Goal: Transaction & Acquisition: Purchase product/service

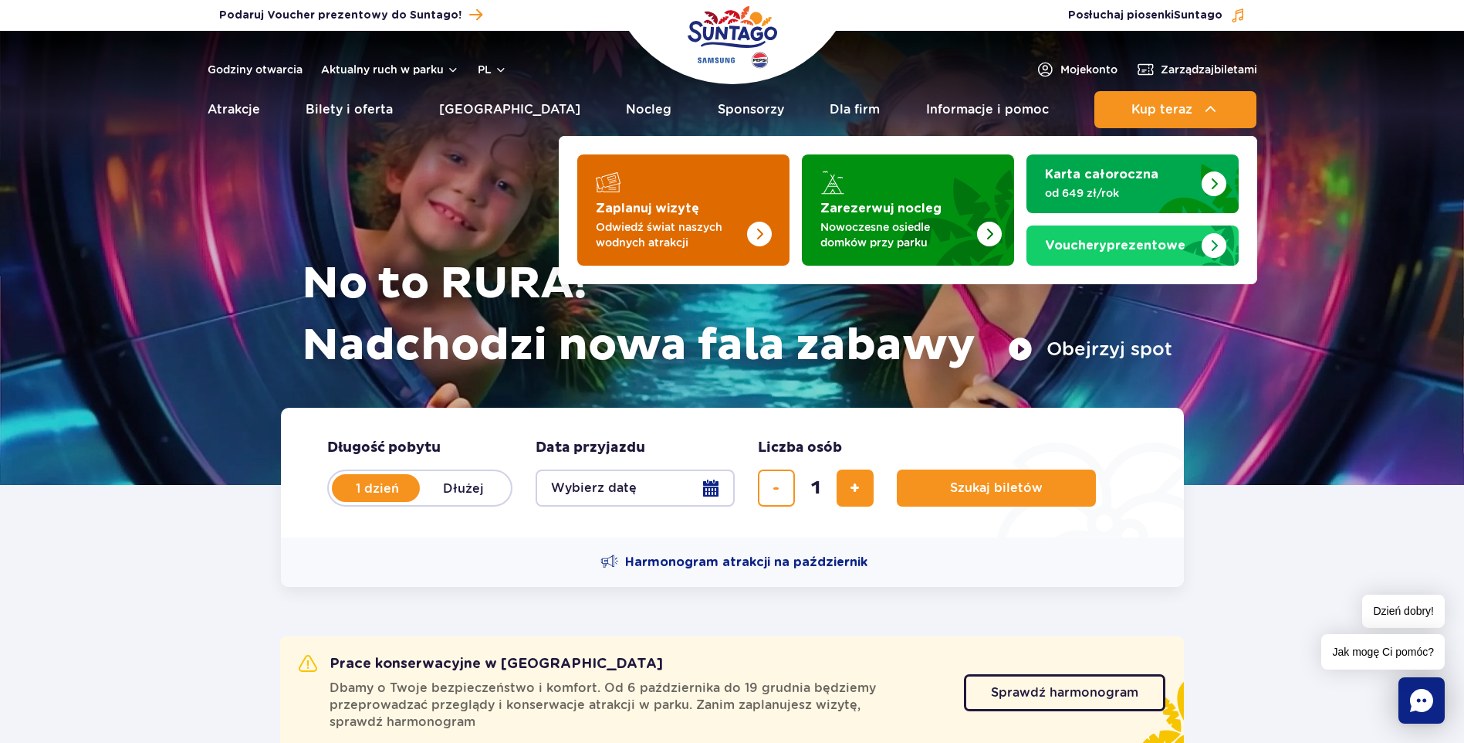
click at [757, 230] on img "Zaplanuj wizytę" at bounding box center [759, 234] width 25 height 25
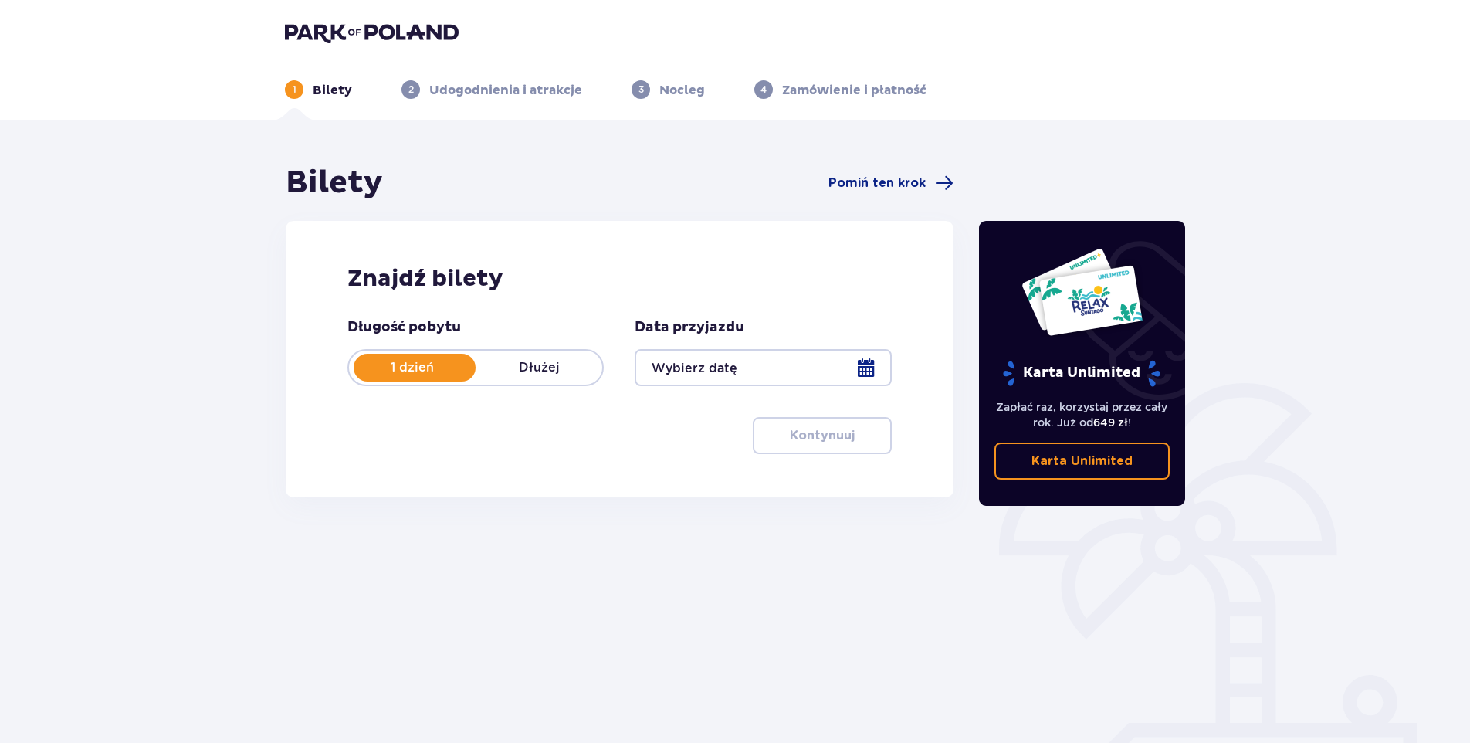
click at [540, 370] on p "Dłużej" at bounding box center [539, 367] width 127 height 17
click at [739, 363] on div at bounding box center [763, 367] width 256 height 37
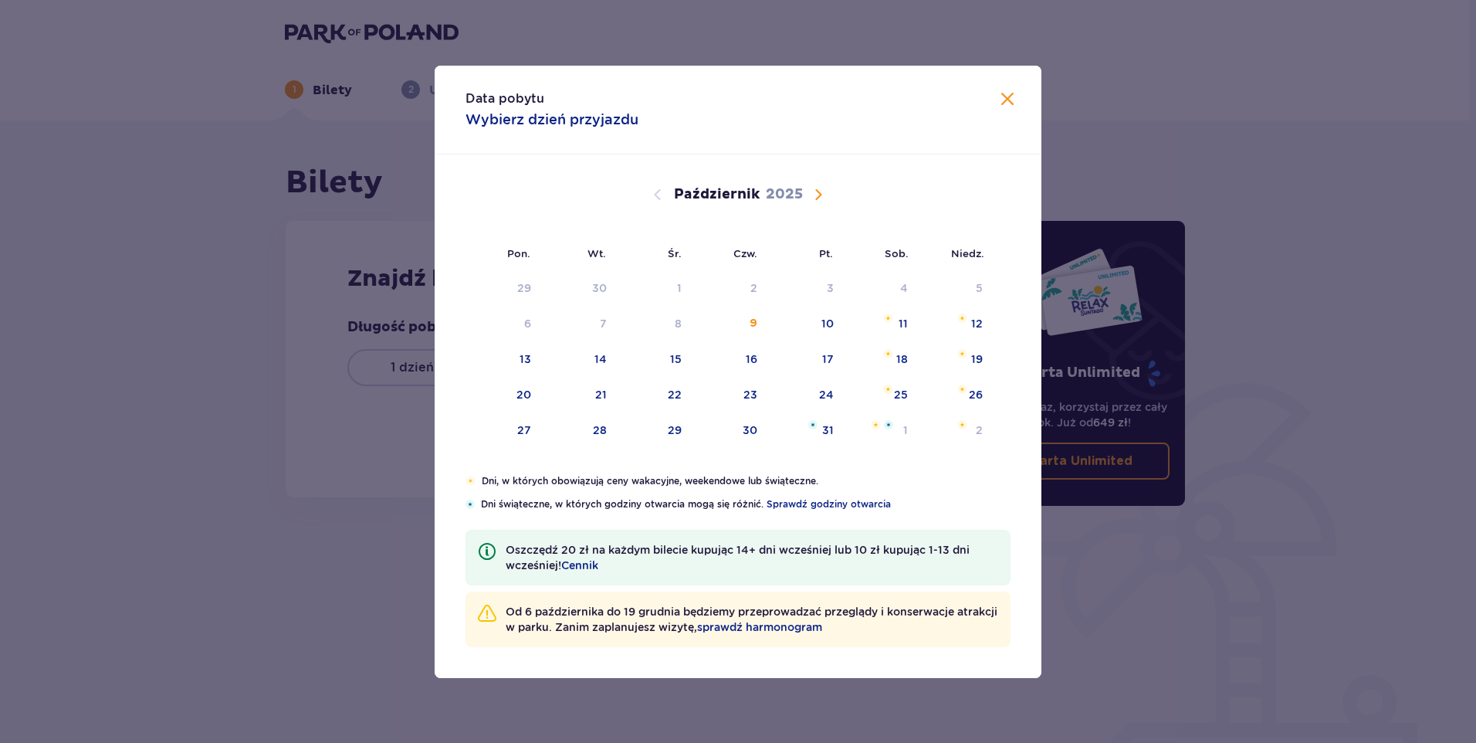
click at [818, 191] on span "Następny miesiąc" at bounding box center [818, 194] width 19 height 19
click at [820, 196] on span "Następny miesiąc" at bounding box center [818, 194] width 19 height 19
click at [661, 192] on span "Poprzedni miesiąc" at bounding box center [657, 194] width 19 height 19
click at [819, 193] on span "Następny miesiąc" at bounding box center [818, 194] width 19 height 19
click at [826, 285] on div "5" at bounding box center [827, 287] width 7 height 15
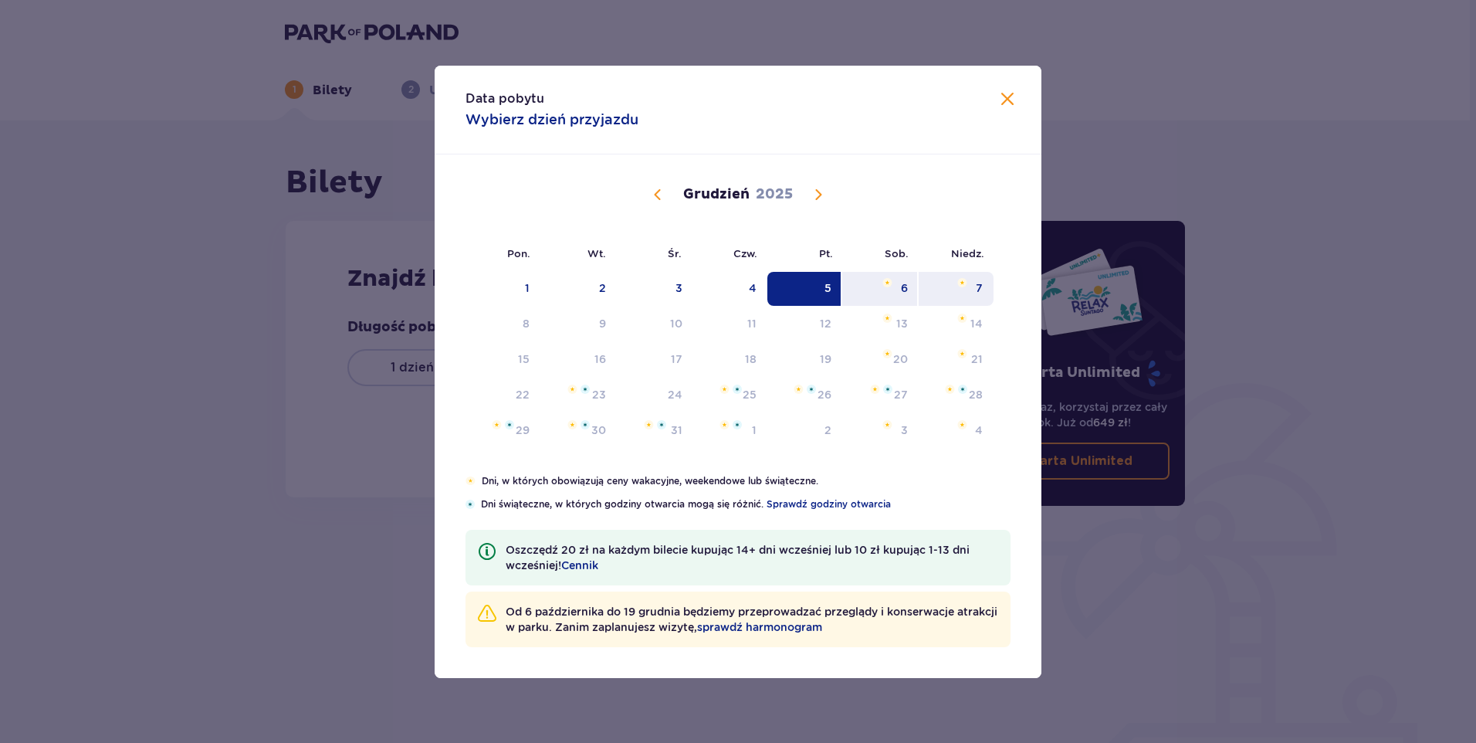
click at [970, 288] on div "7" at bounding box center [956, 289] width 75 height 34
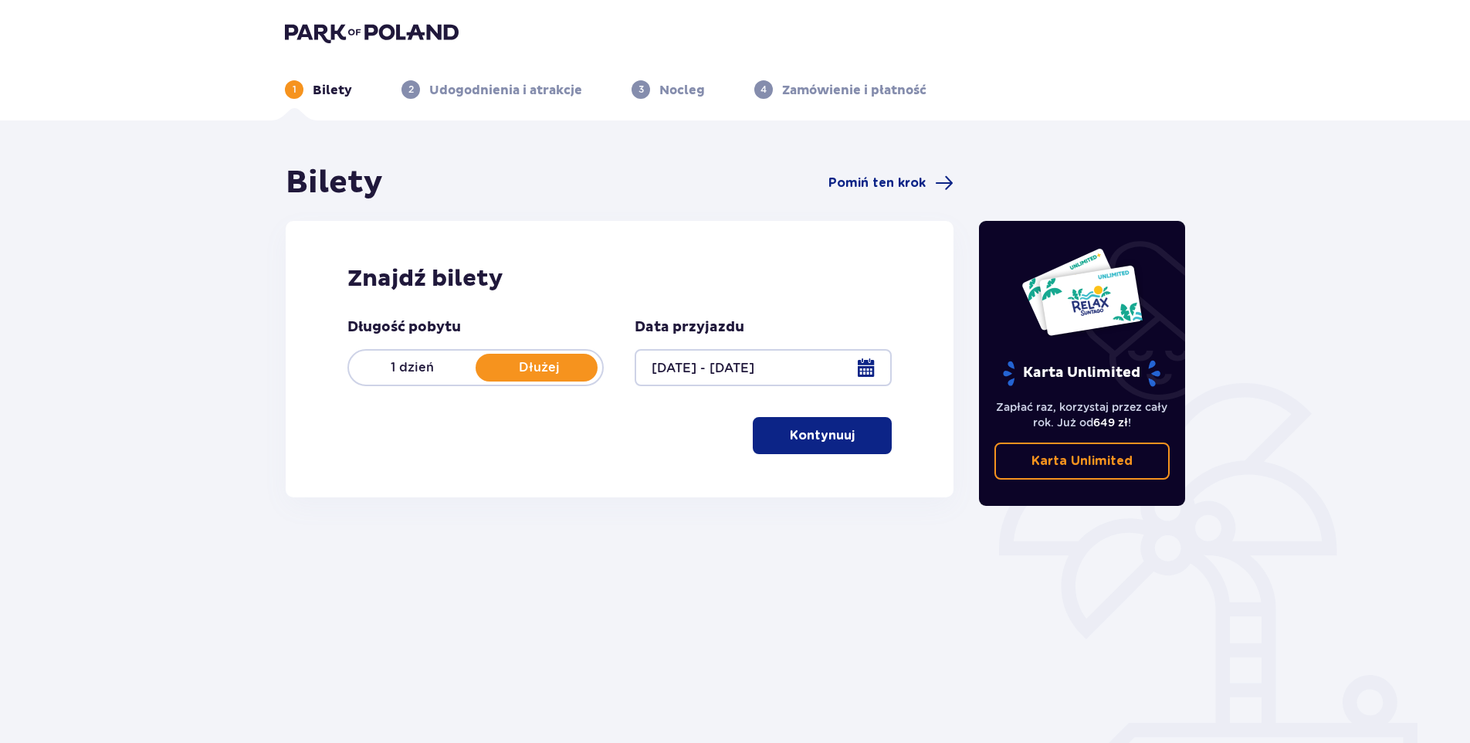
click at [833, 442] on p "Kontynuuj" at bounding box center [822, 435] width 65 height 17
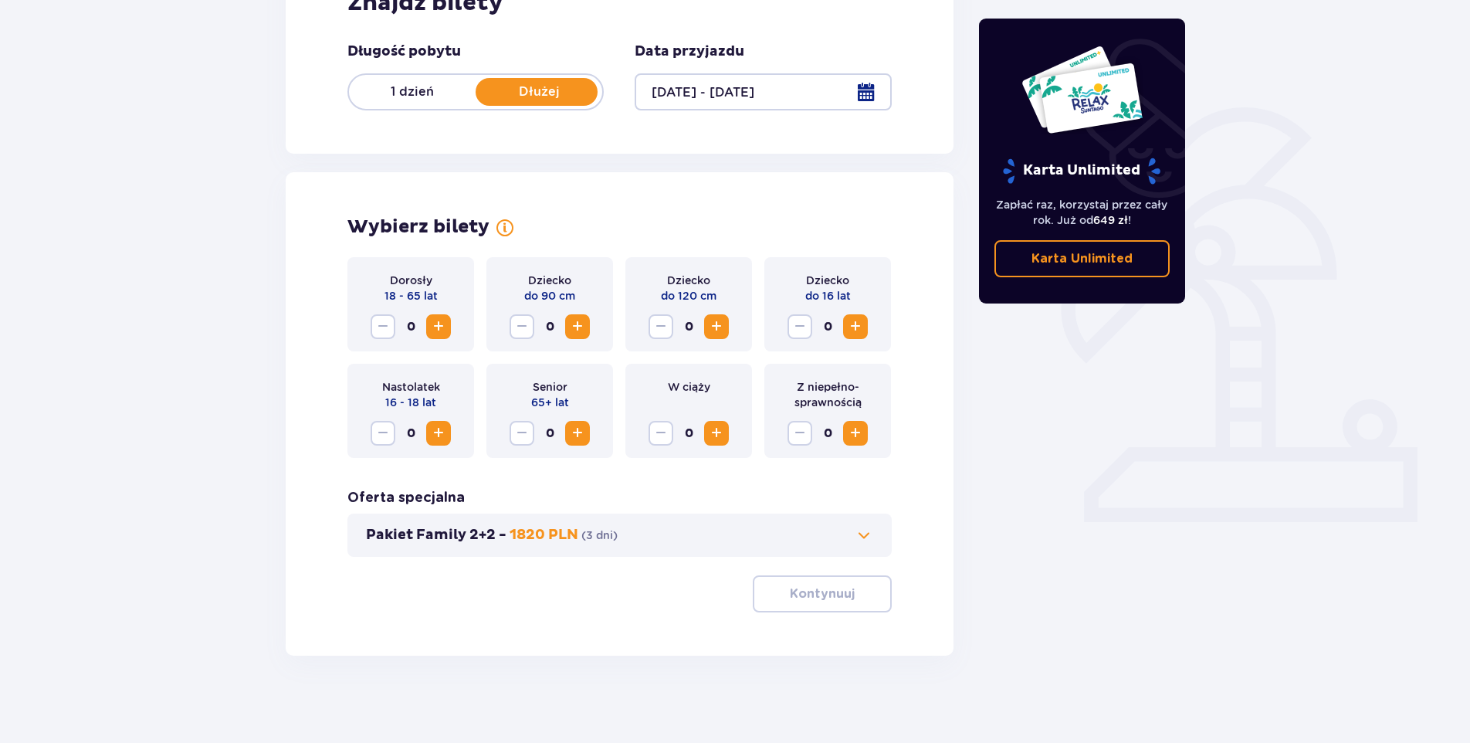
scroll to position [281, 0]
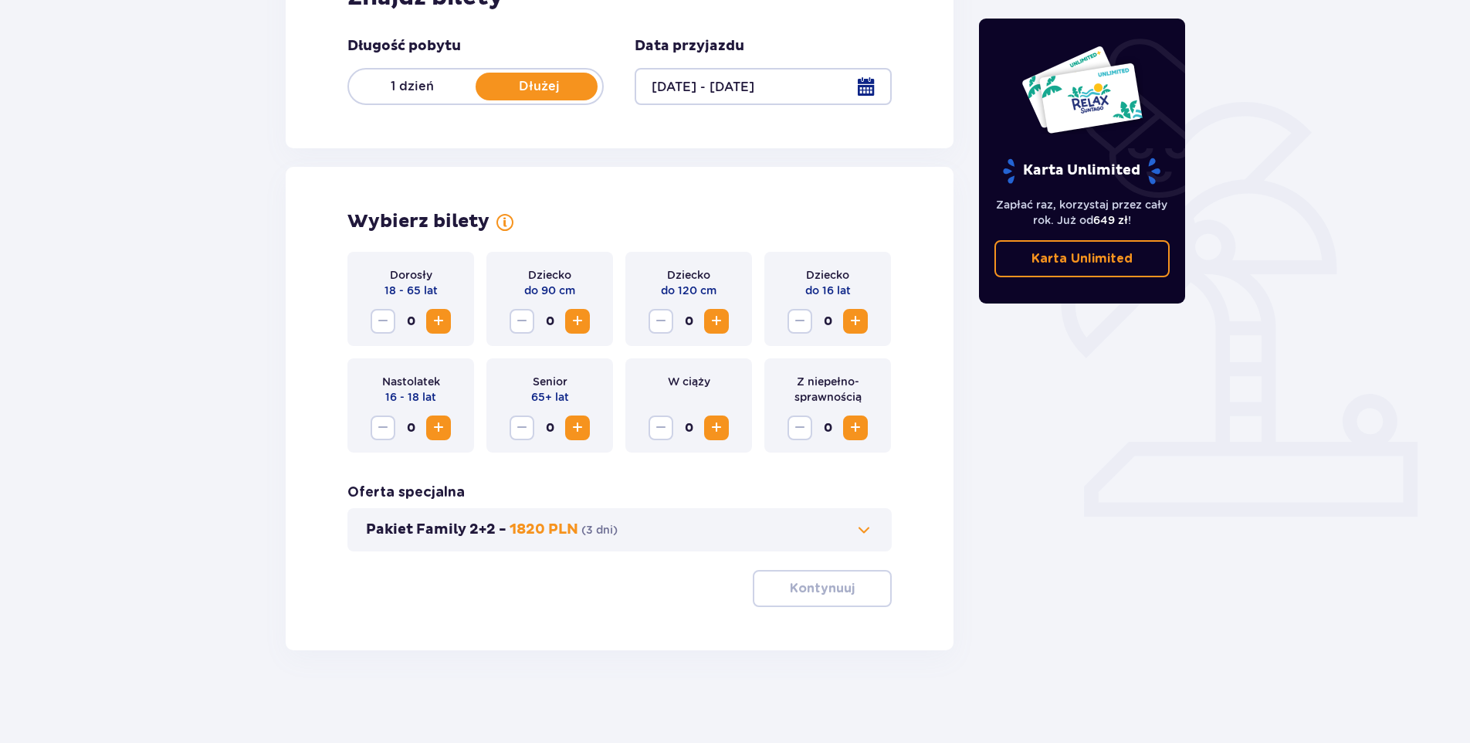
click at [438, 319] on span "Zwiększ" at bounding box center [438, 321] width 19 height 19
click at [855, 320] on span "Zwiększ" at bounding box center [855, 321] width 19 height 19
click at [866, 527] on span at bounding box center [864, 529] width 19 height 19
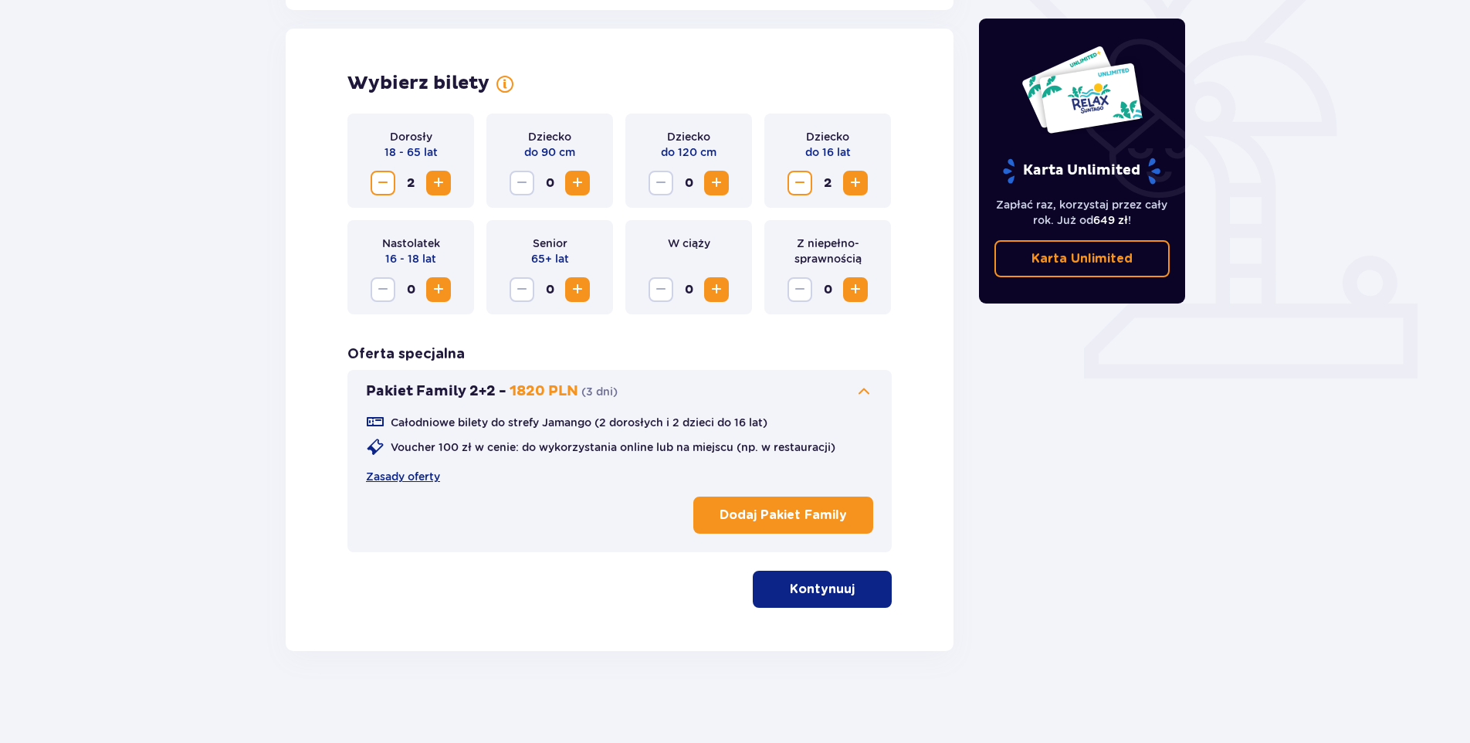
scroll to position [420, 0]
click at [866, 391] on span at bounding box center [864, 390] width 19 height 19
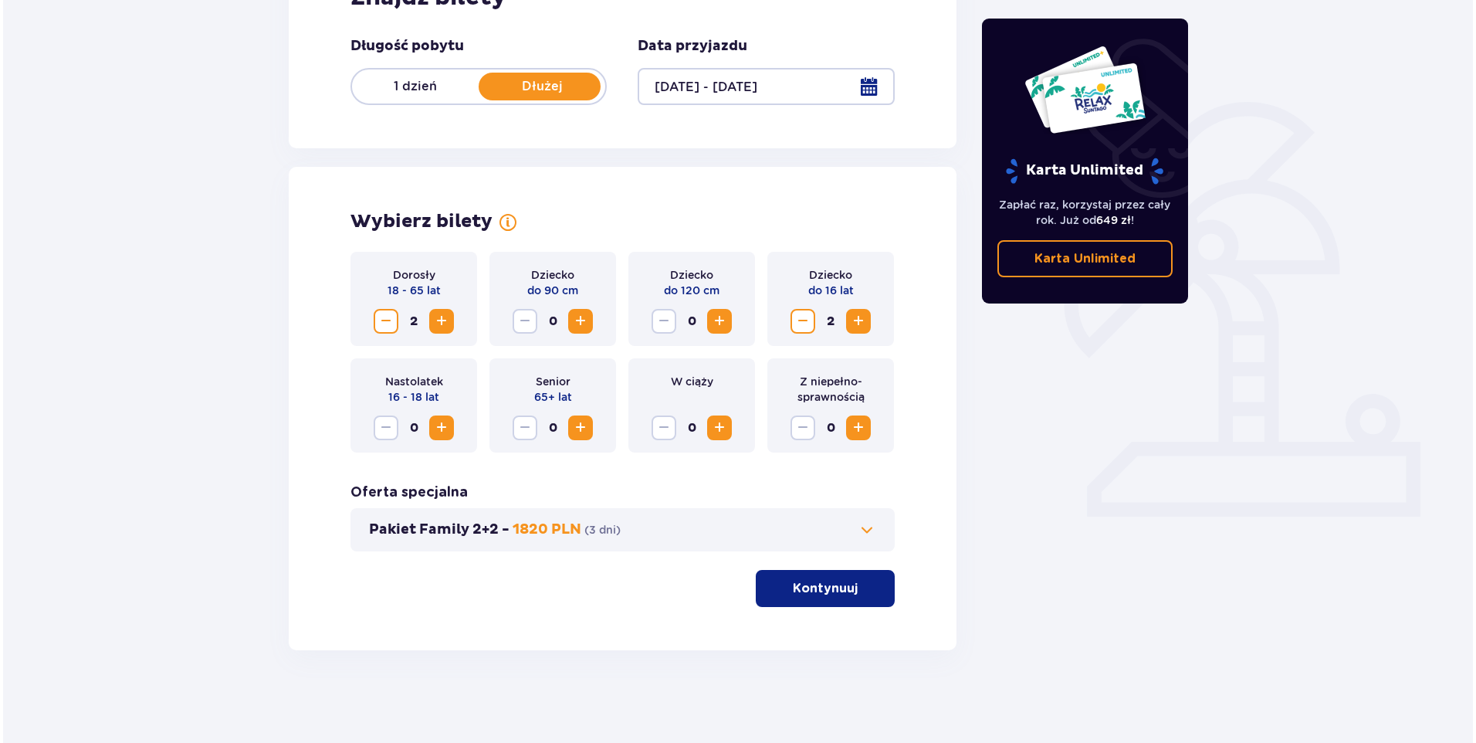
scroll to position [281, 0]
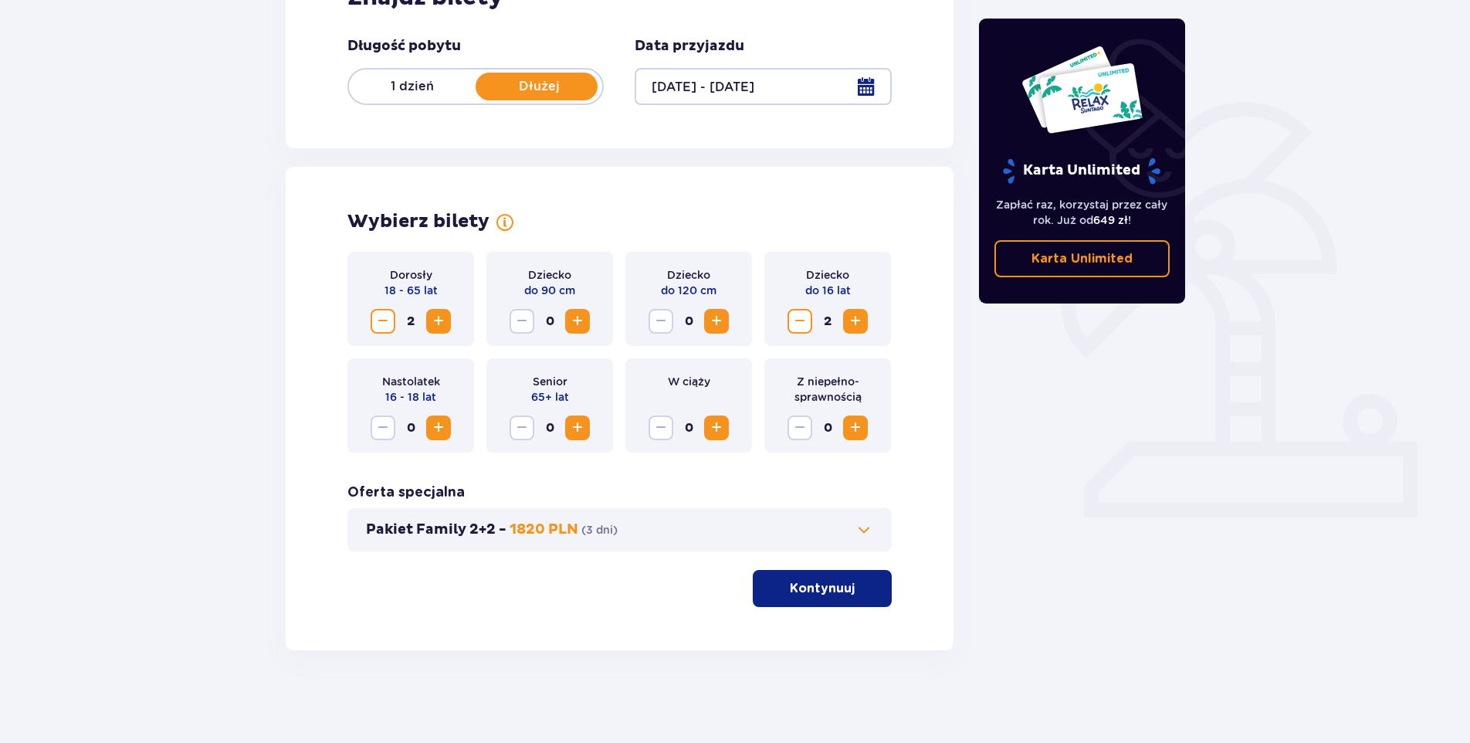
click at [729, 88] on div at bounding box center [763, 86] width 256 height 37
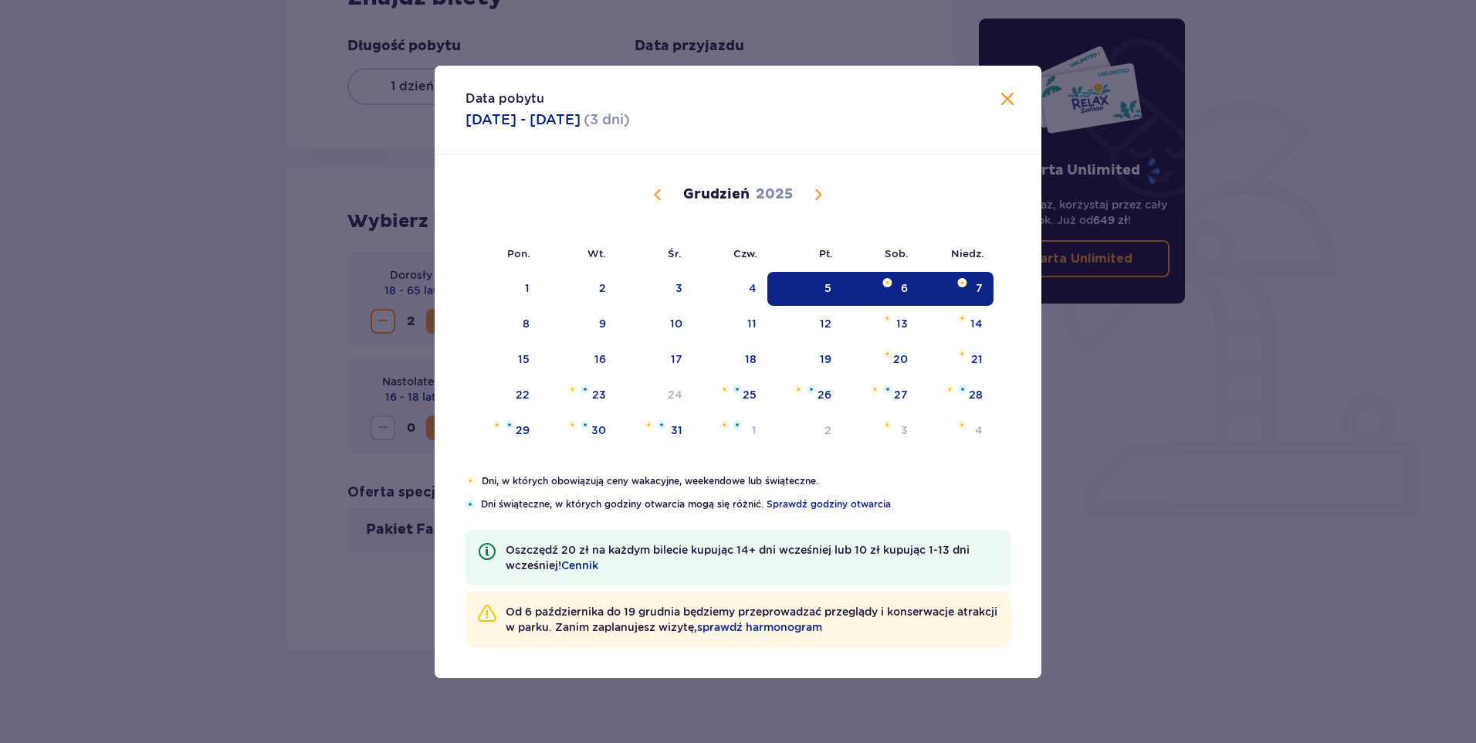
click at [889, 286] on img "Data zaznaczona. sobota, 6 grudnia 2025" at bounding box center [887, 282] width 10 height 9
click at [964, 287] on img at bounding box center [962, 282] width 10 height 9
type input "06.12.25 - 07.12.25"
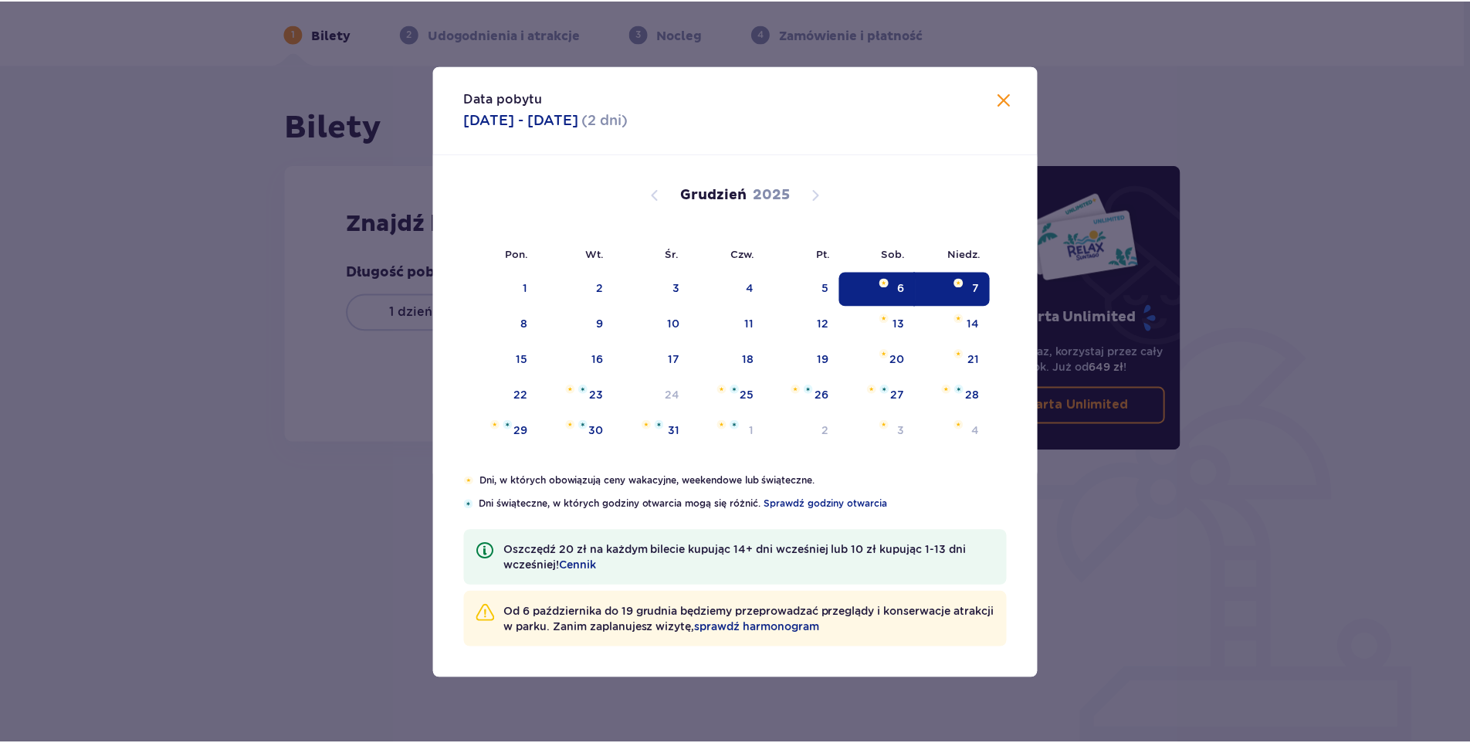
scroll to position [56, 0]
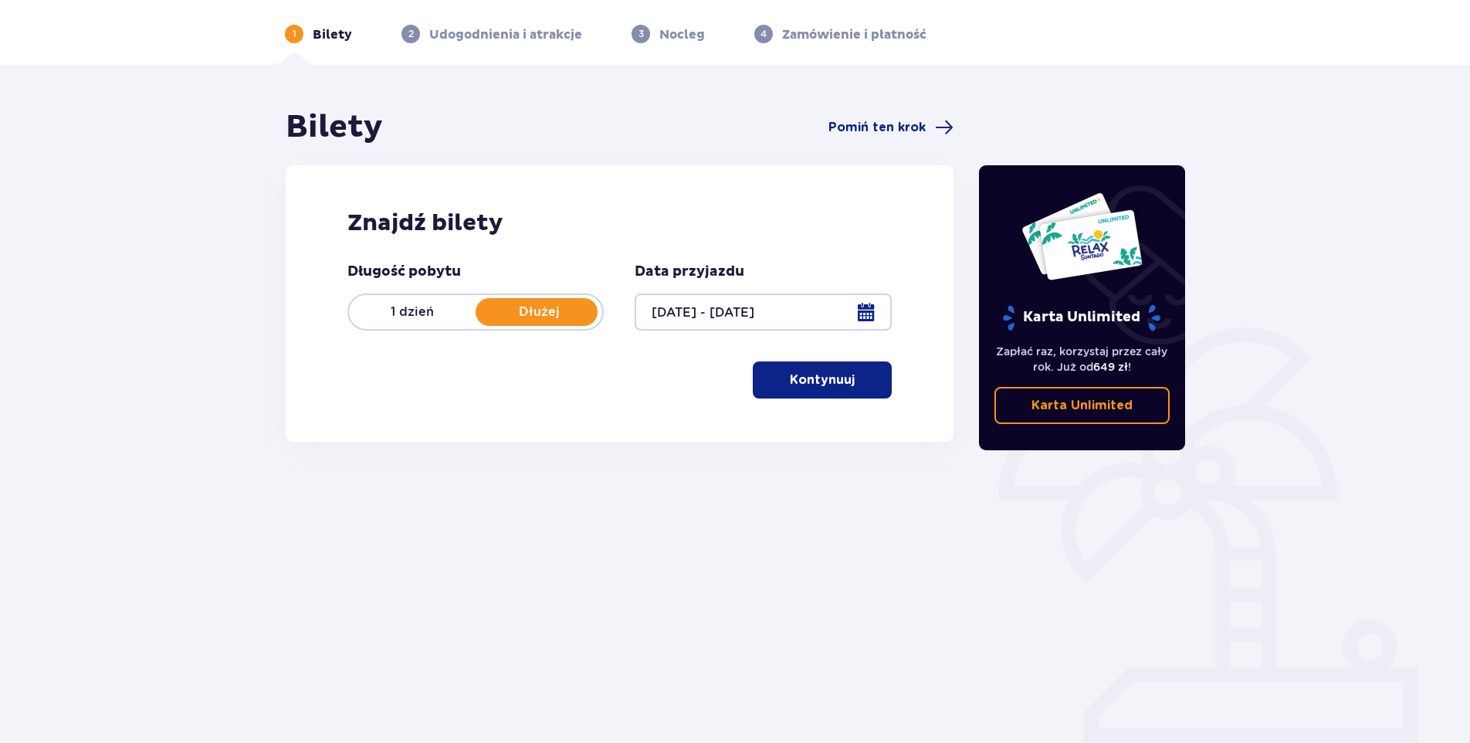
click at [810, 376] on p "Kontynuuj" at bounding box center [822, 379] width 65 height 17
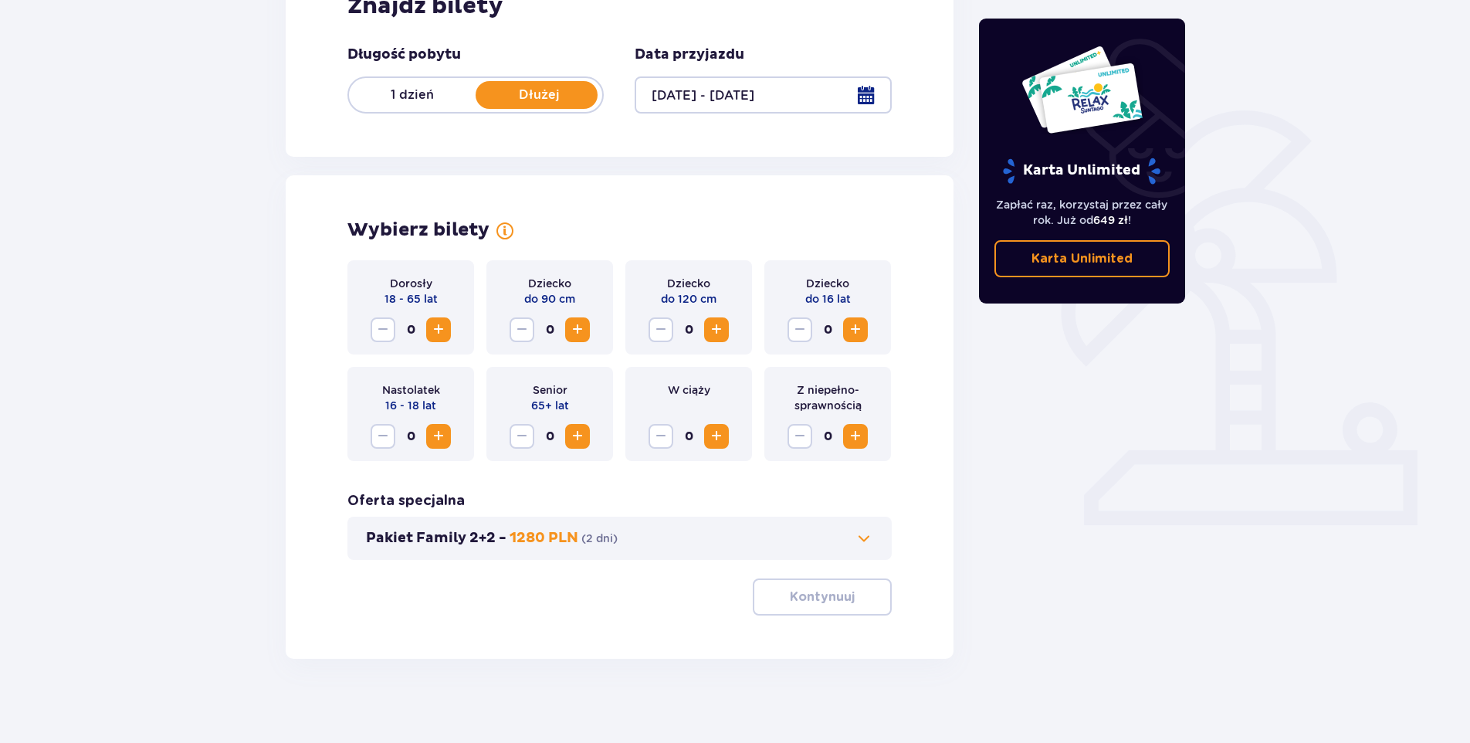
scroll to position [281, 0]
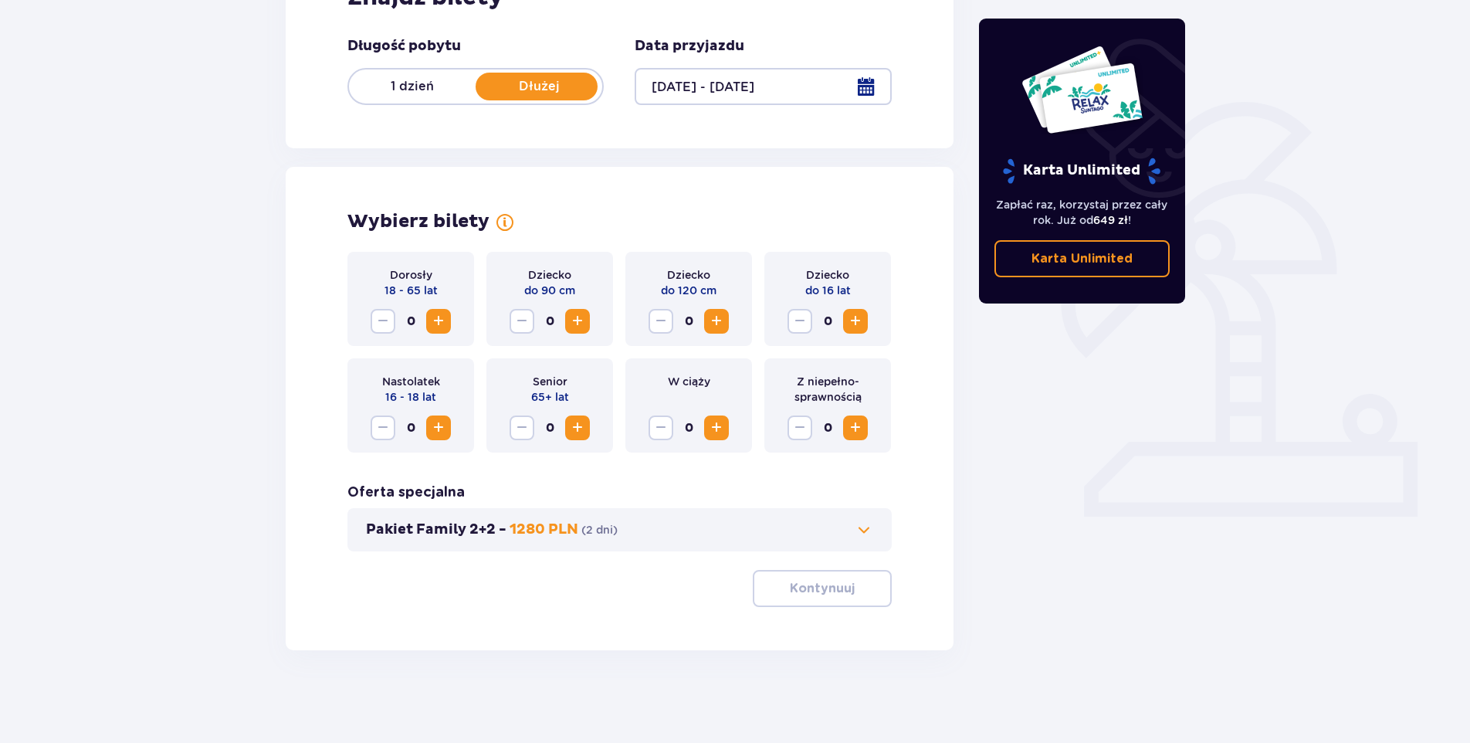
click at [437, 316] on span "Zwiększ" at bounding box center [438, 321] width 19 height 19
click at [855, 317] on span "Zwiększ" at bounding box center [855, 321] width 19 height 19
click at [836, 593] on p "Kontynuuj" at bounding box center [822, 588] width 65 height 17
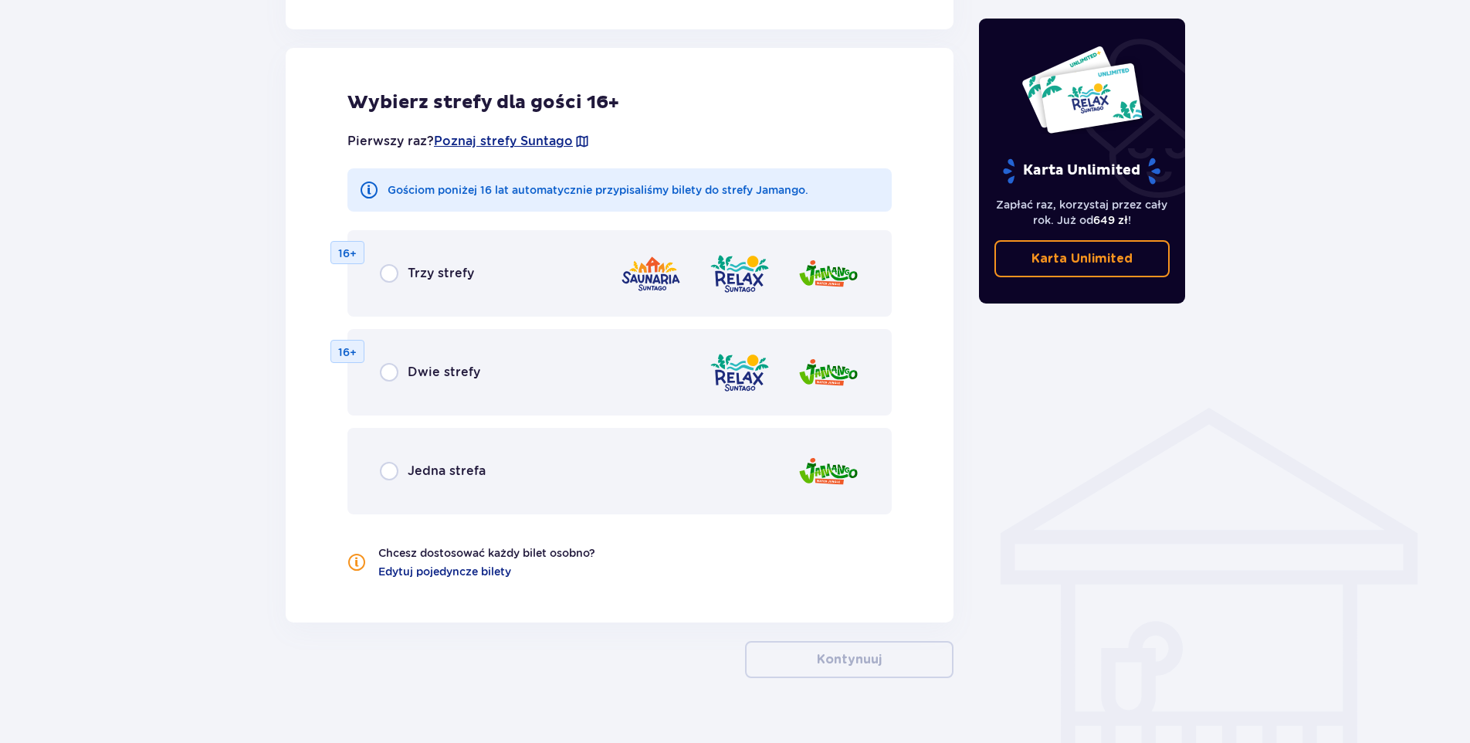
scroll to position [857, 0]
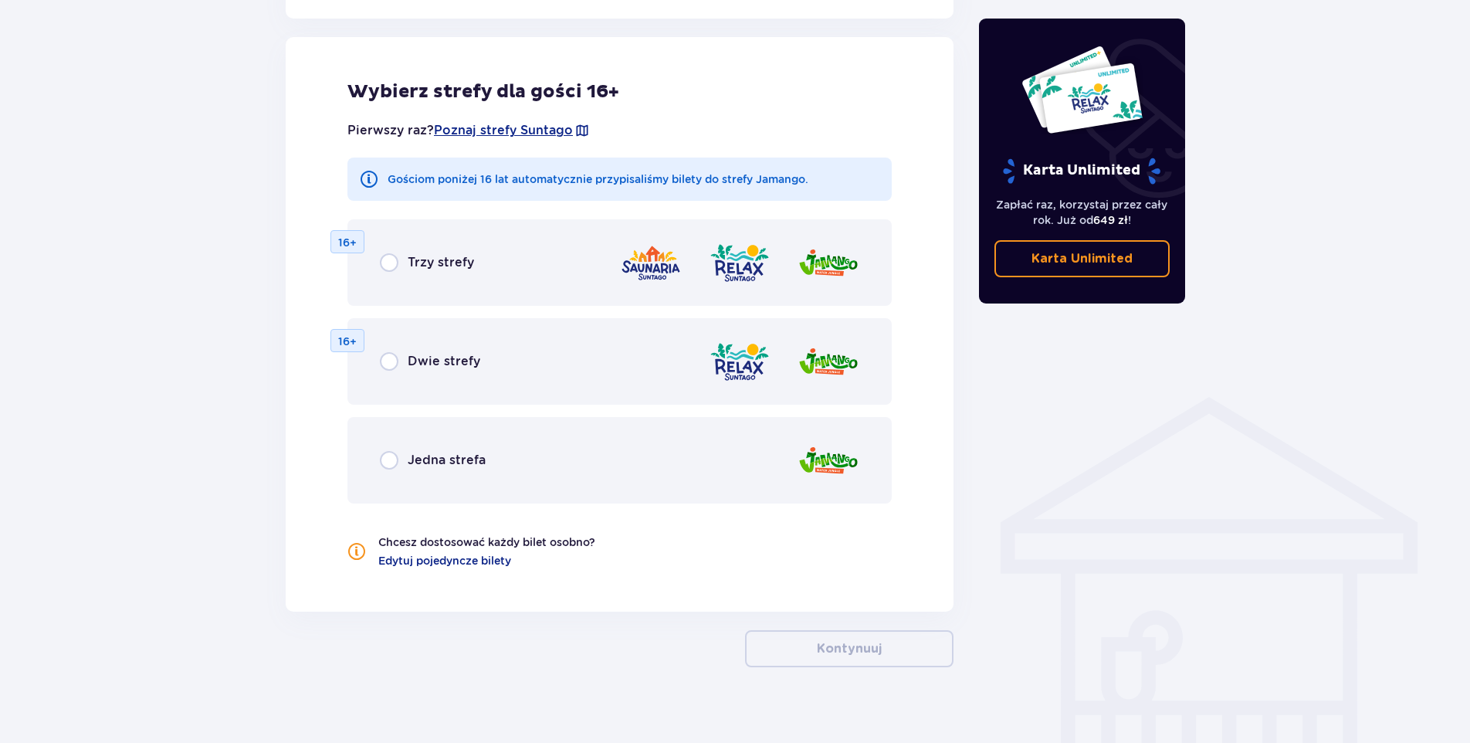
click at [391, 265] on input "radio" at bounding box center [389, 262] width 19 height 19
radio input "true"
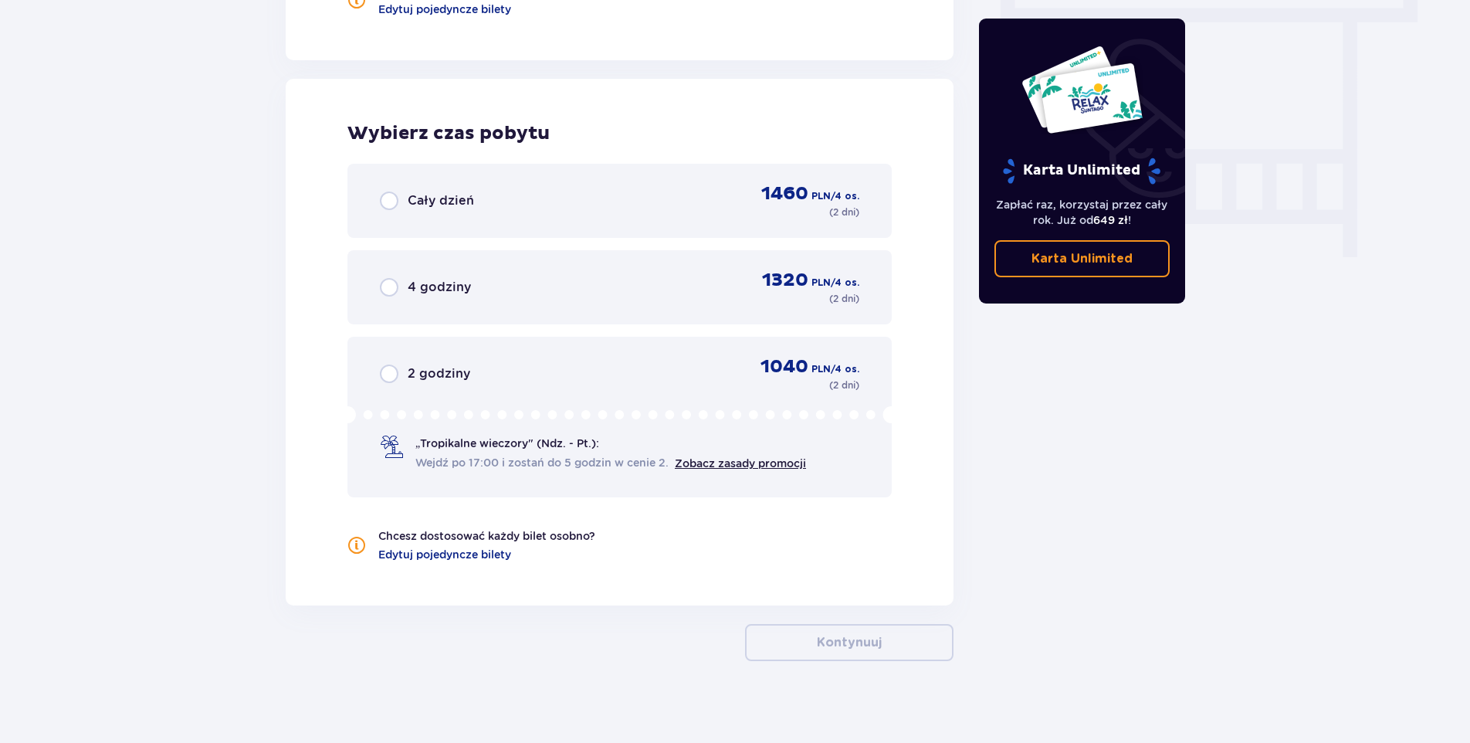
scroll to position [1419, 0]
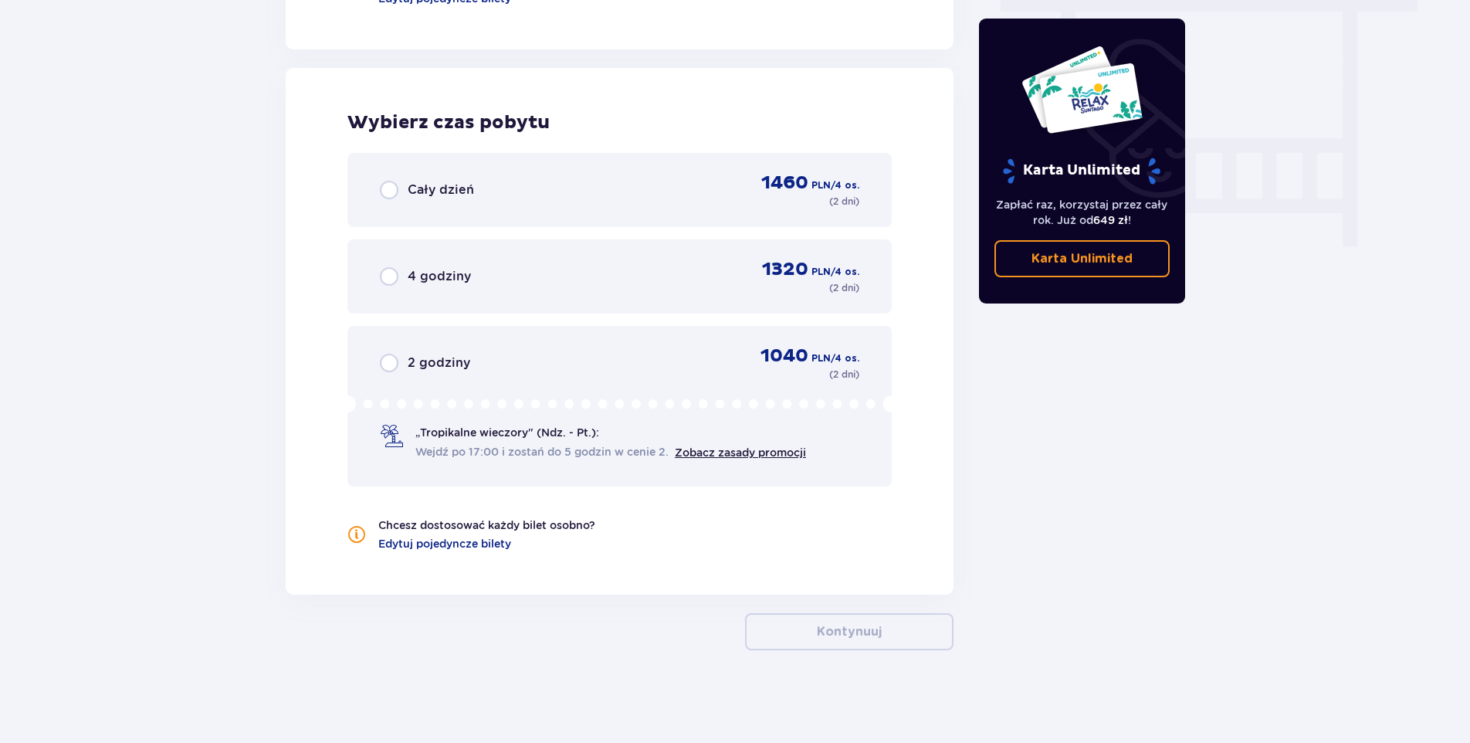
click at [388, 189] on input "radio" at bounding box center [389, 190] width 19 height 19
radio input "true"
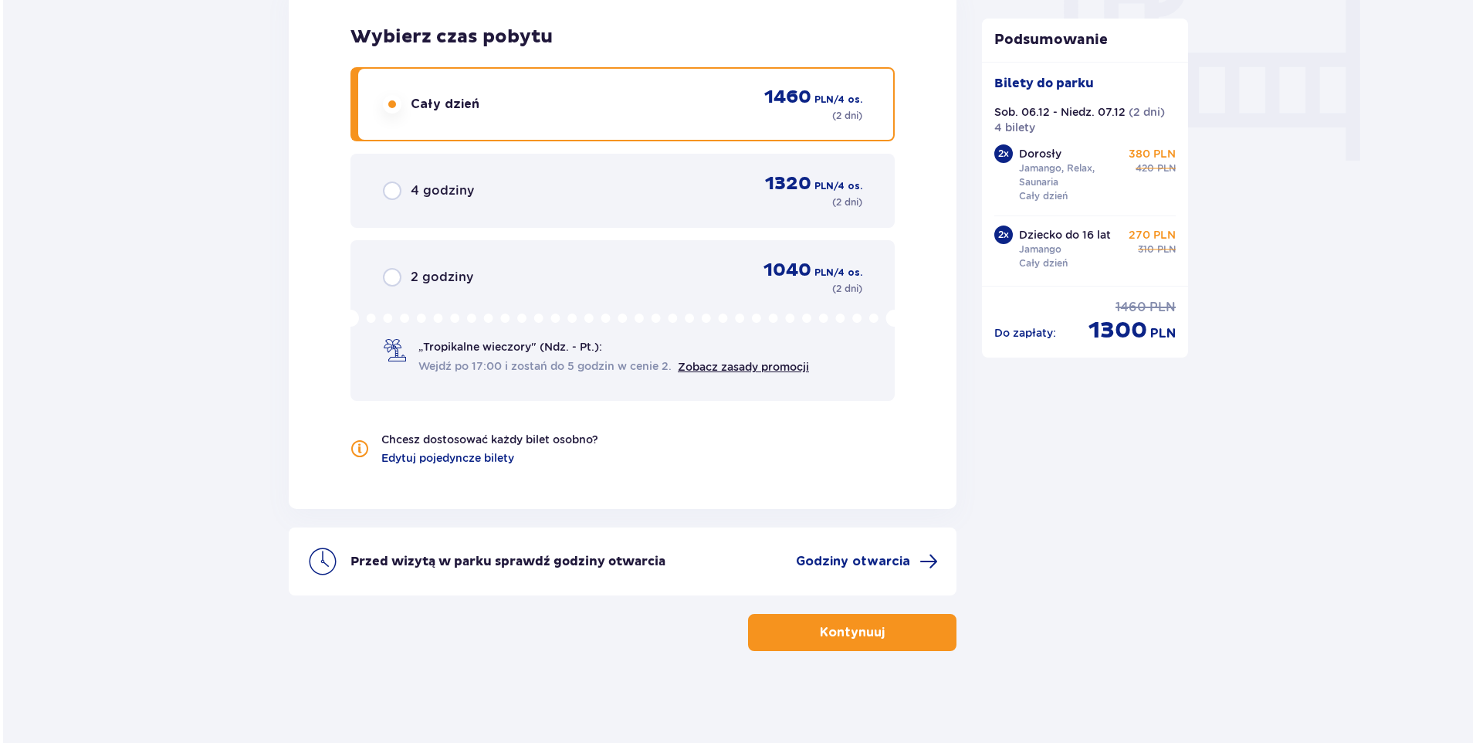
scroll to position [1505, 0]
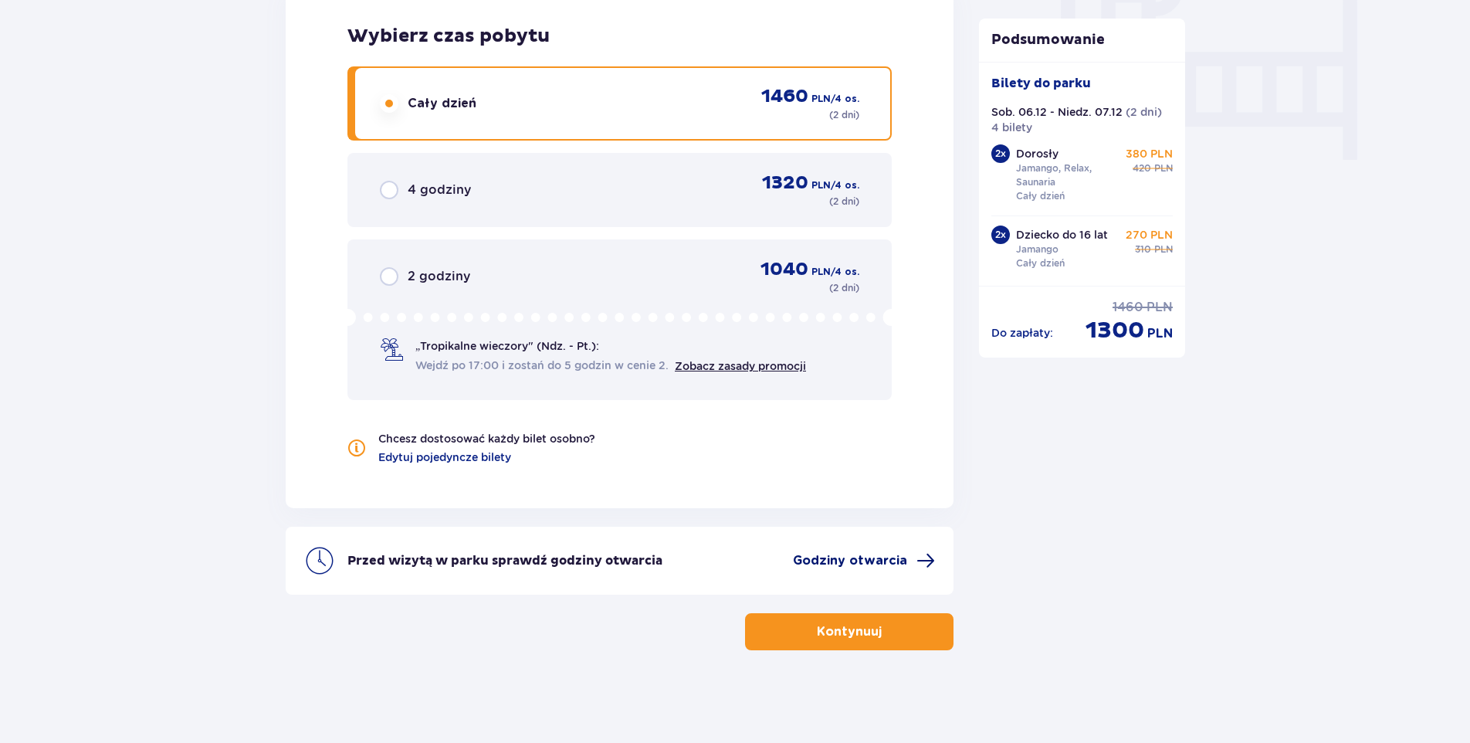
click at [875, 560] on span "Godziny otwarcia" at bounding box center [850, 560] width 114 height 17
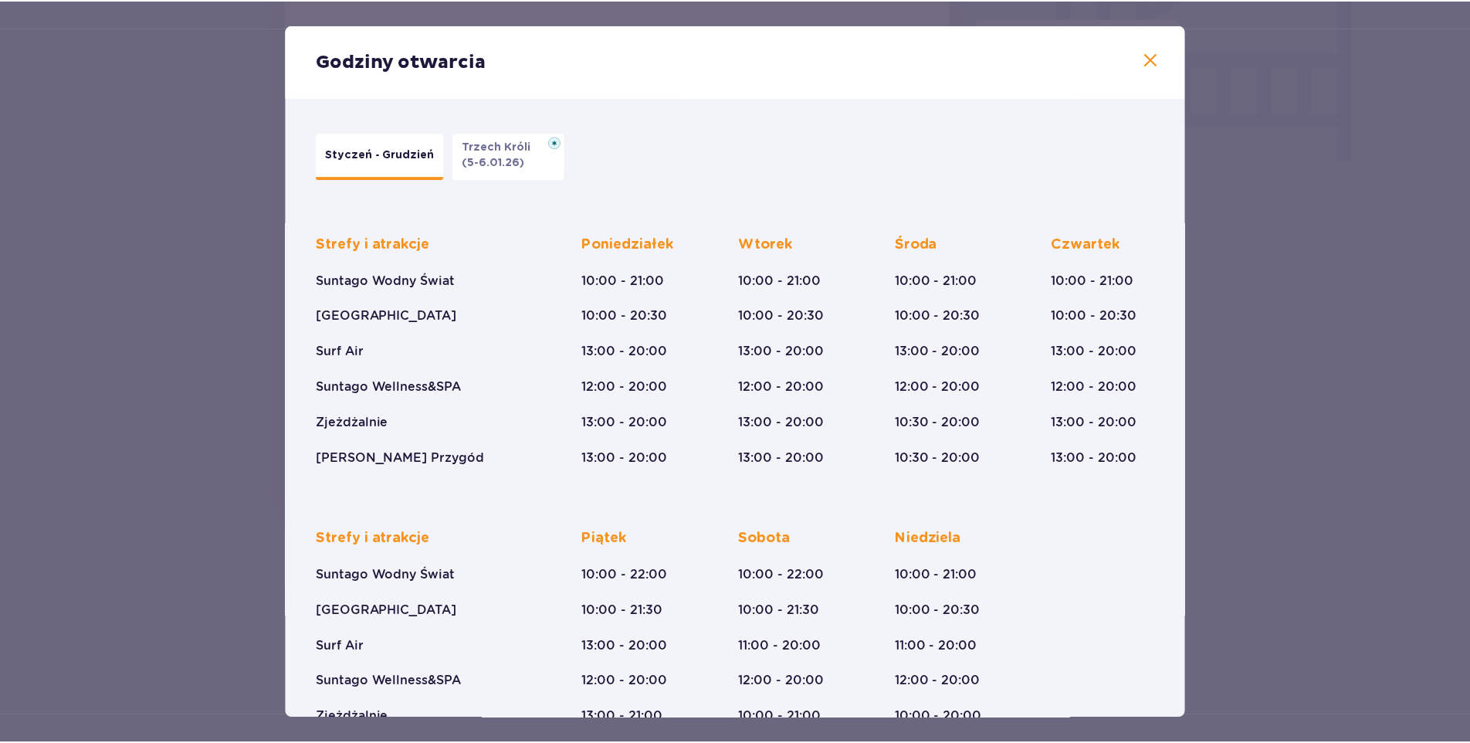
scroll to position [74, 0]
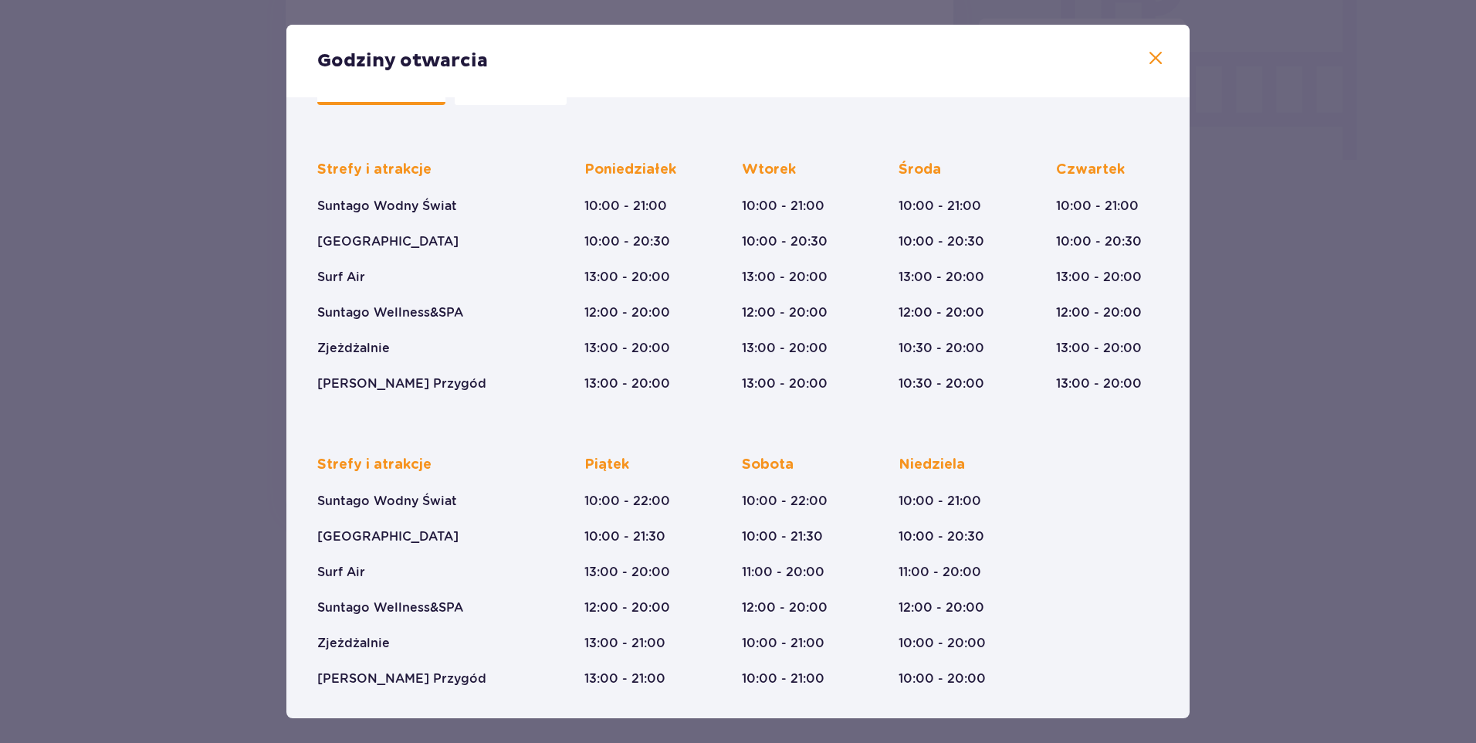
click at [252, 615] on div "Godziny otwarcia Styczeń - Grudzień Trzech Króli (5-6.01.26) Strefy i atrakcje …" at bounding box center [738, 371] width 1476 height 743
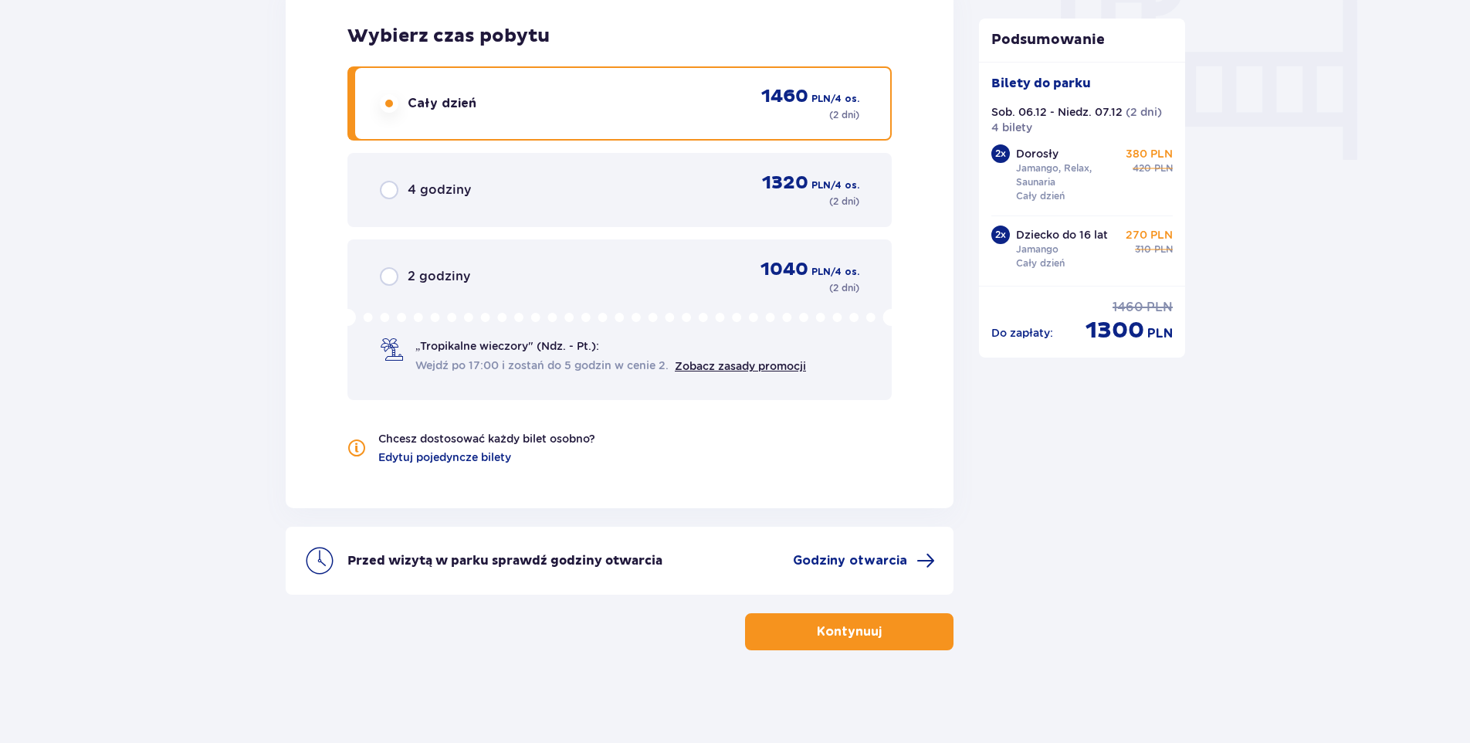
click at [845, 630] on p "Kontynuuj" at bounding box center [849, 631] width 65 height 17
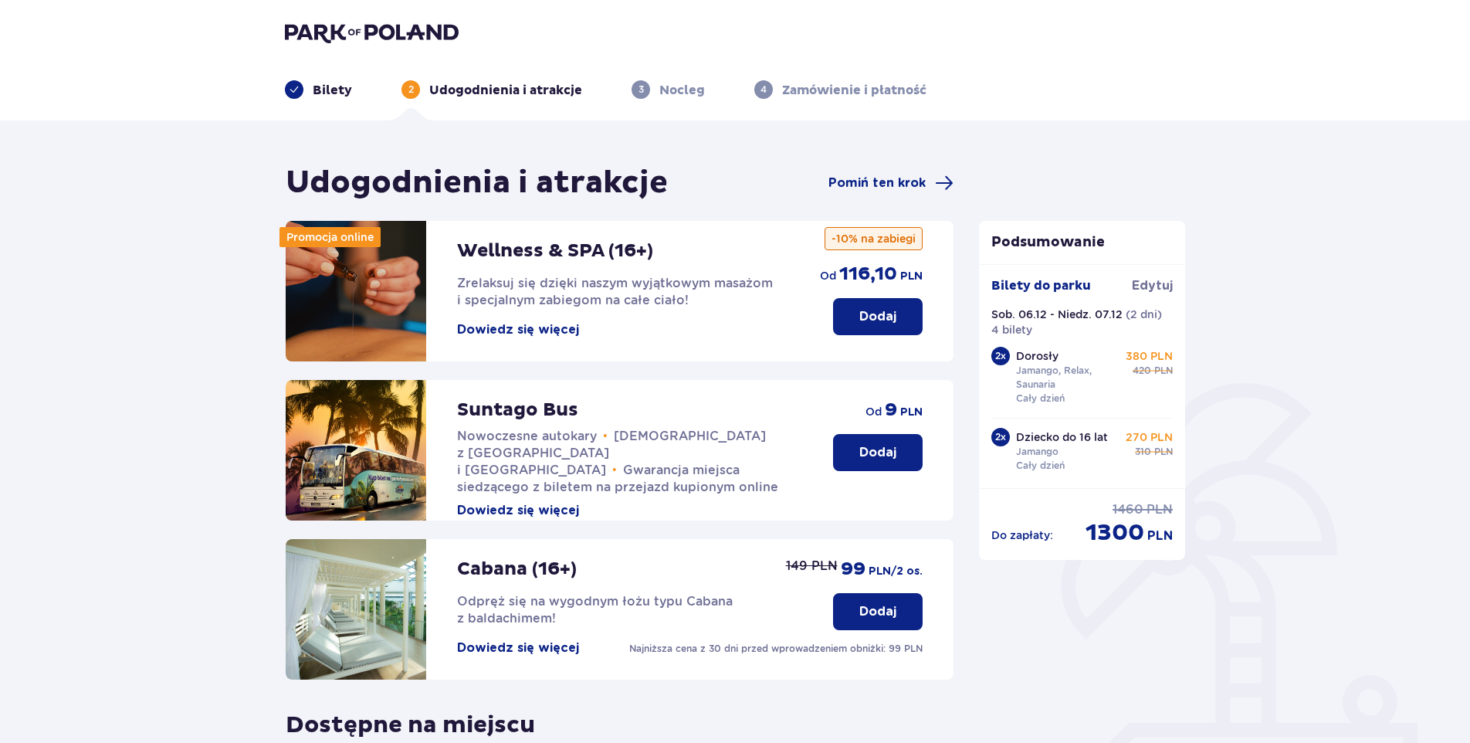
click at [553, 327] on button "Dowiedz się więcej" at bounding box center [518, 329] width 122 height 17
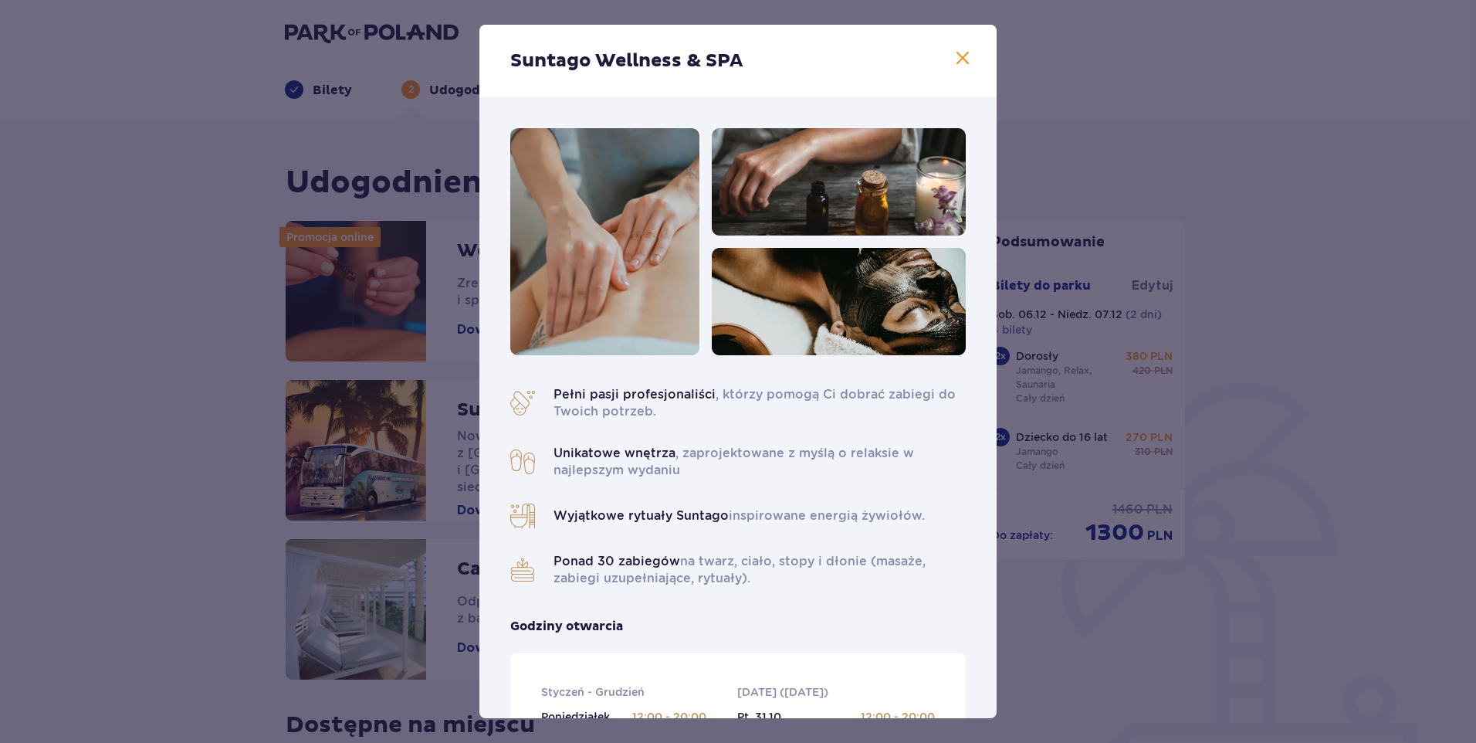
click at [959, 57] on span at bounding box center [962, 58] width 19 height 19
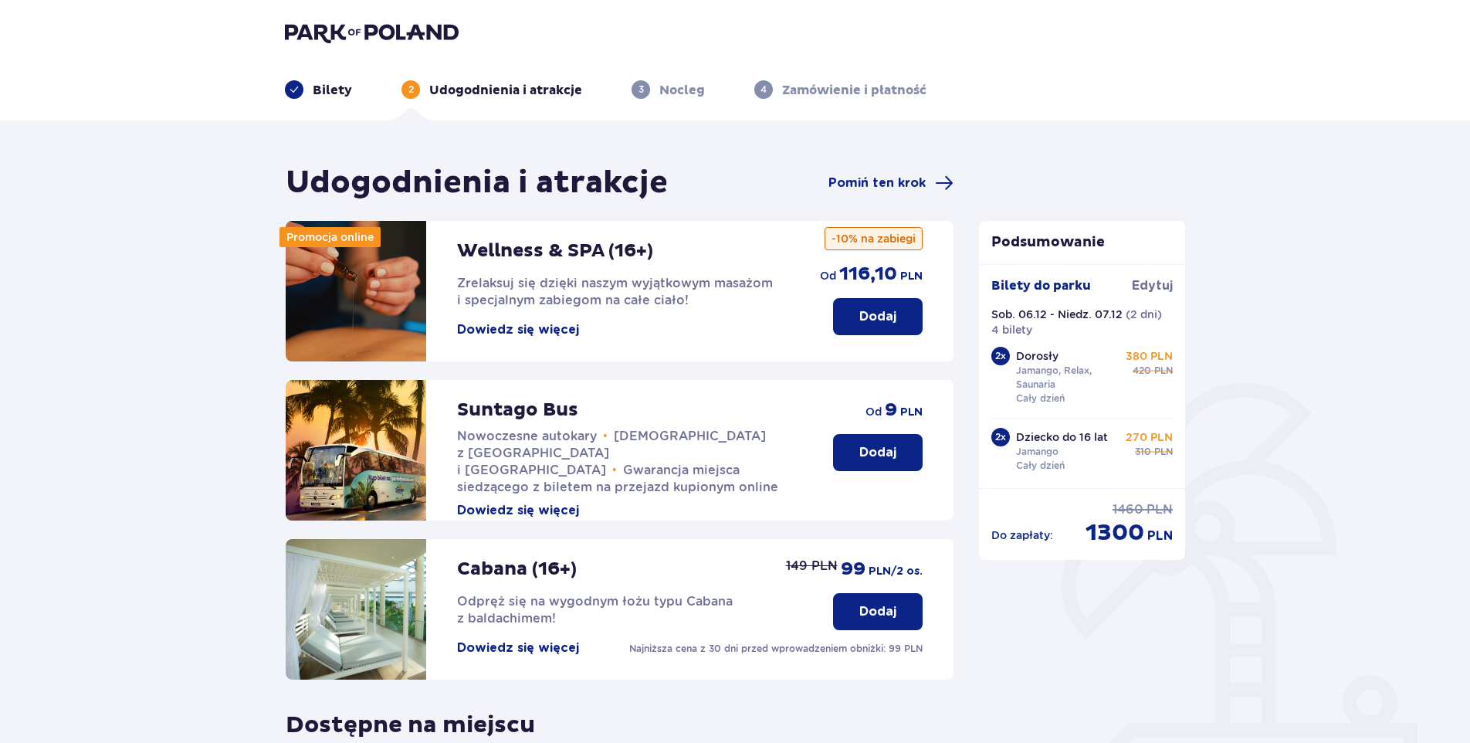
click at [882, 323] on p "Dodaj" at bounding box center [877, 316] width 37 height 17
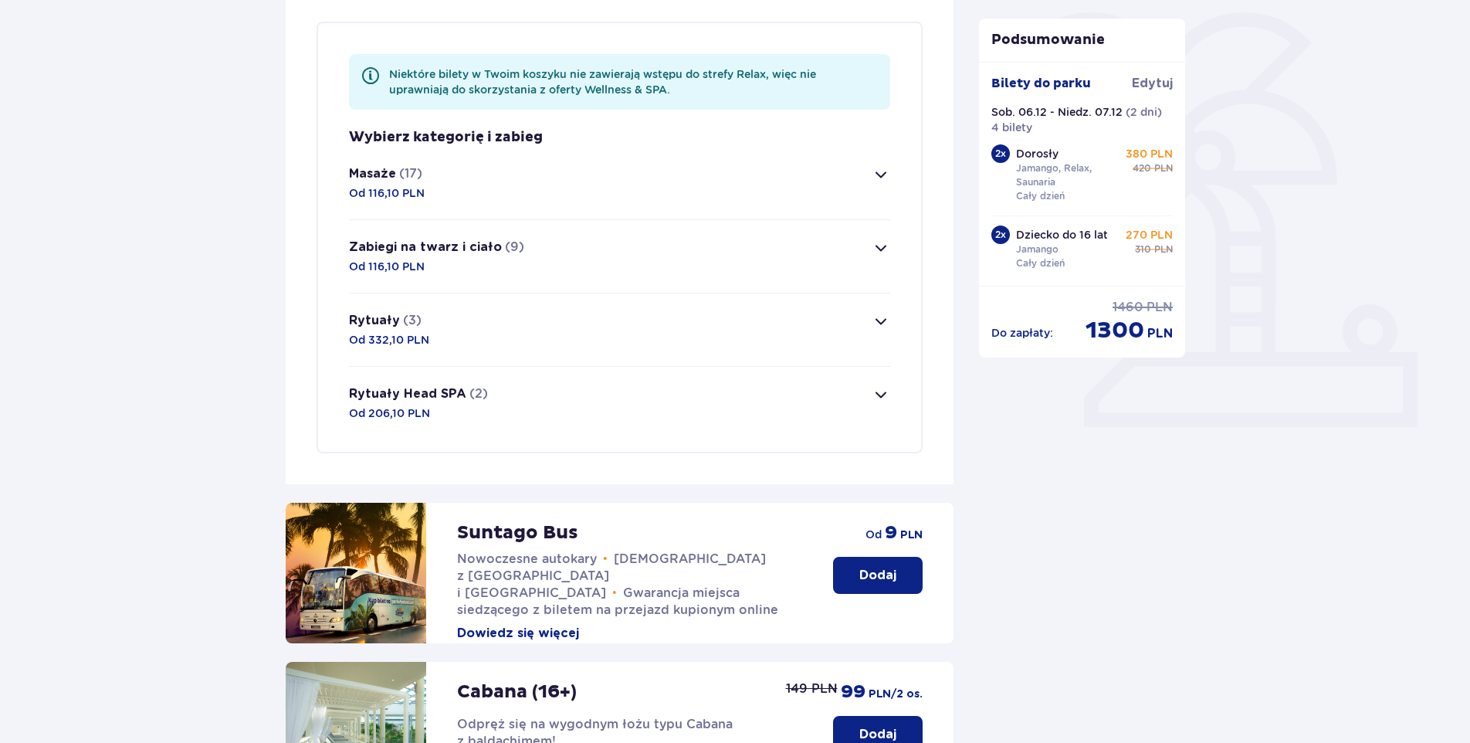
scroll to position [374, 0]
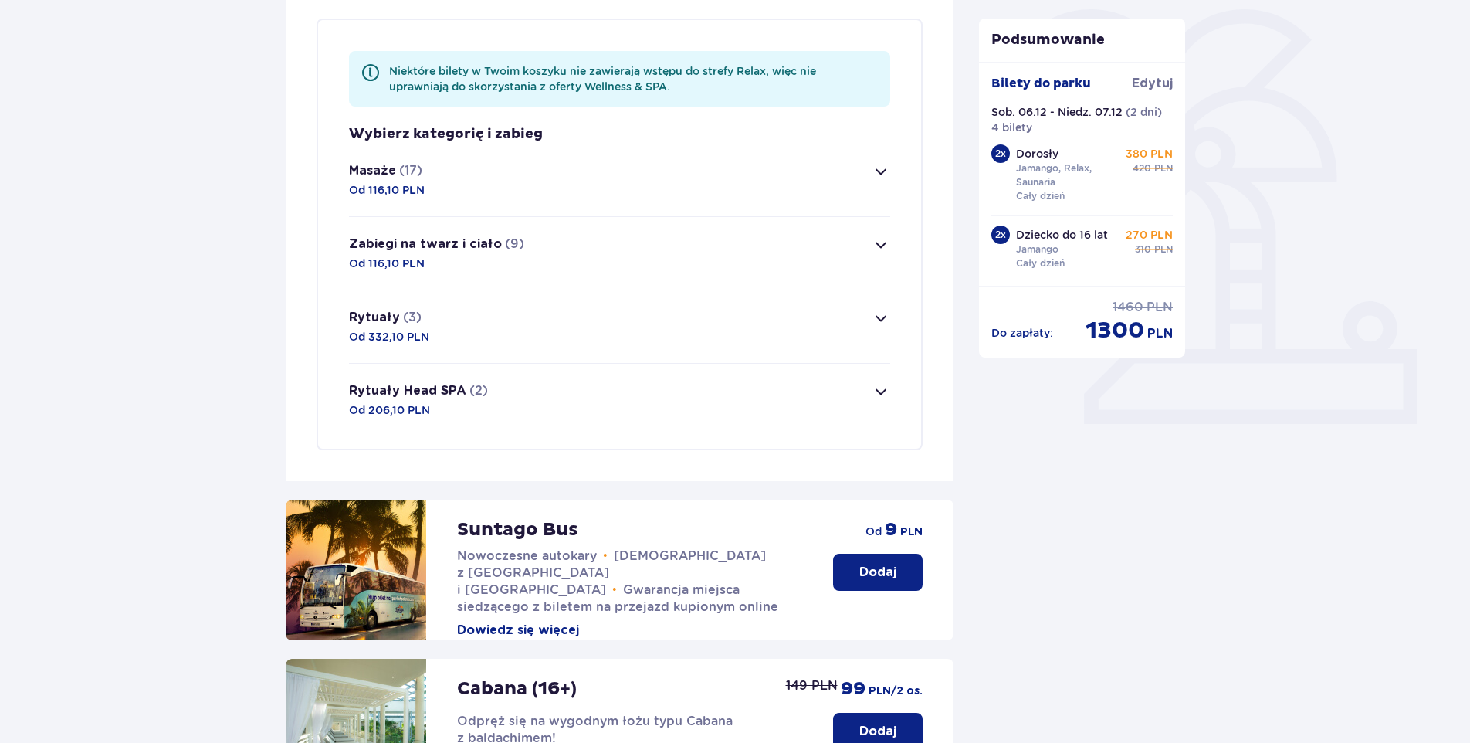
click at [882, 175] on span "button" at bounding box center [881, 171] width 19 height 19
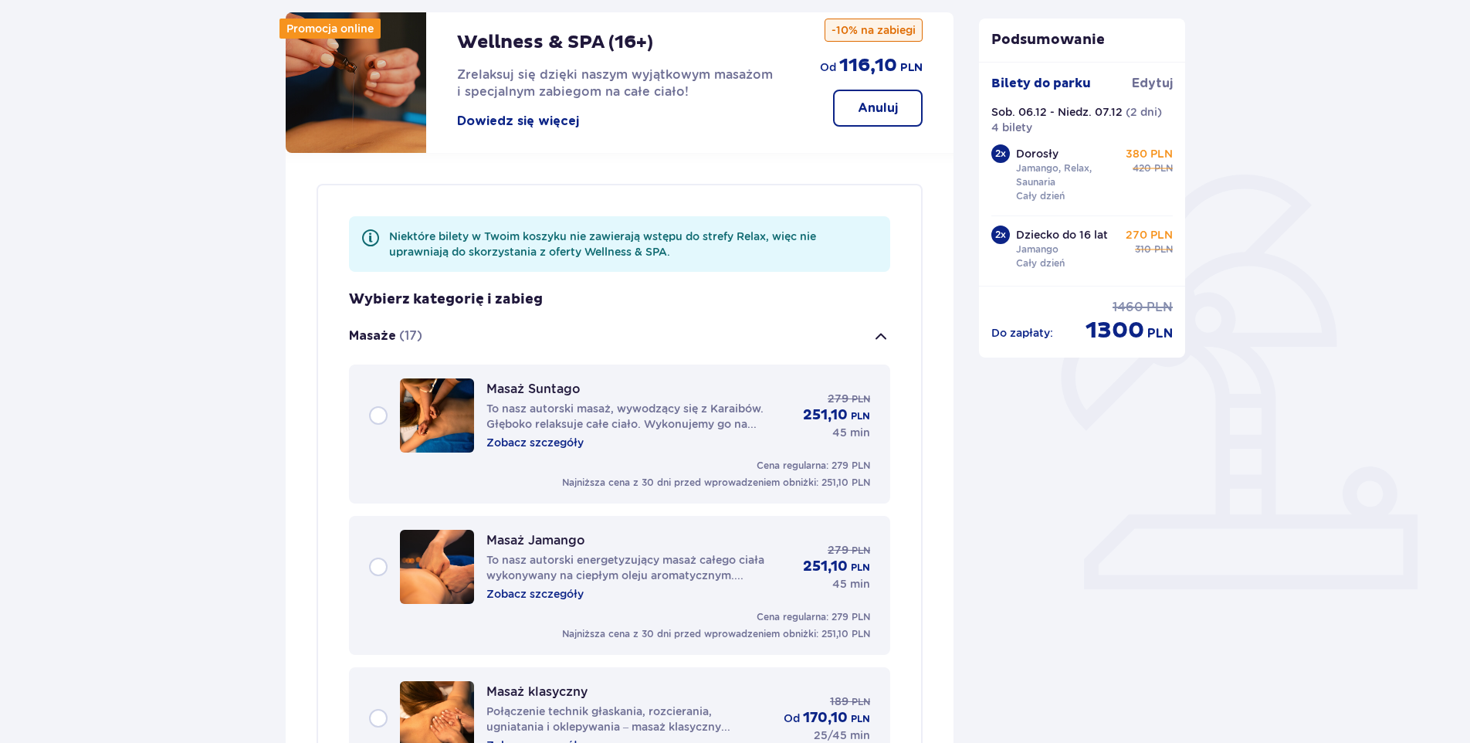
scroll to position [0, 0]
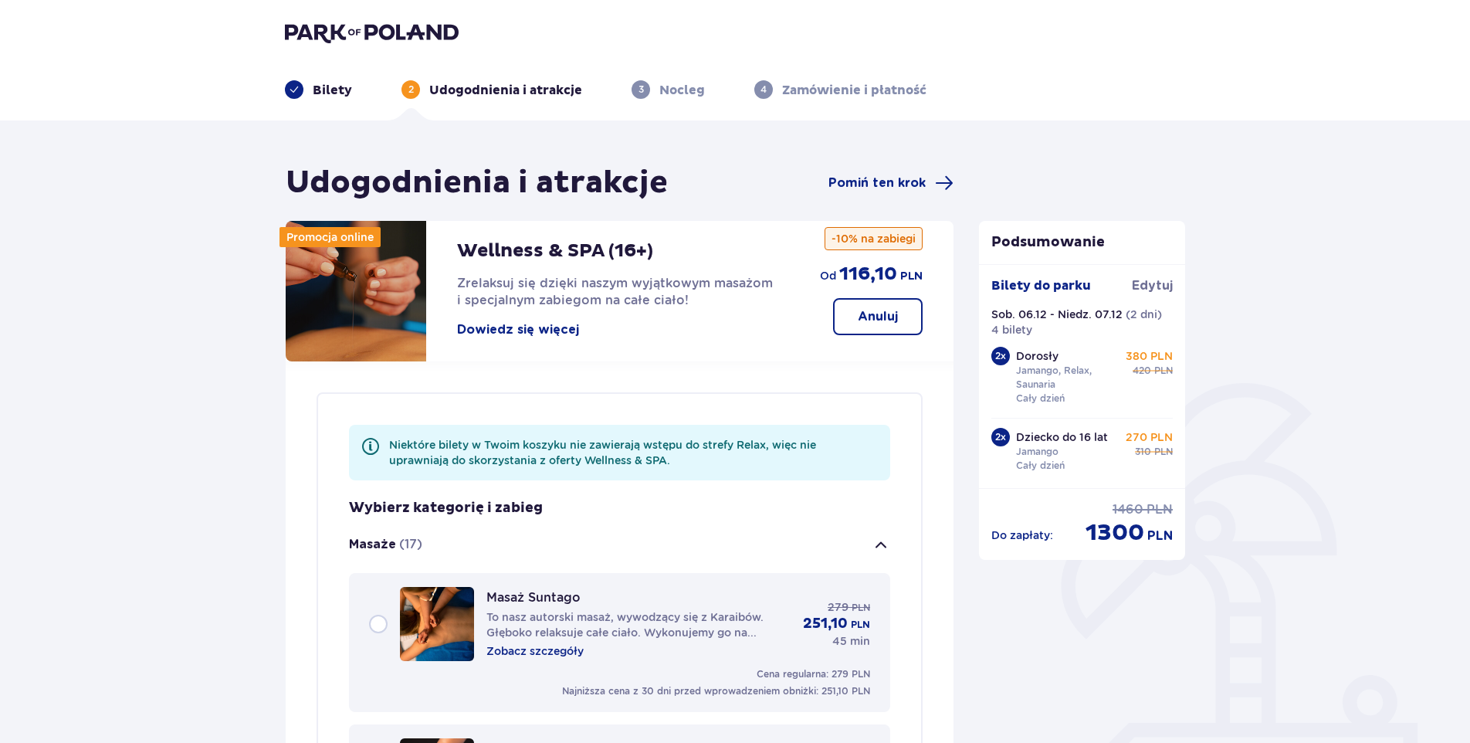
click at [882, 544] on span "button" at bounding box center [881, 545] width 19 height 19
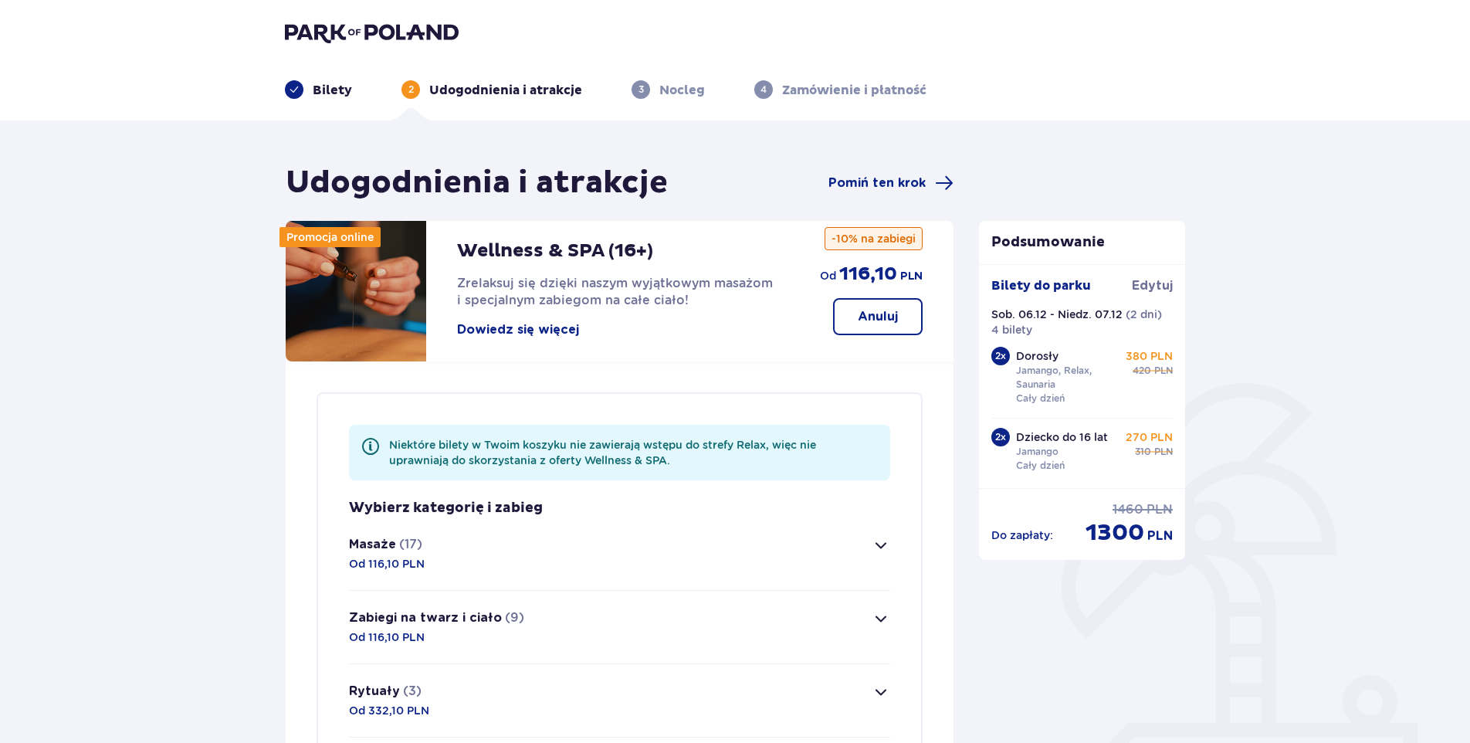
click at [874, 318] on p "Anuluj" at bounding box center [878, 316] width 40 height 17
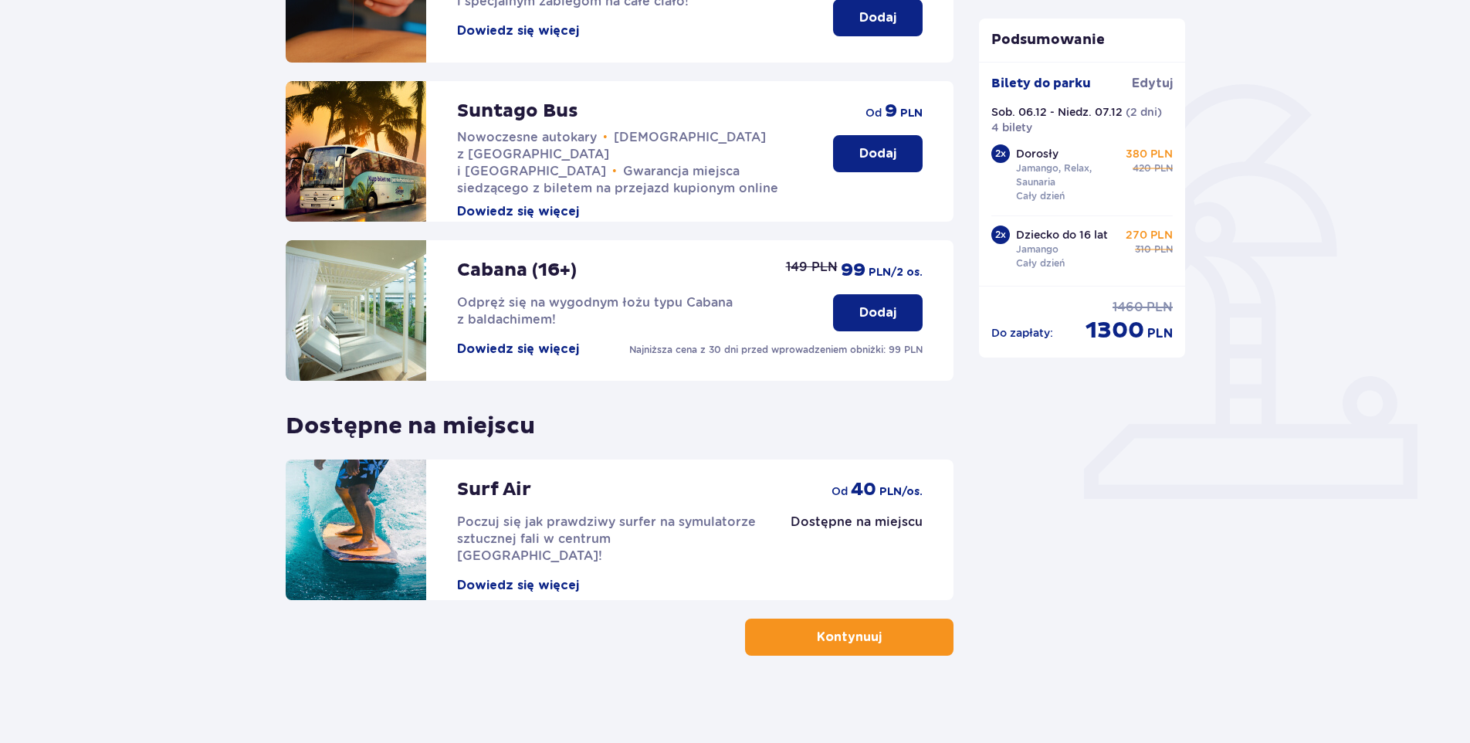
scroll to position [304, 0]
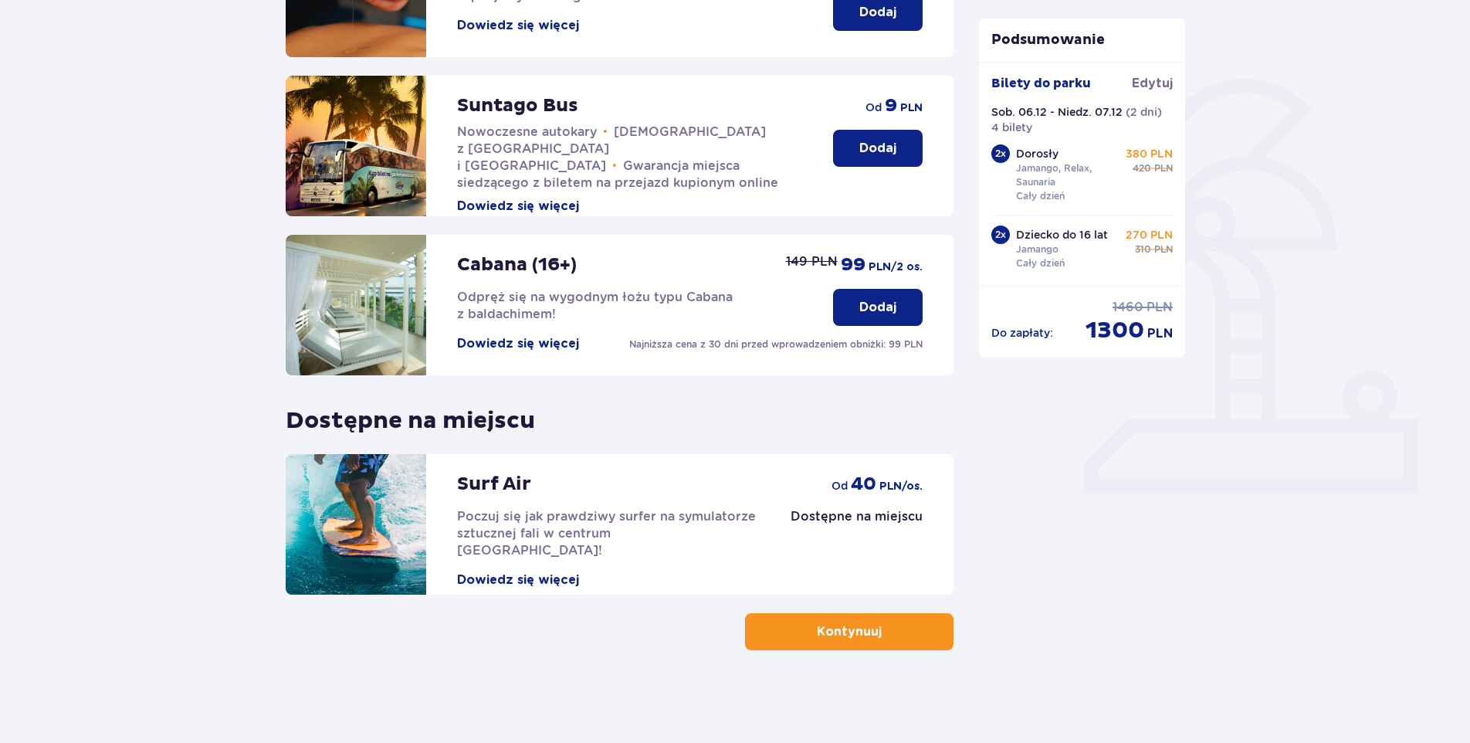
click at [886, 631] on span "button" at bounding box center [884, 631] width 19 height 19
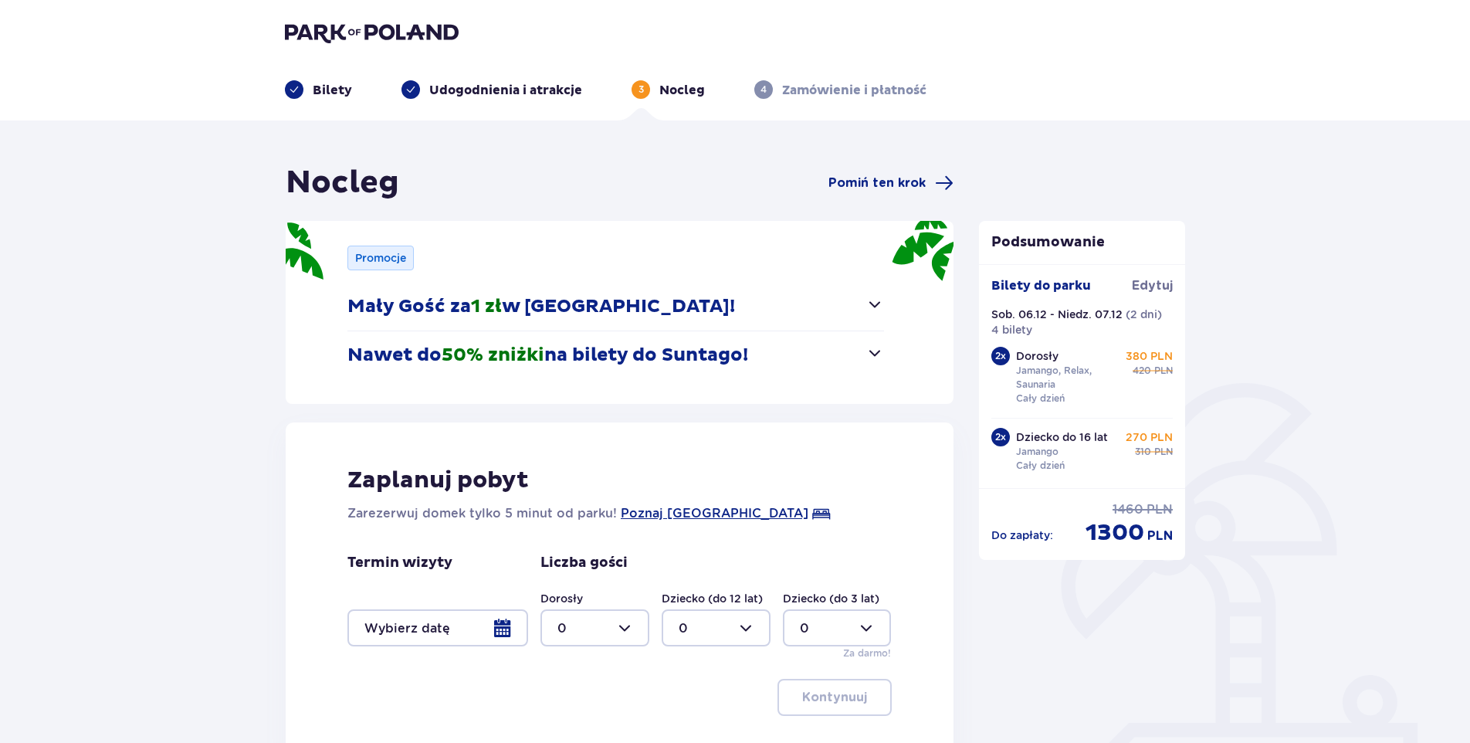
click at [875, 354] on span "button" at bounding box center [874, 353] width 19 height 19
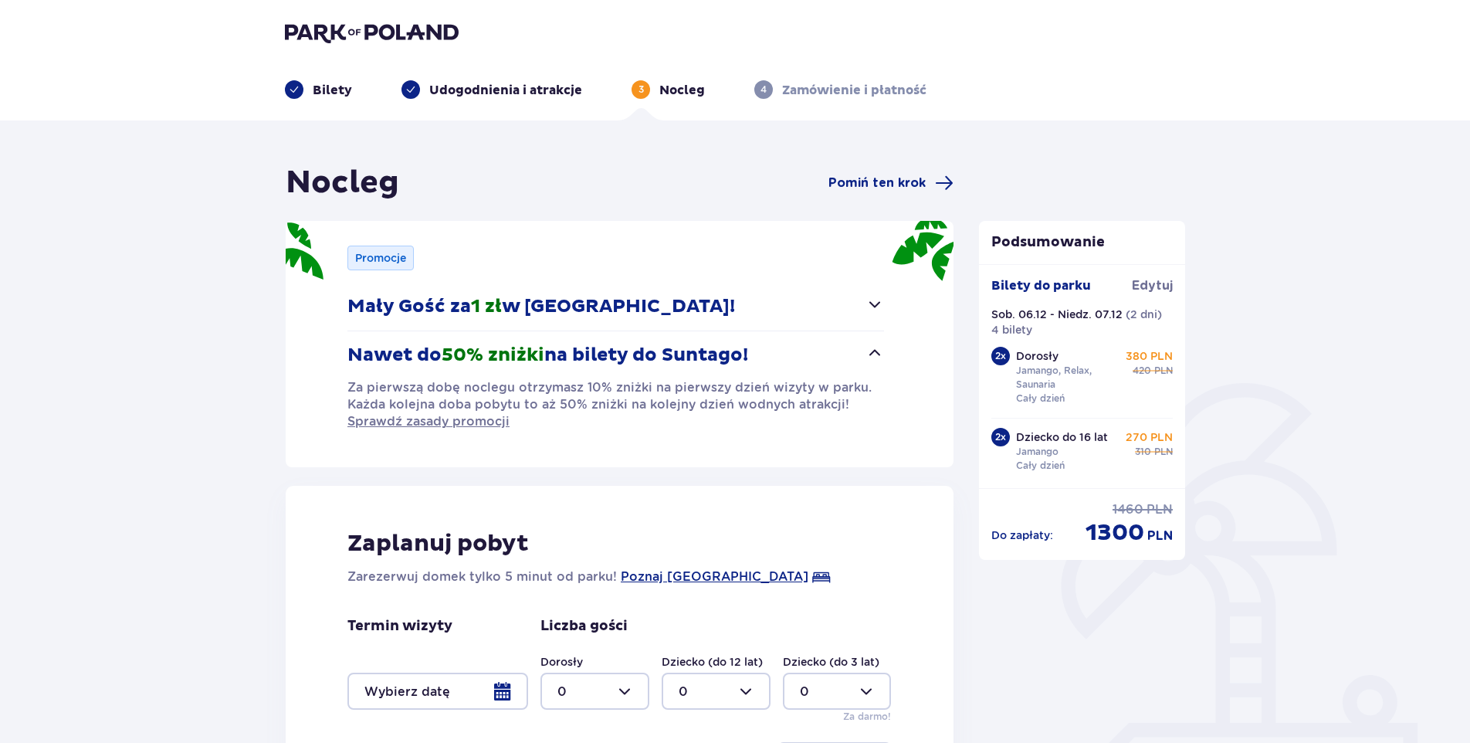
click at [875, 354] on span "button" at bounding box center [874, 353] width 19 height 19
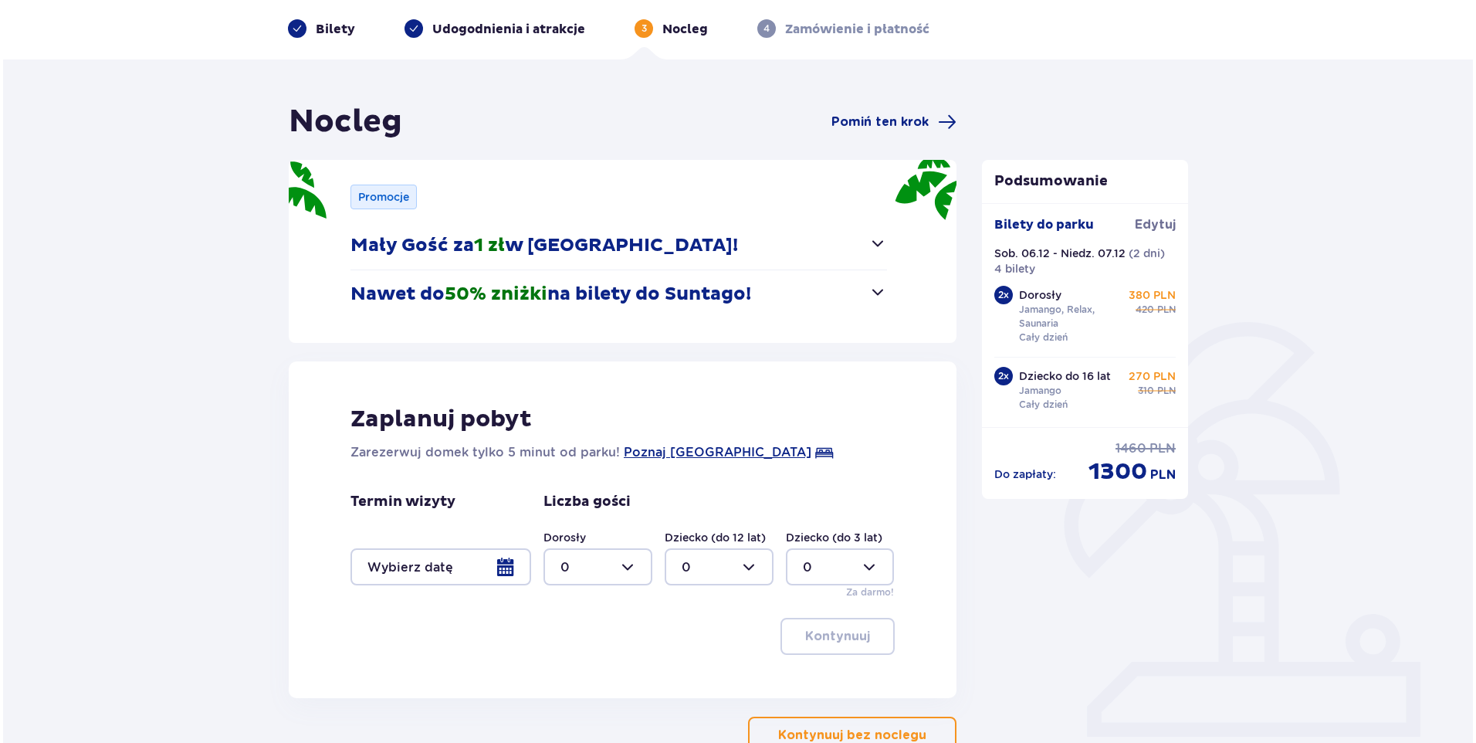
scroll to position [164, 0]
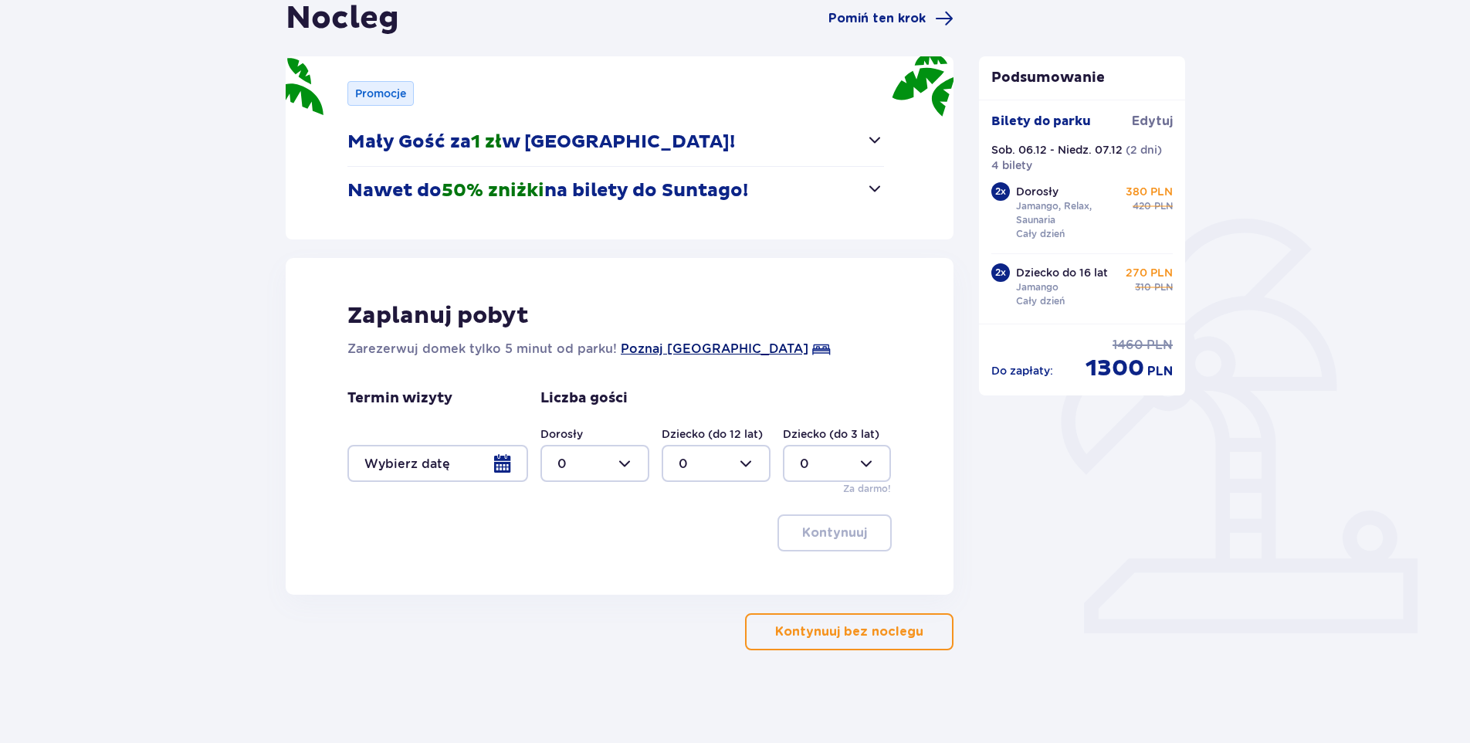
click at [685, 349] on span "Poznaj Suntago Village" at bounding box center [715, 349] width 188 height 19
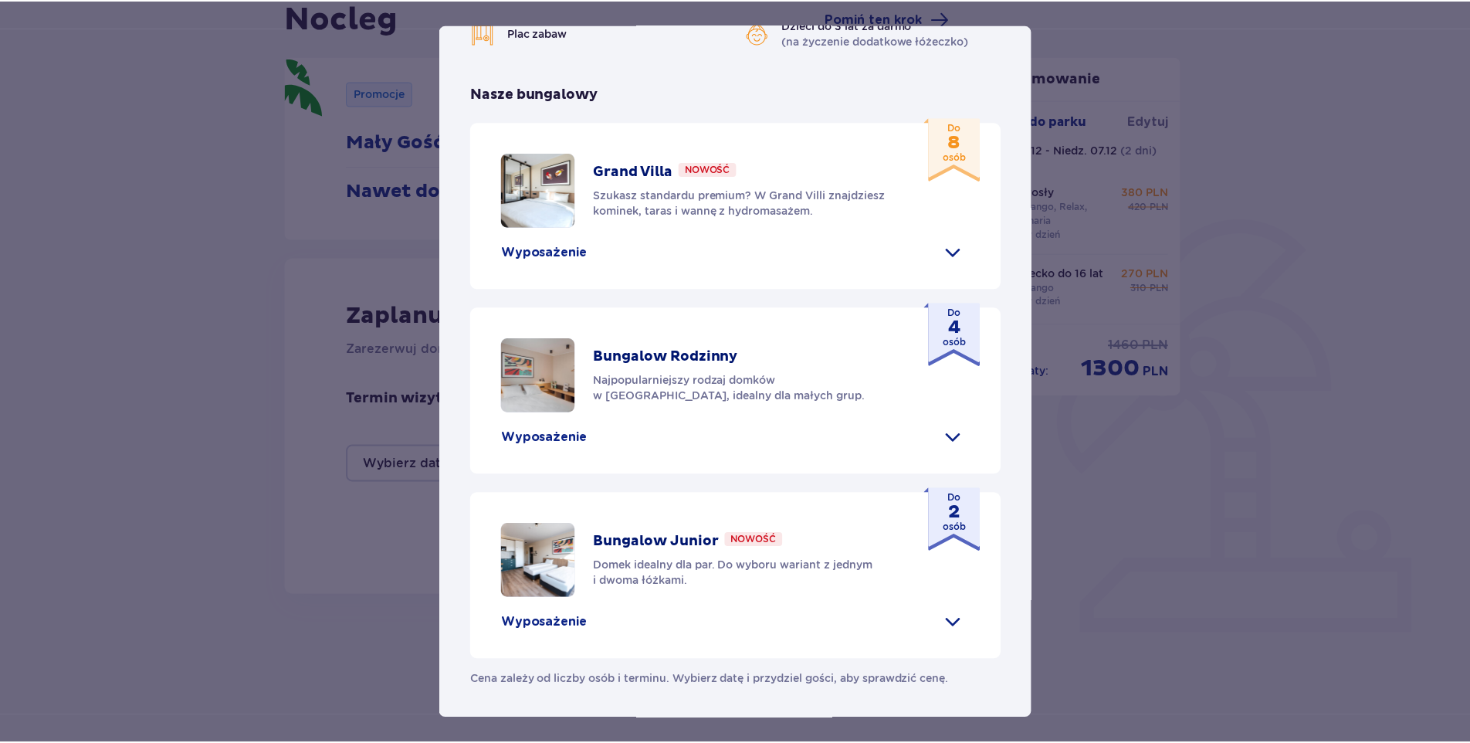
scroll to position [603, 0]
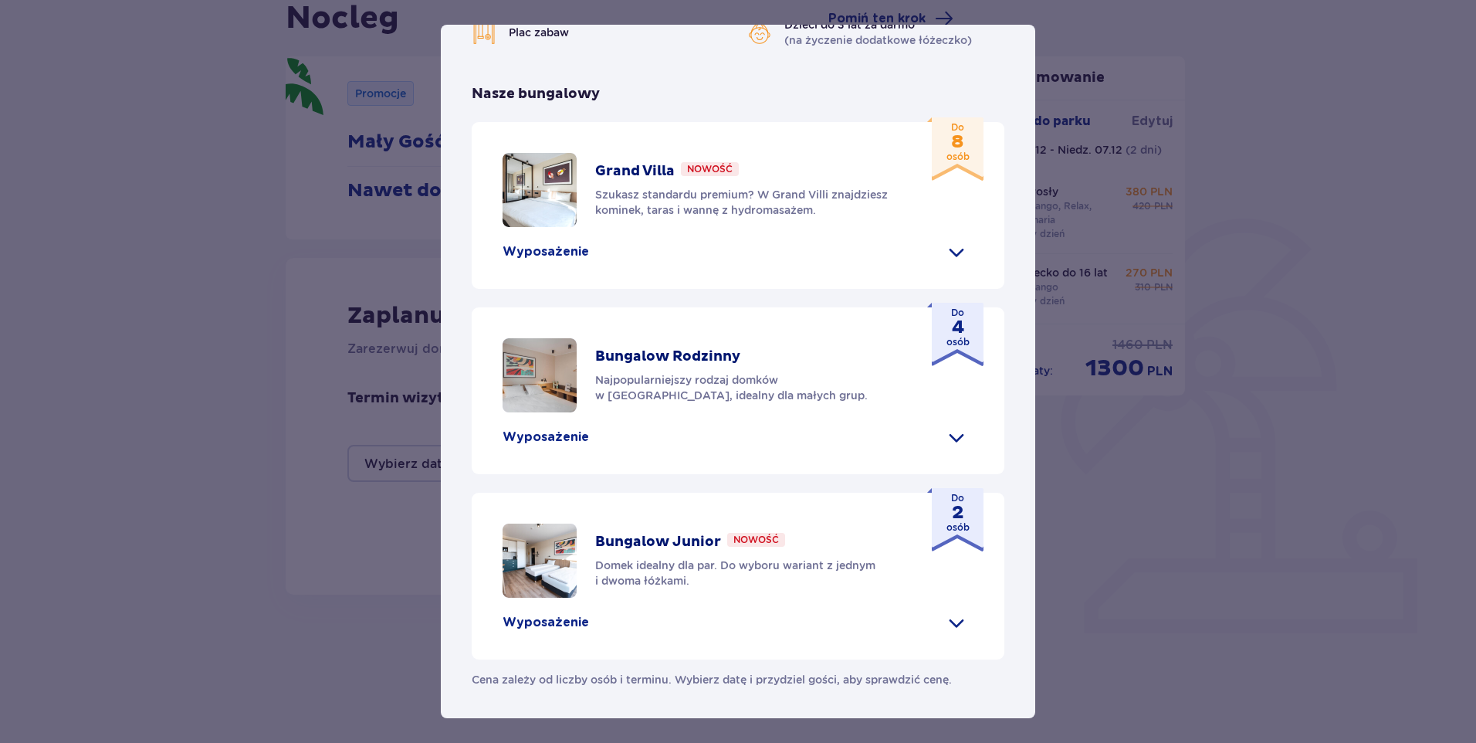
click at [120, 349] on div "Suntago Village Suntago Village to idealne miejsce dla fanów dobrej zabawy i tr…" at bounding box center [738, 371] width 1476 height 743
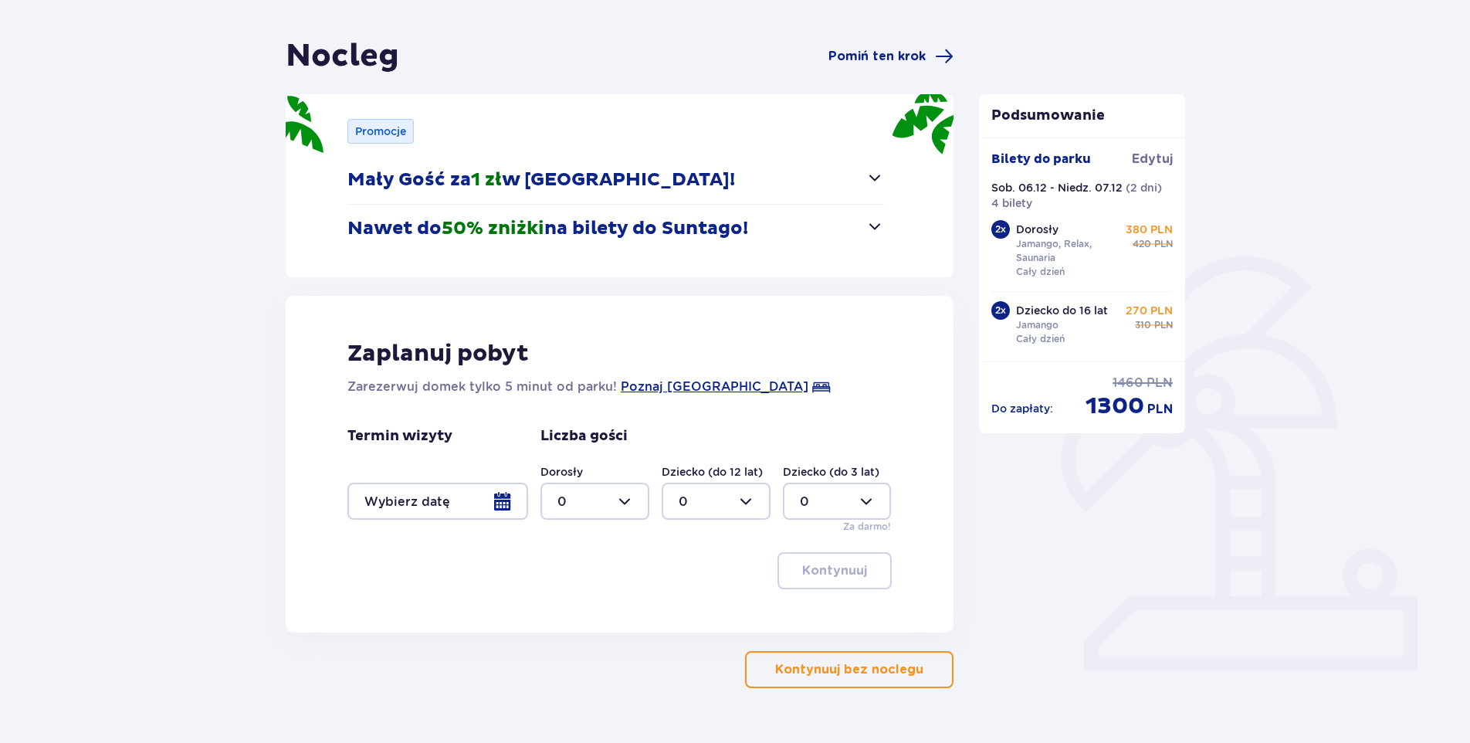
scroll to position [164, 0]
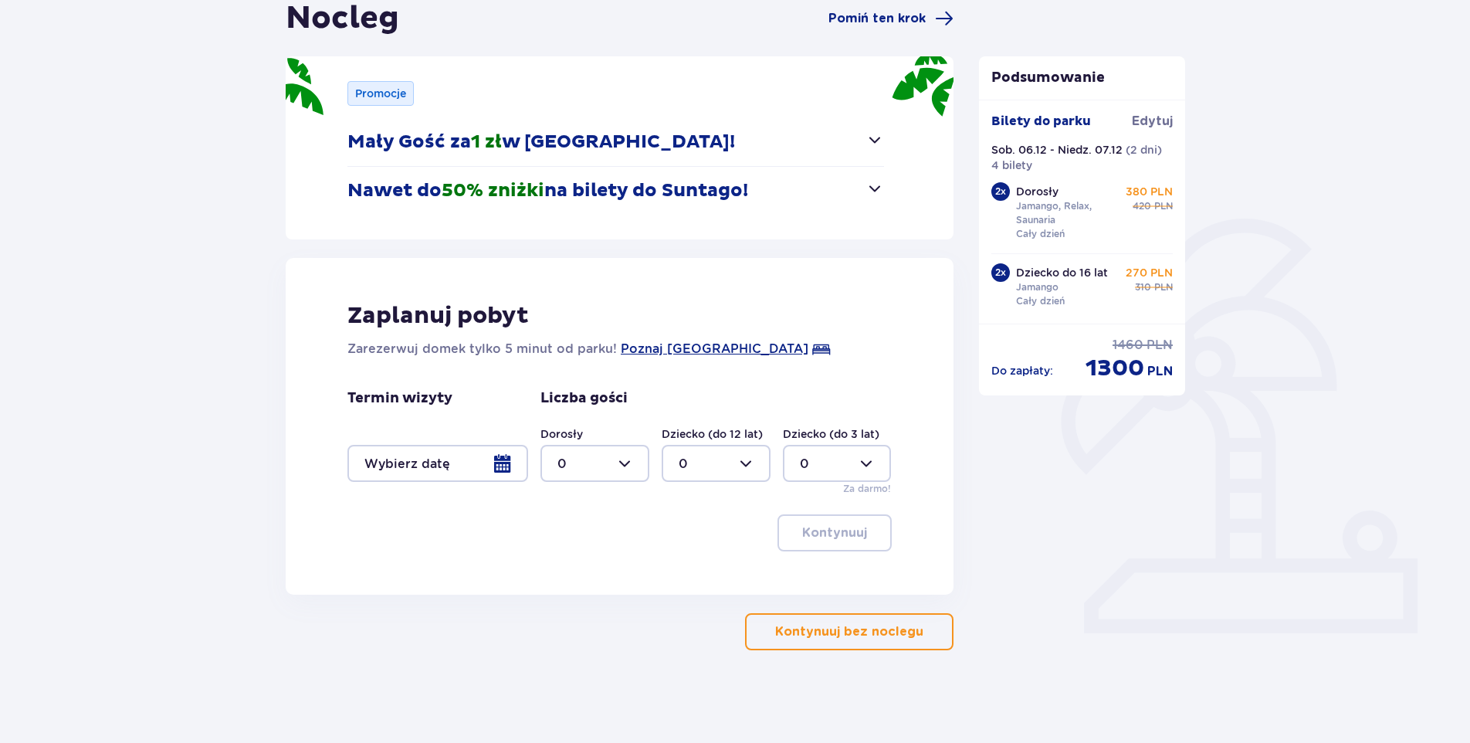
click at [506, 464] on div at bounding box center [437, 463] width 181 height 37
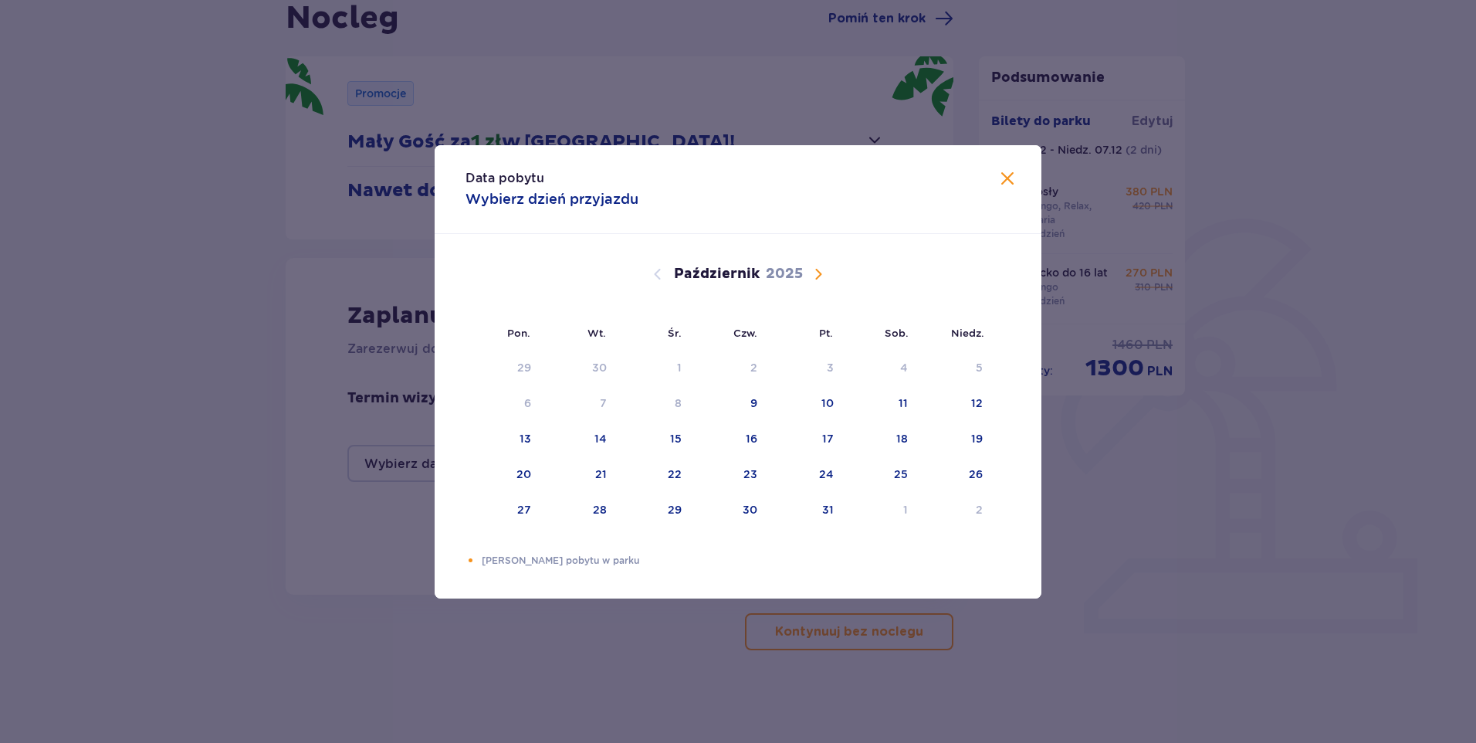
click at [814, 274] on span "Następny miesiąc" at bounding box center [818, 274] width 19 height 19
click at [818, 273] on span "Następny miesiąc" at bounding box center [818, 274] width 19 height 19
click at [898, 364] on div "6" at bounding box center [880, 368] width 76 height 34
click at [970, 365] on div "7" at bounding box center [956, 368] width 75 height 34
type input "06.12.25 - 07.12.25"
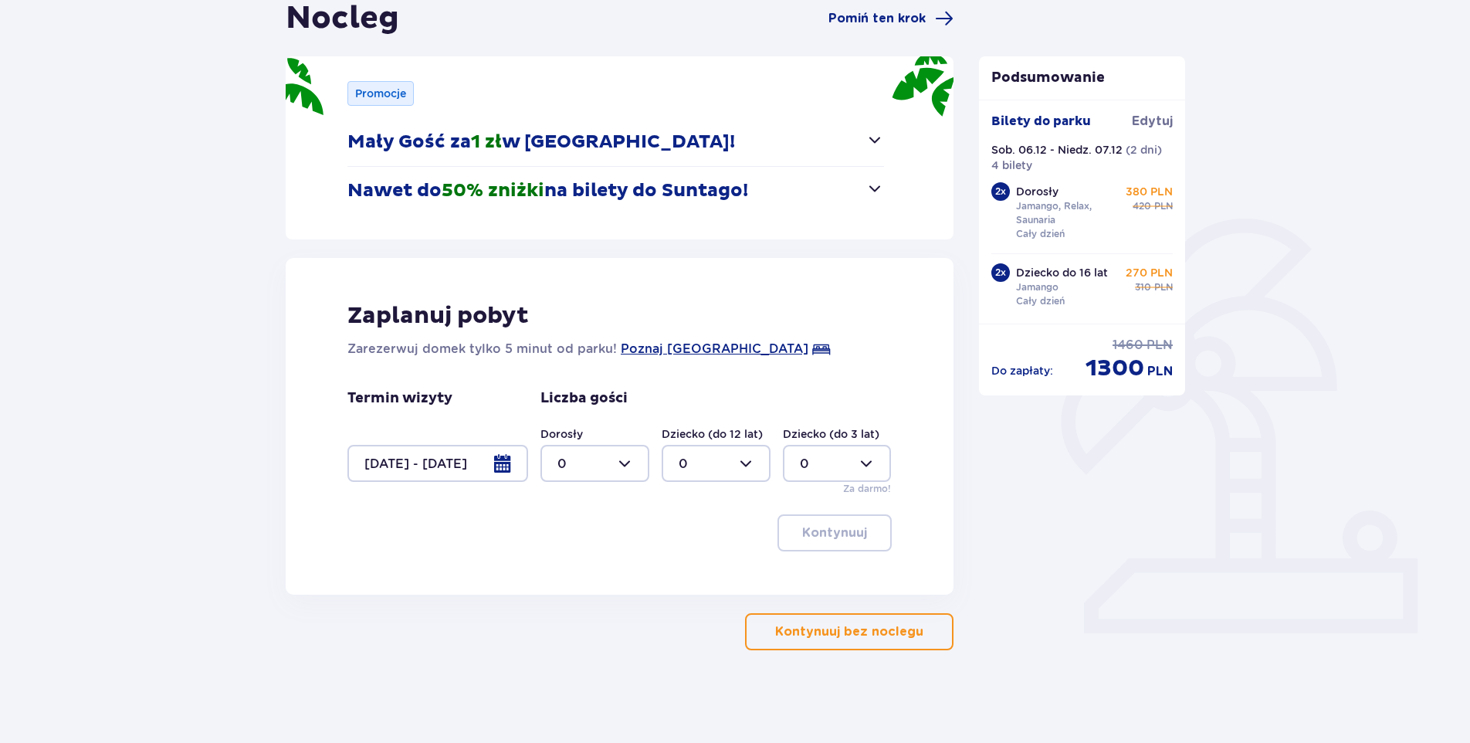
click at [628, 465] on div at bounding box center [594, 463] width 109 height 37
click at [567, 571] on div "2" at bounding box center [594, 575] width 75 height 17
type input "2"
click at [749, 458] on div at bounding box center [716, 463] width 109 height 37
click at [682, 540] on p "1" at bounding box center [681, 542] width 5 height 17
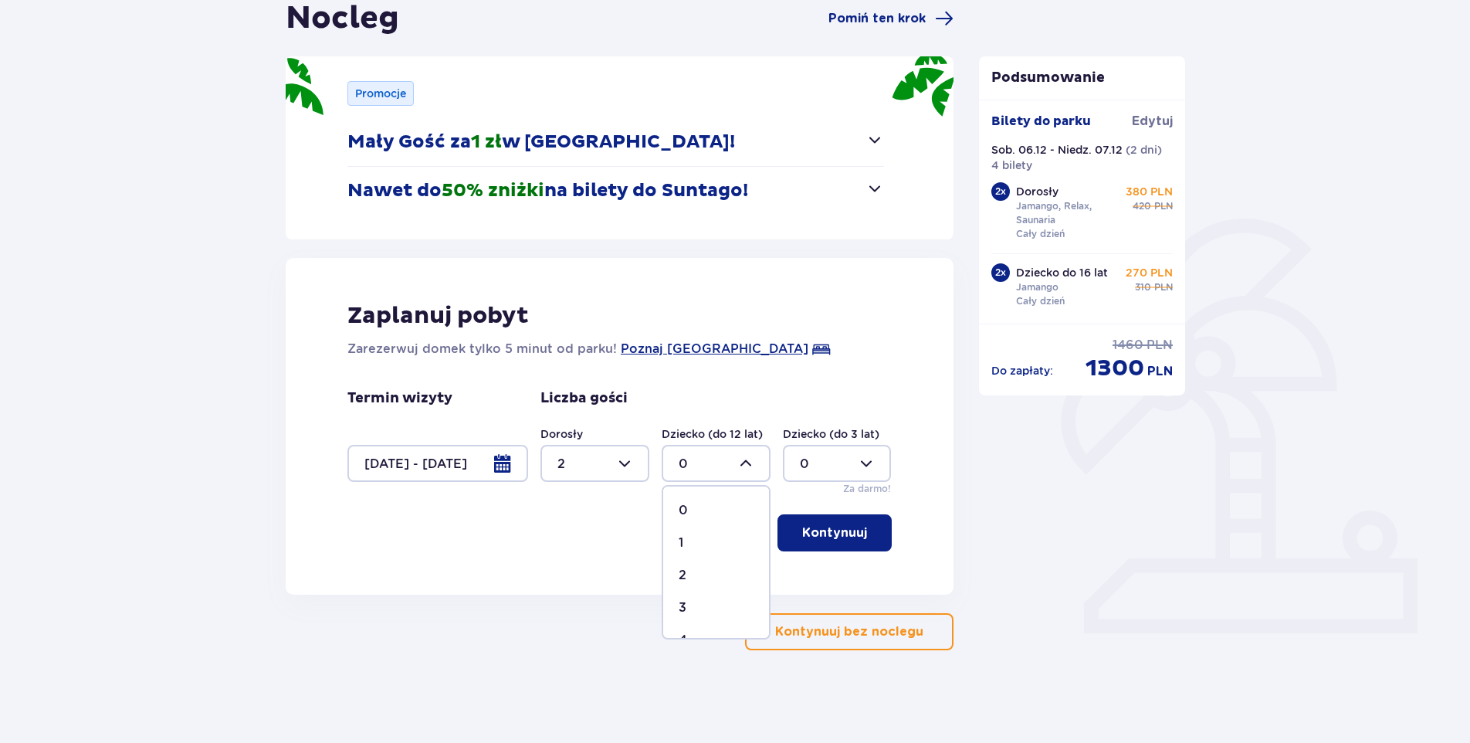
type input "1"
click at [744, 461] on div at bounding box center [716, 463] width 109 height 37
click at [686, 538] on div "1" at bounding box center [716, 542] width 75 height 17
click at [625, 458] on div at bounding box center [594, 463] width 109 height 37
click at [563, 603] on p "3" at bounding box center [561, 607] width 8 height 17
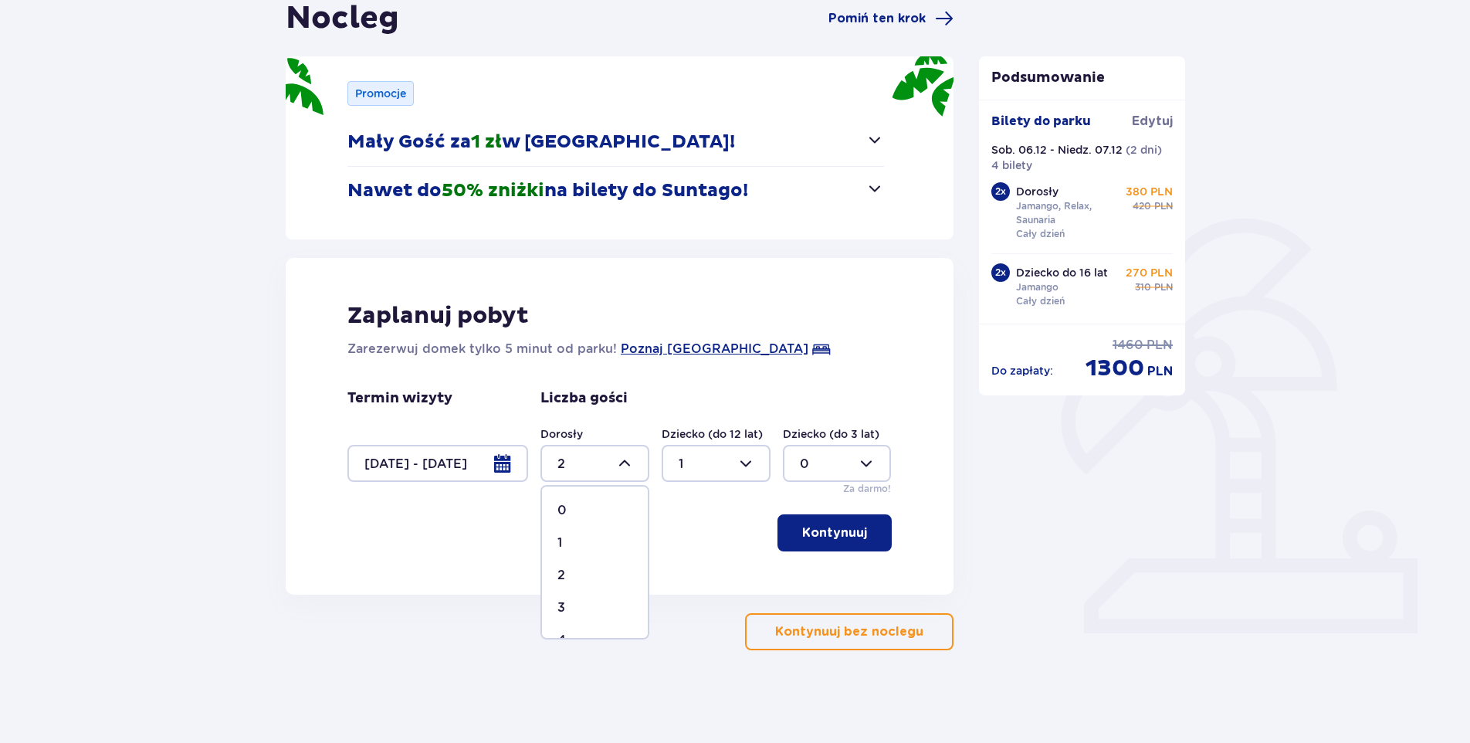
type input "3"
click at [845, 527] on p "Kontynuuj" at bounding box center [834, 532] width 65 height 17
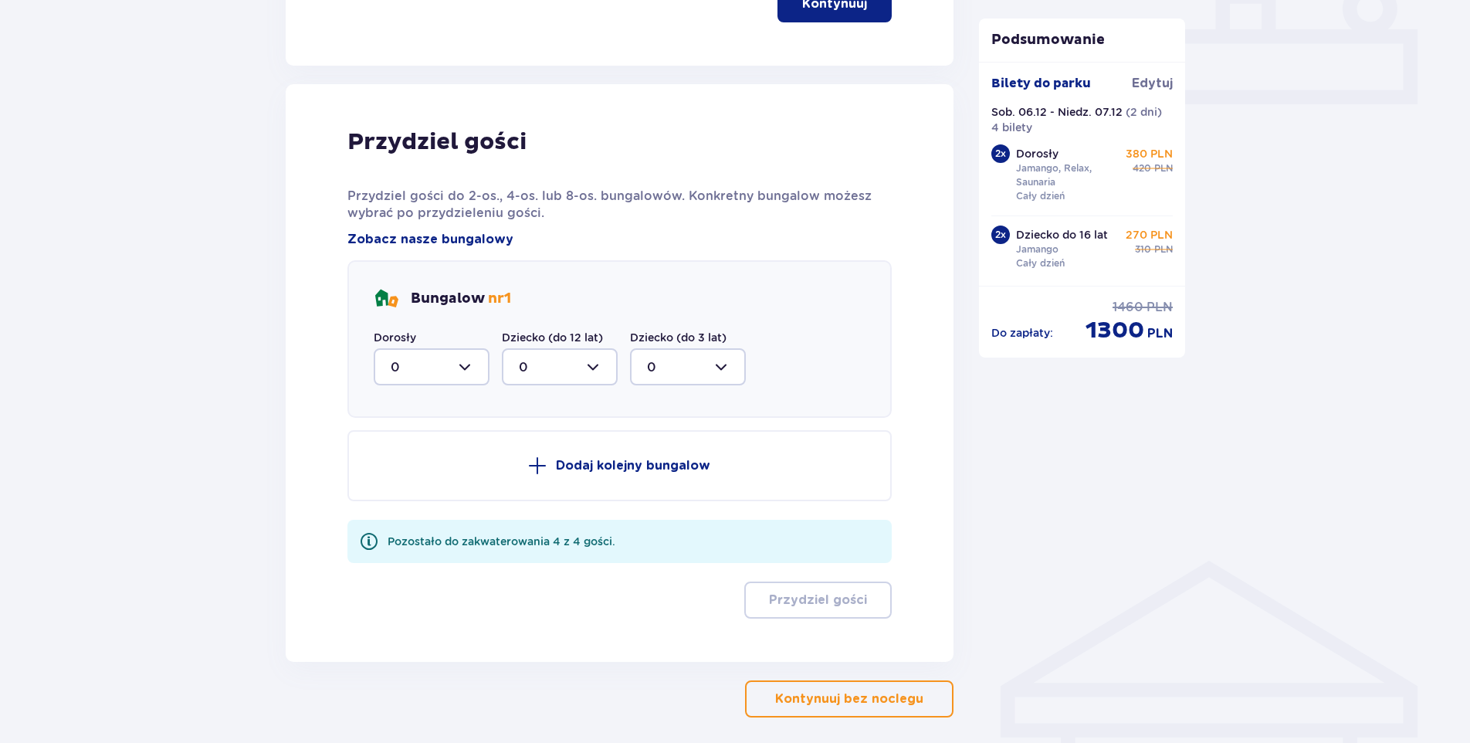
scroll to position [695, 0]
click at [468, 367] on div at bounding box center [432, 365] width 116 height 37
click at [397, 476] on p "2" at bounding box center [395, 477] width 8 height 17
click at [469, 364] on div at bounding box center [432, 365] width 116 height 37
click at [397, 507] on p "3" at bounding box center [395, 509] width 8 height 17
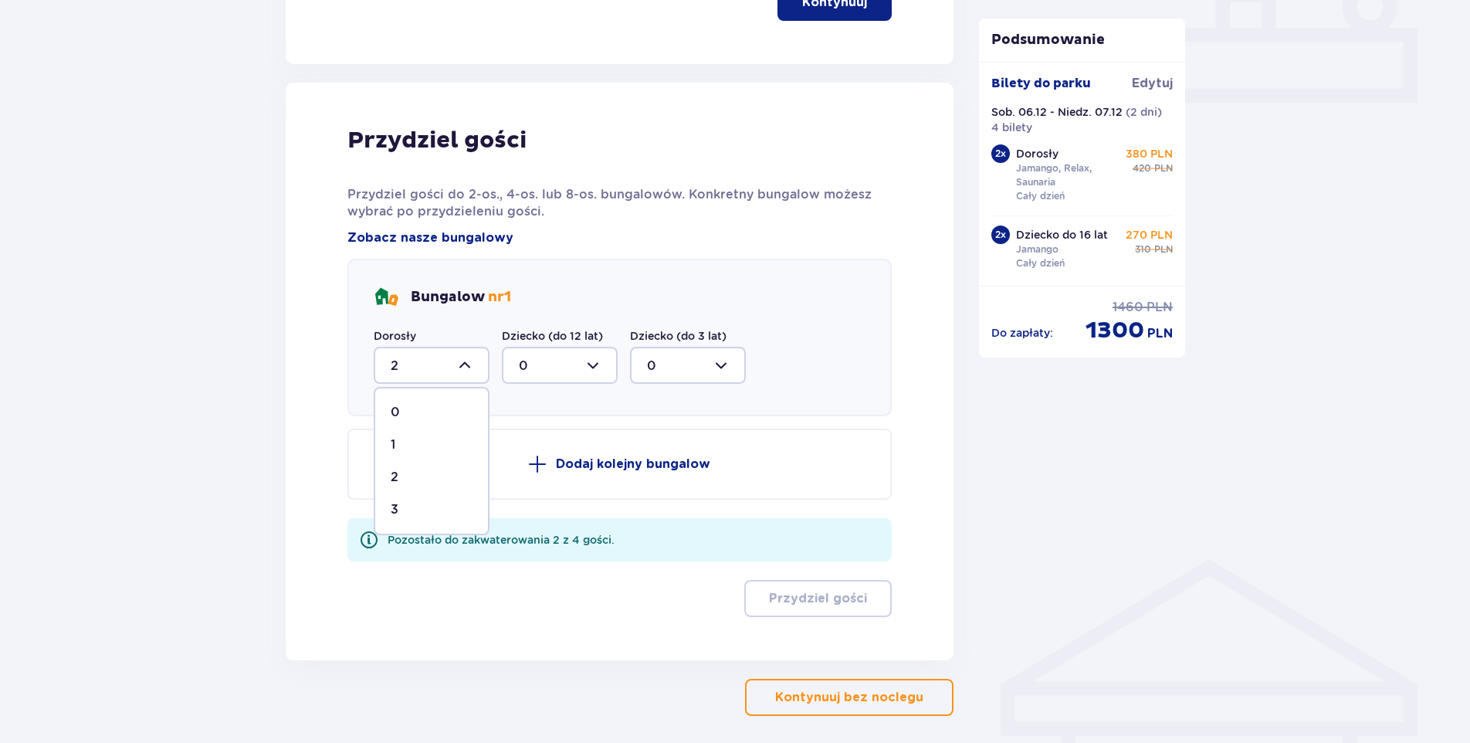
type input "3"
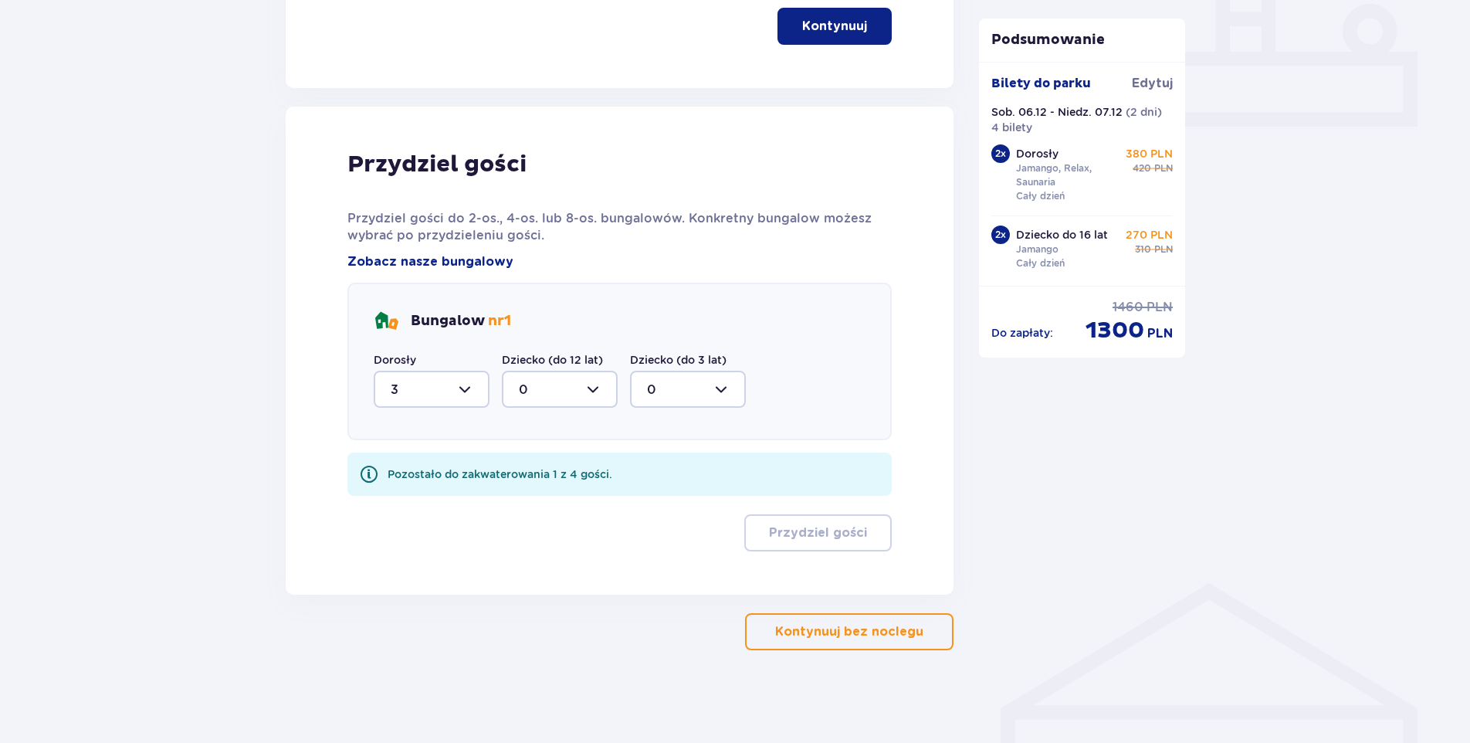
click at [598, 389] on div at bounding box center [560, 389] width 116 height 37
click at [526, 464] on div "1" at bounding box center [560, 468] width 82 height 17
type input "1"
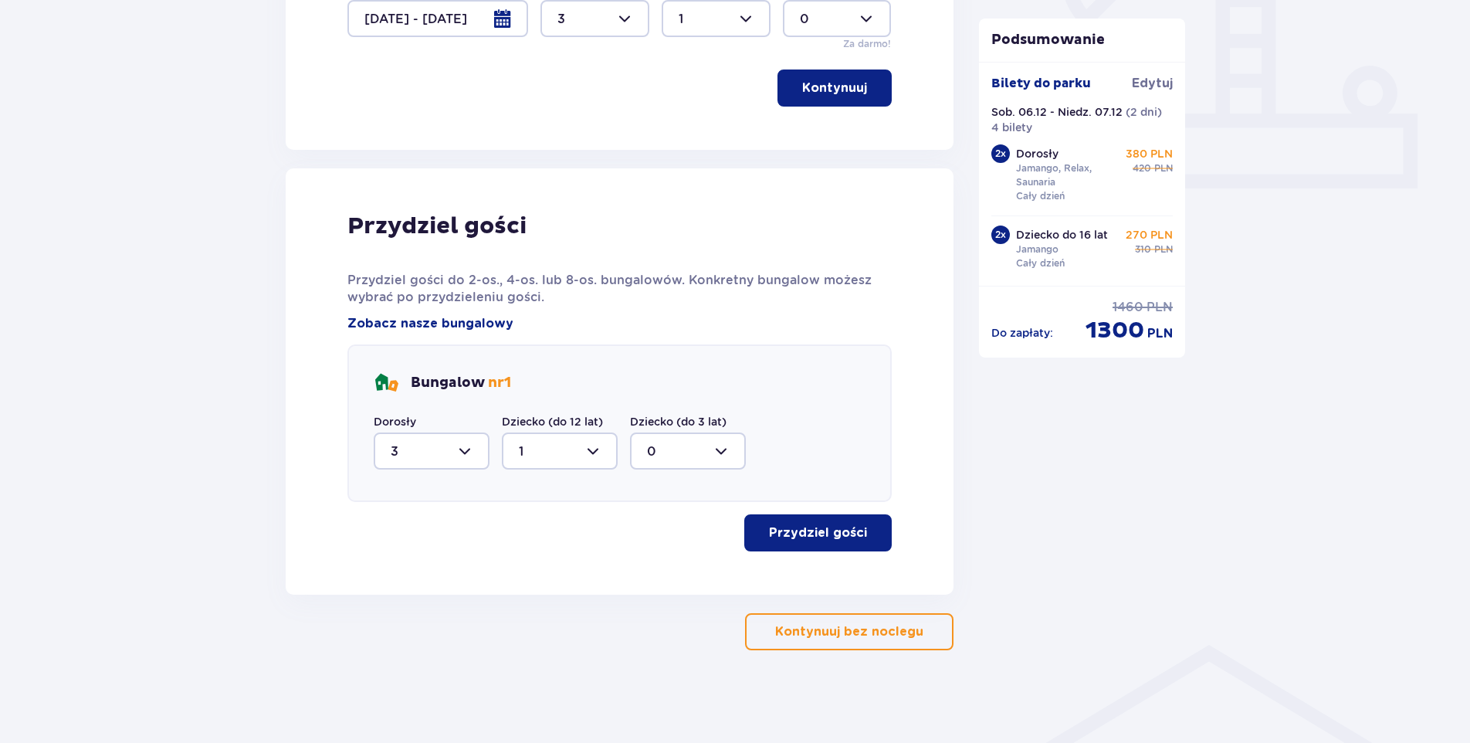
click at [797, 531] on p "Przydziel gości" at bounding box center [818, 532] width 98 height 17
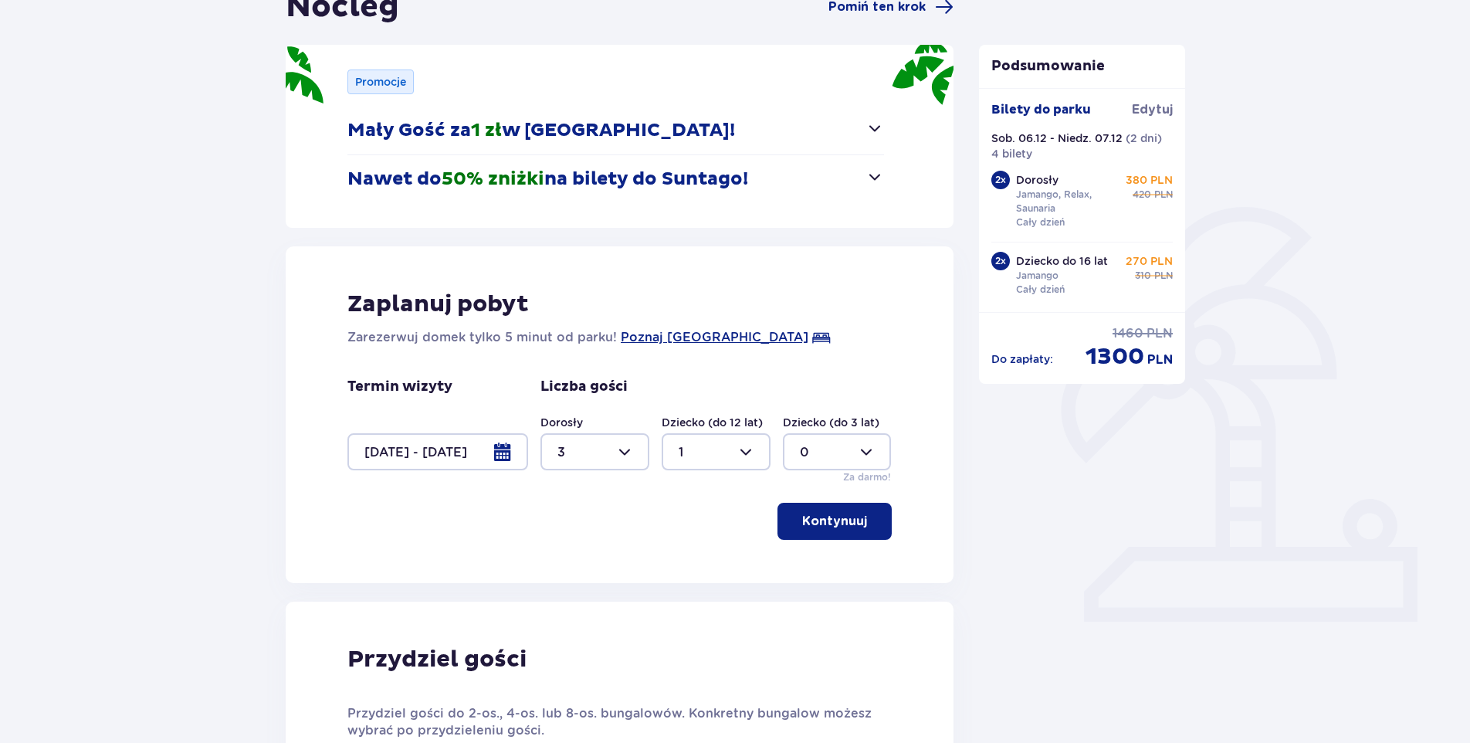
scroll to position [0, 0]
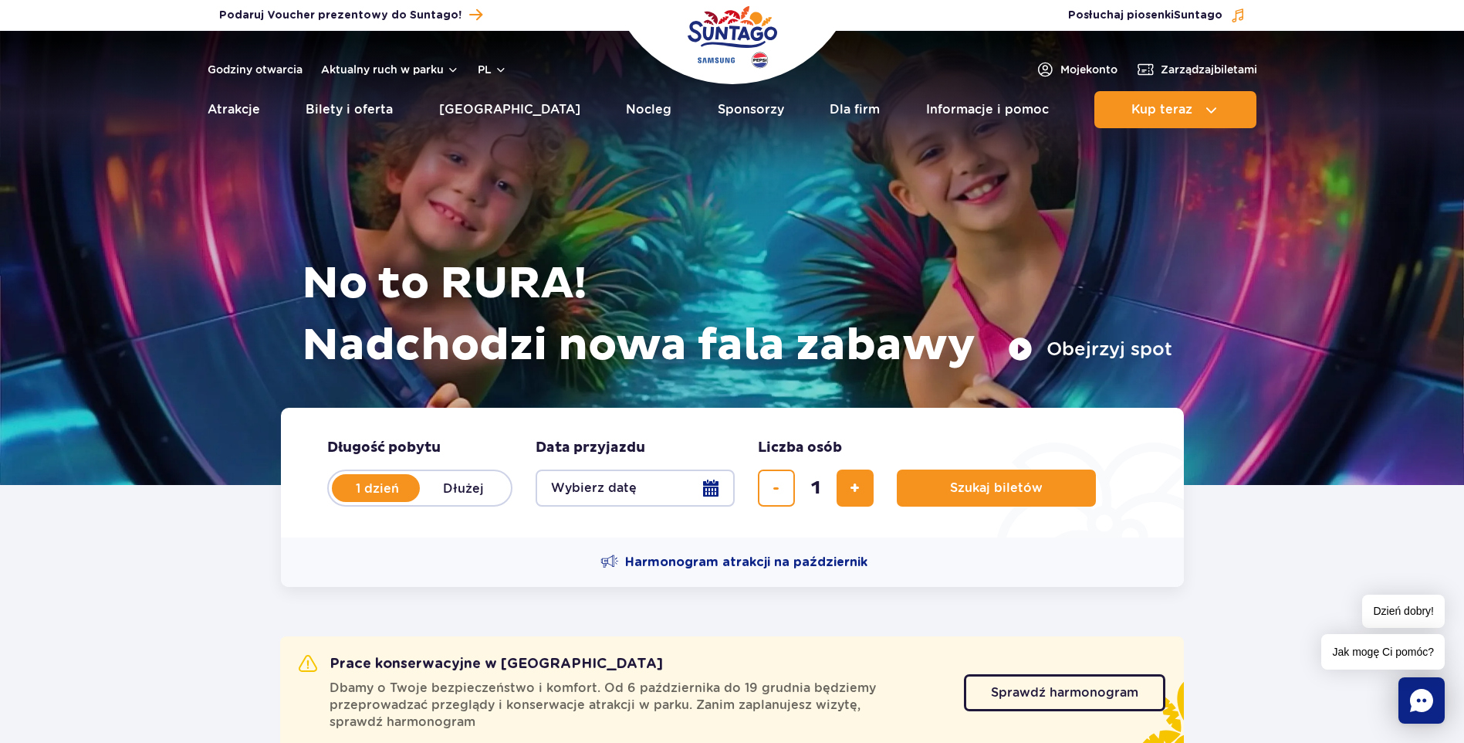
click at [606, 486] on button "Wybierz datę" at bounding box center [635, 487] width 199 height 37
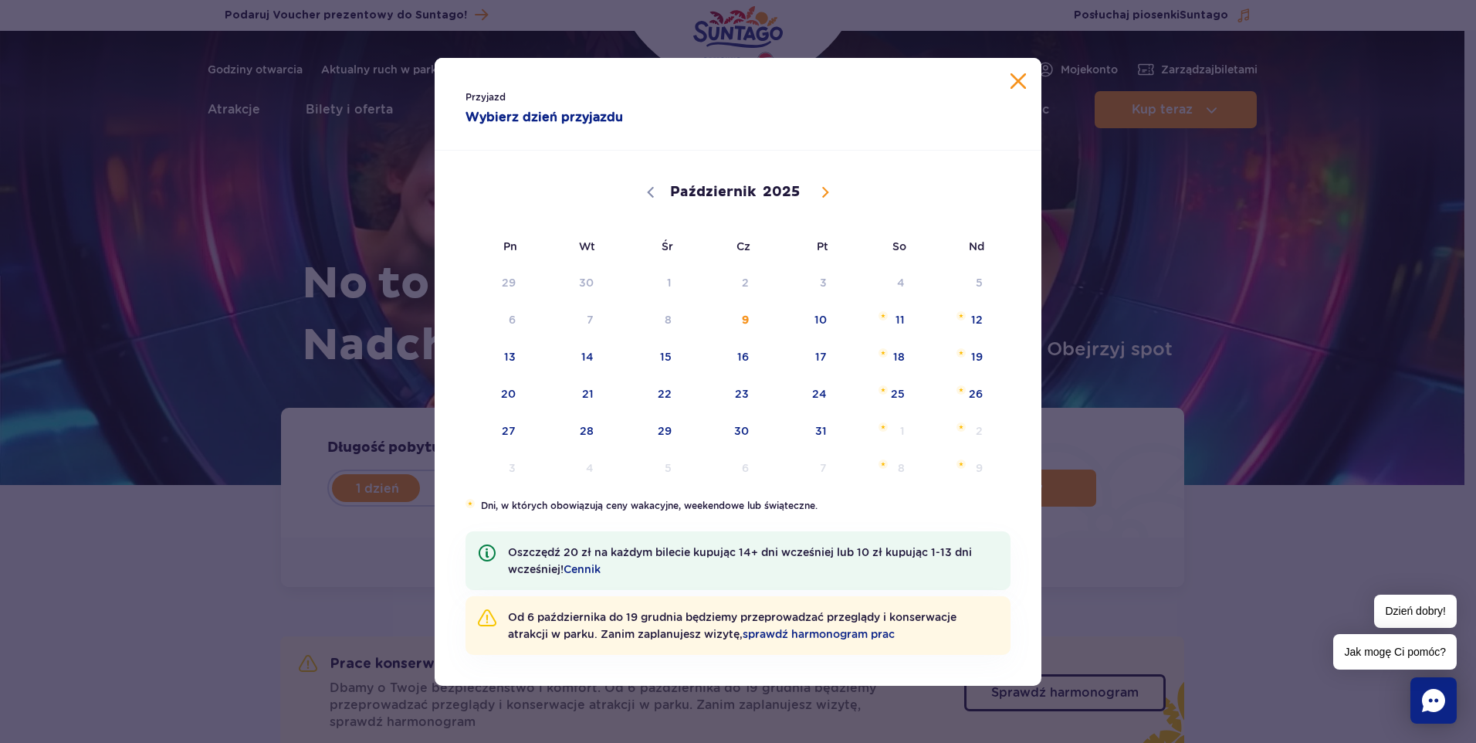
click at [1021, 80] on button "Zamknij kalendarz" at bounding box center [1018, 80] width 15 height 15
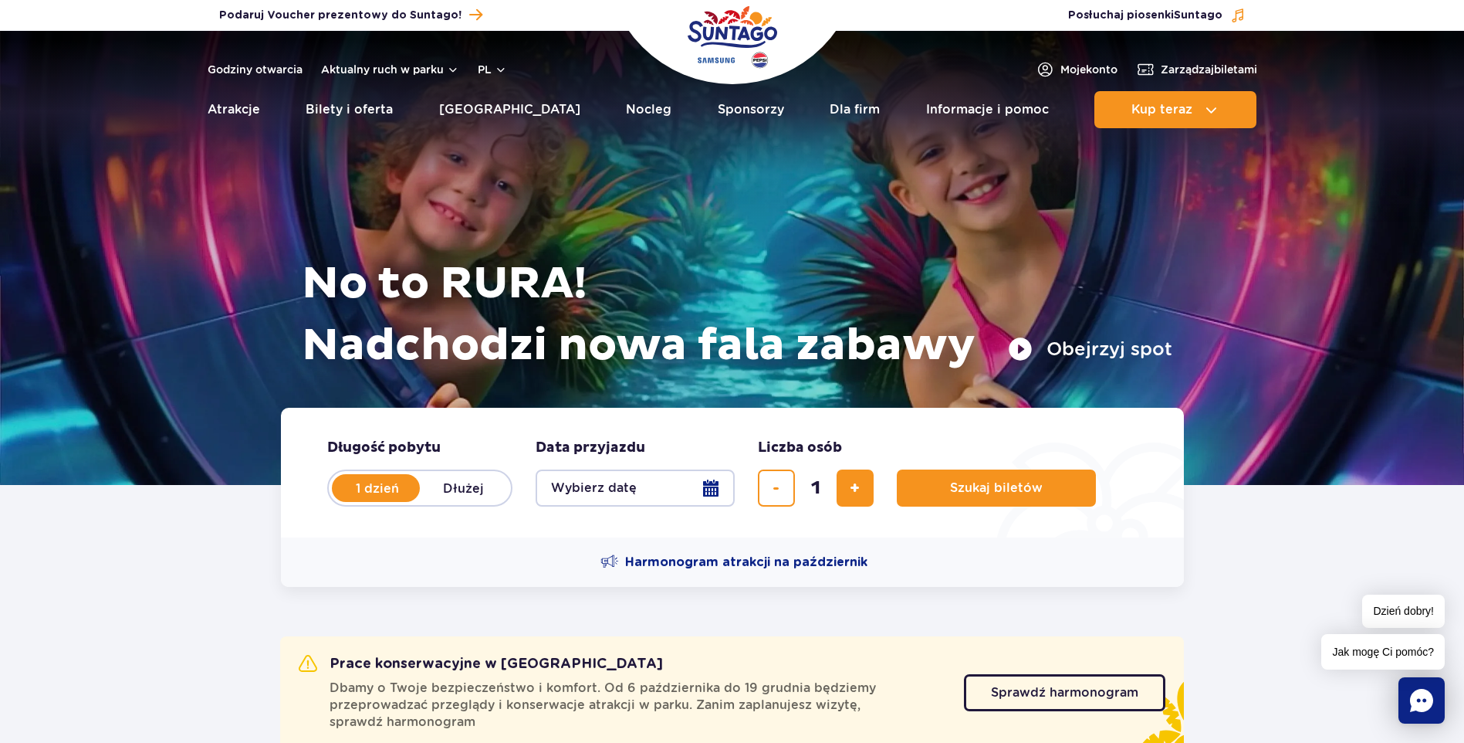
click at [619, 485] on button "Wybierz datę" at bounding box center [635, 487] width 199 height 37
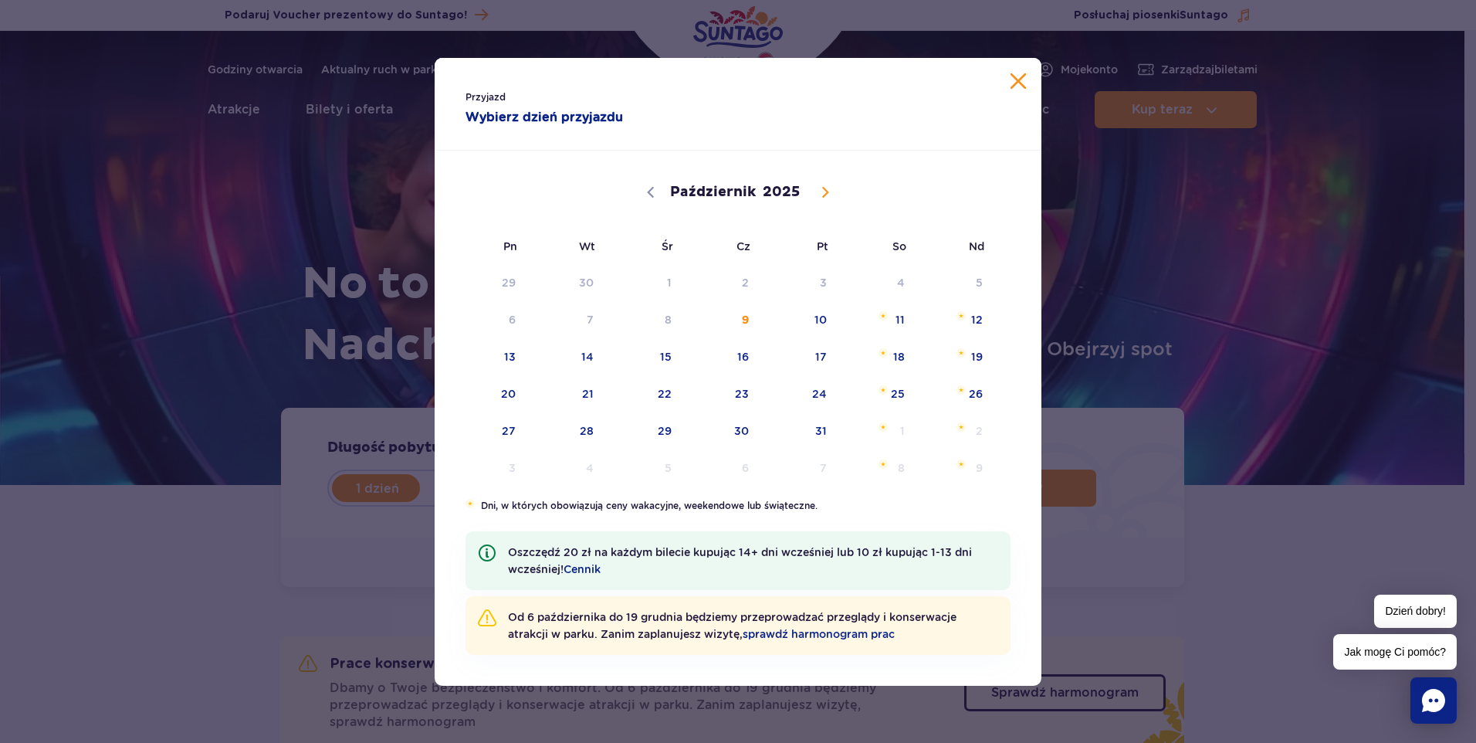
click at [826, 193] on icon at bounding box center [825, 192] width 5 height 10
select select "11"
click at [898, 282] on span "6" at bounding box center [878, 283] width 78 height 36
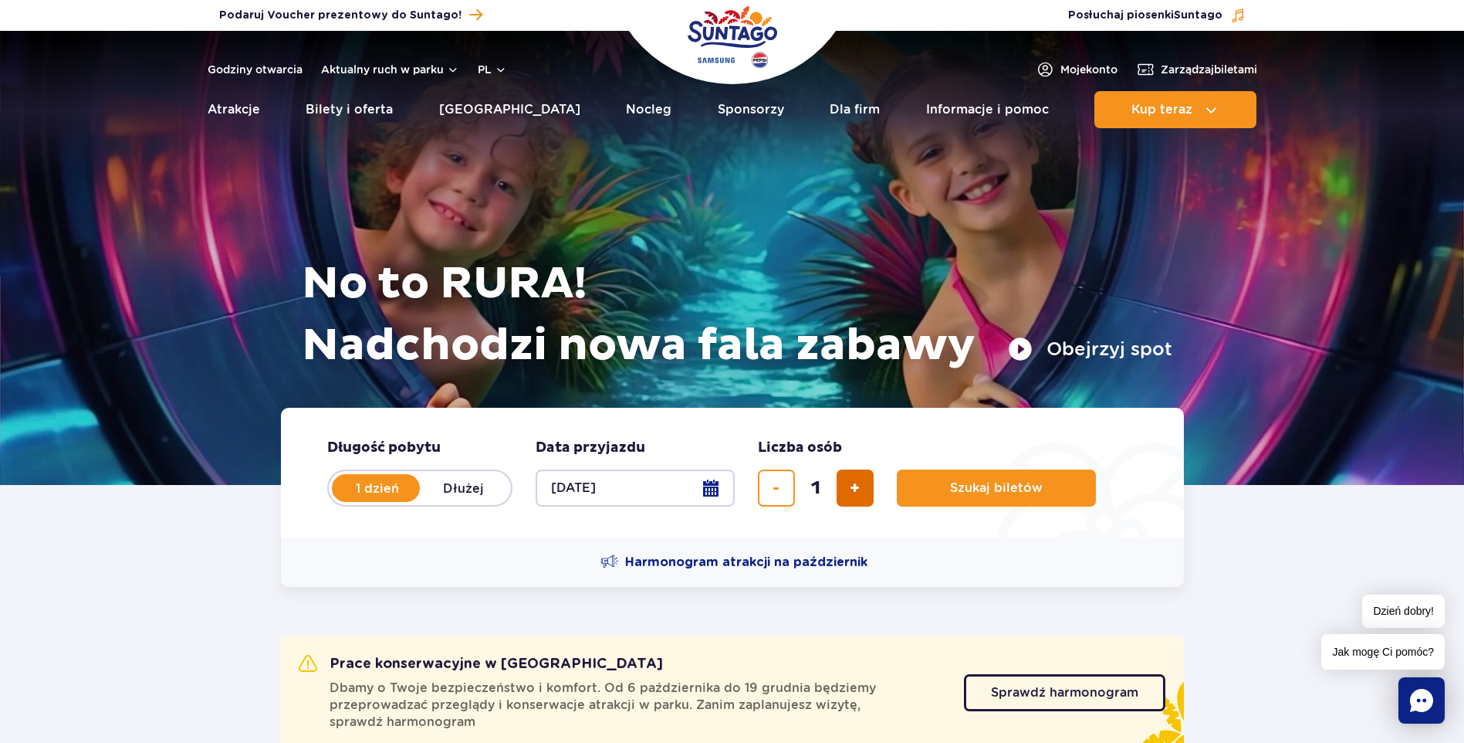
click at [852, 488] on span "dodaj bilet" at bounding box center [855, 488] width 10 height 0
type input "4"
click at [965, 490] on span "Szukaj biletów" at bounding box center [990, 488] width 93 height 14
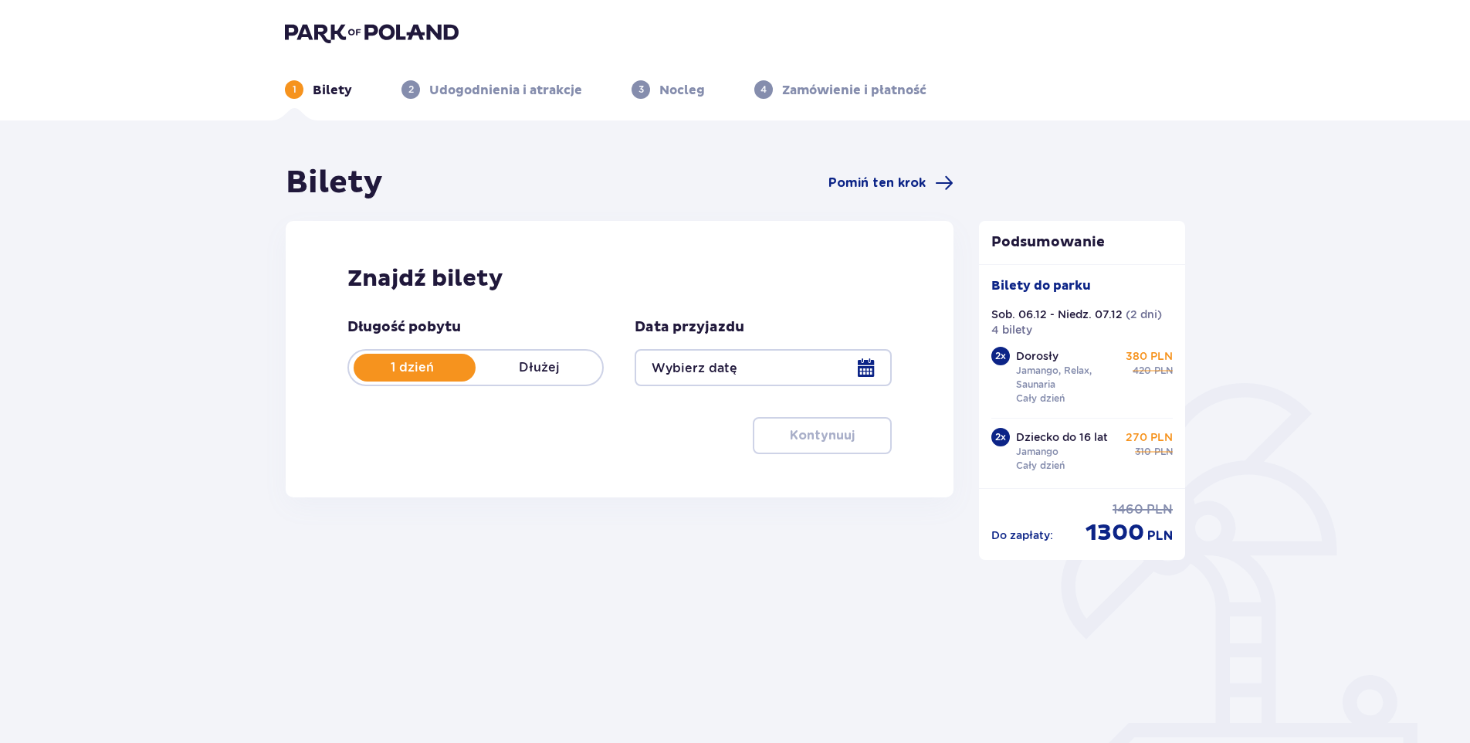
type input "[DATE] - [DATE]"
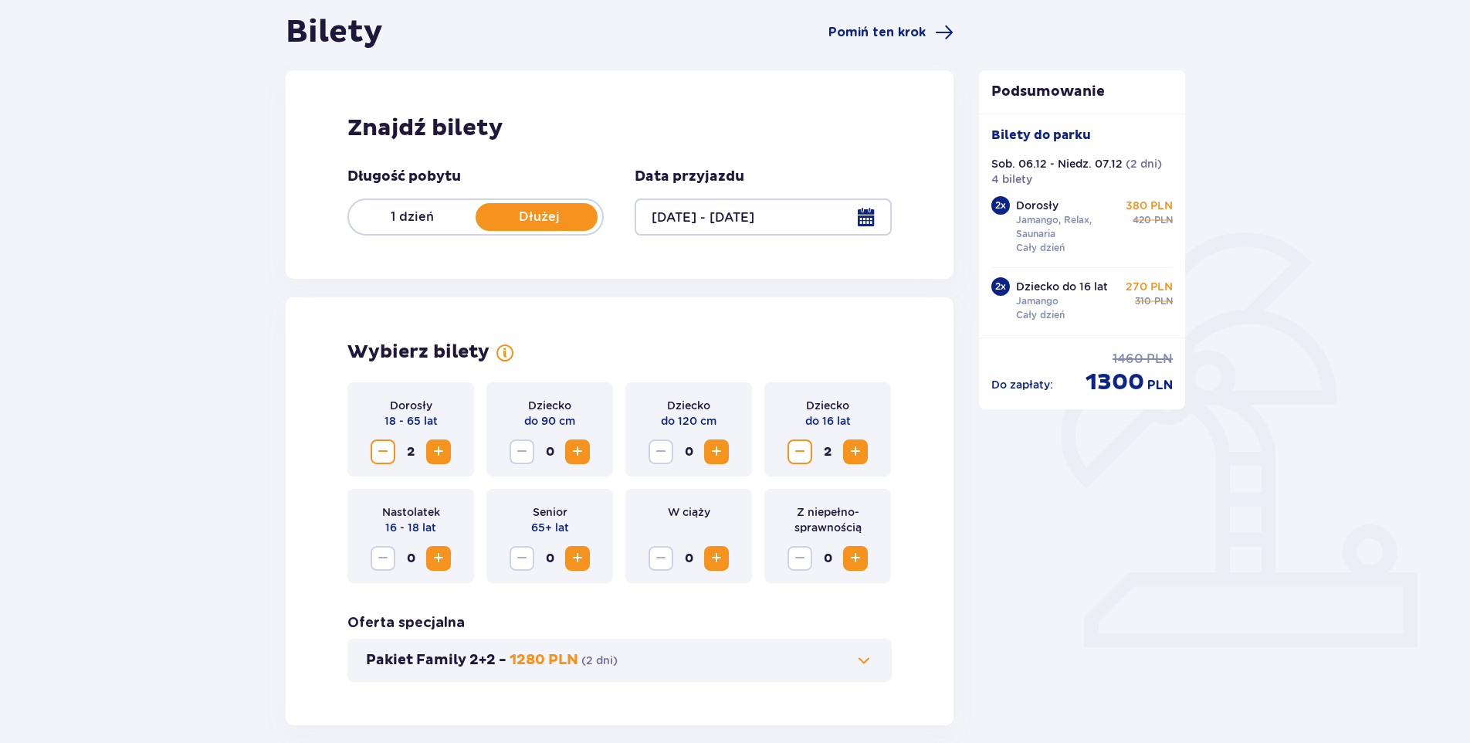
scroll to position [154, 0]
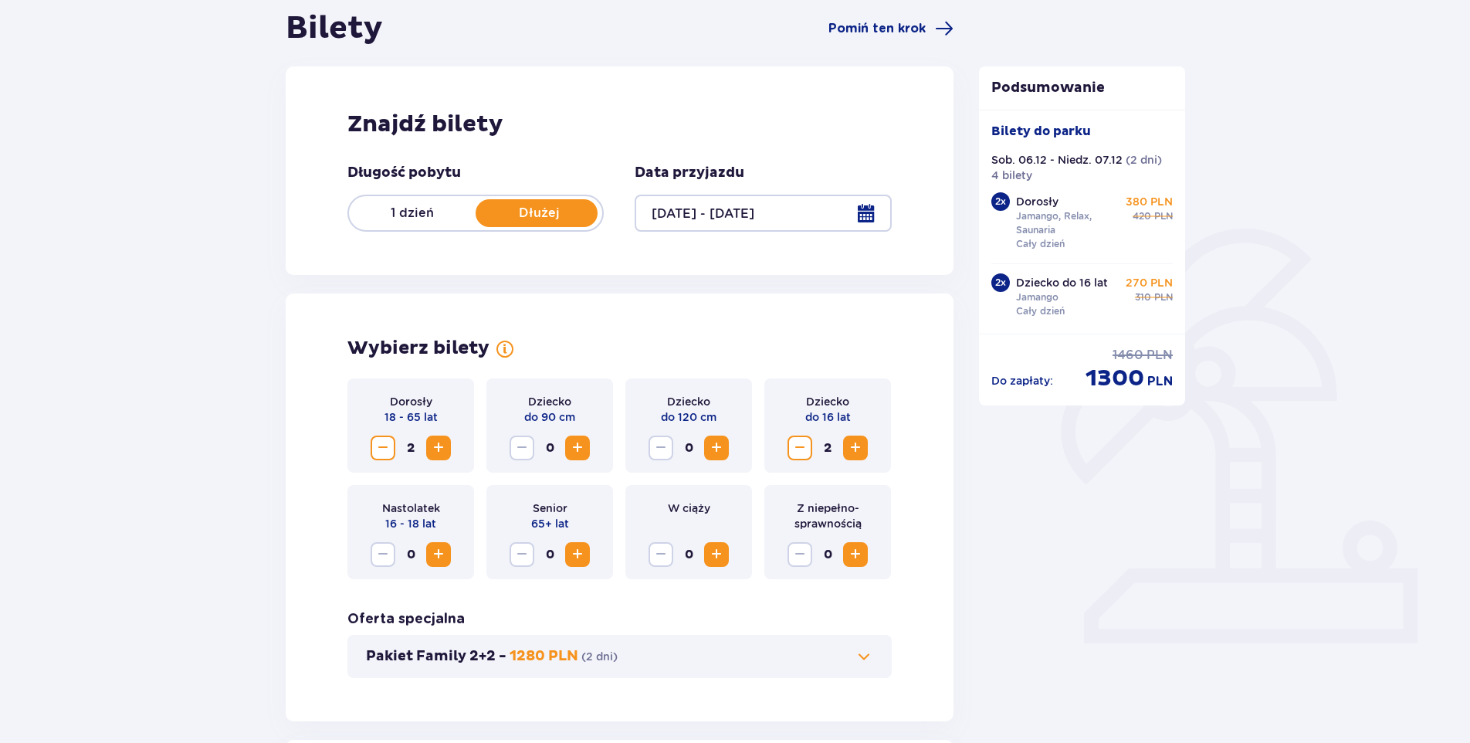
click at [424, 214] on p "1 dzień" at bounding box center [412, 213] width 127 height 17
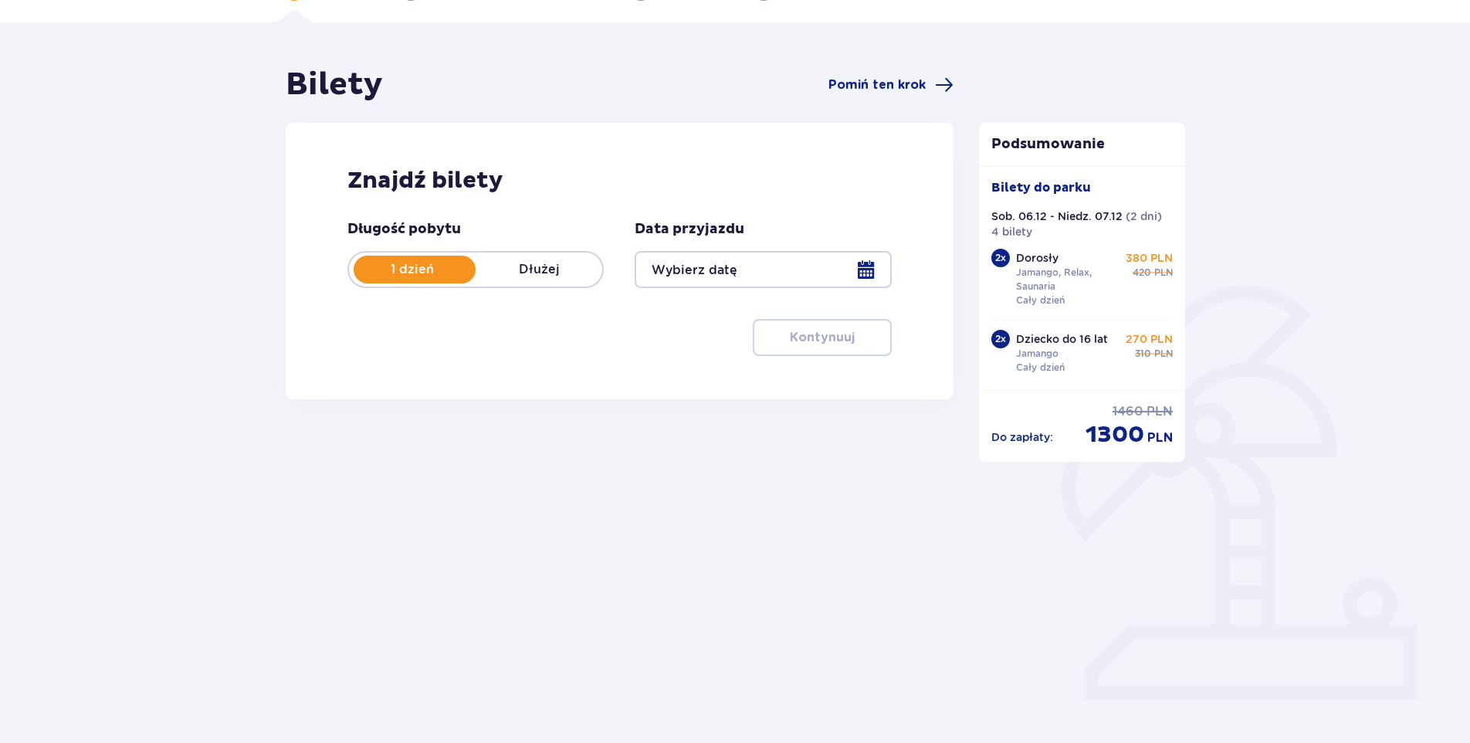
scroll to position [56, 0]
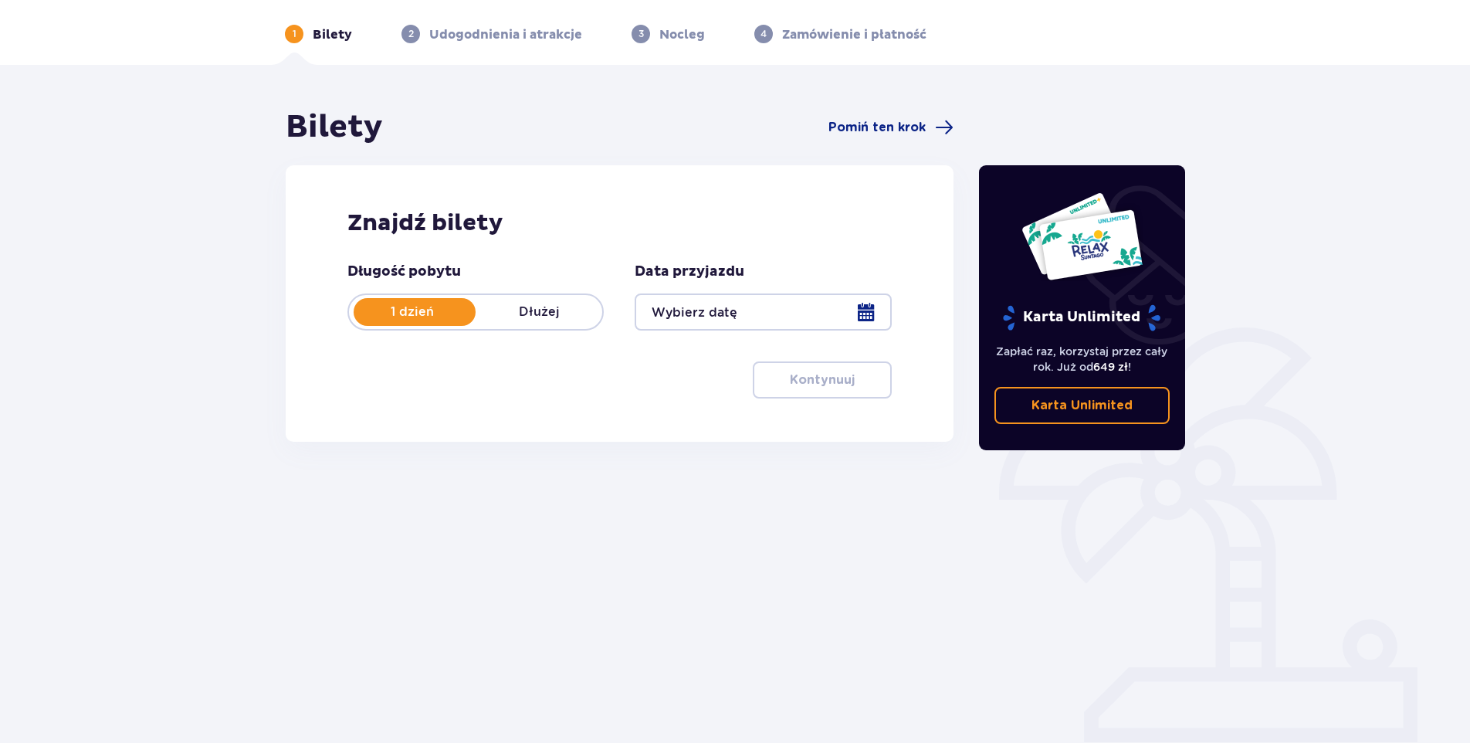
click at [775, 315] on div at bounding box center [763, 311] width 256 height 37
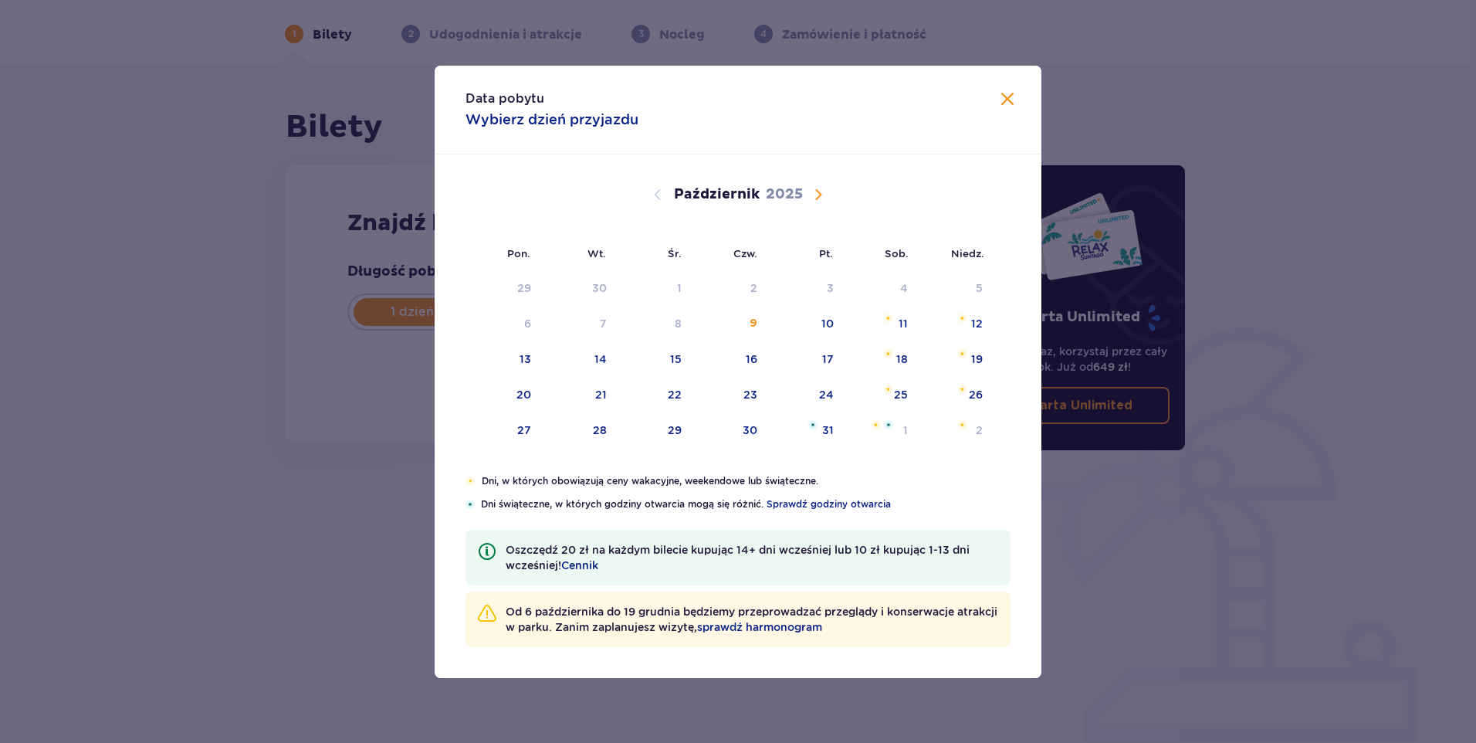
click at [814, 192] on span "Następny miesiąc" at bounding box center [818, 194] width 19 height 19
click at [818, 193] on span "Następny miesiąc" at bounding box center [818, 194] width 19 height 19
click at [897, 278] on div "6" at bounding box center [880, 289] width 76 height 34
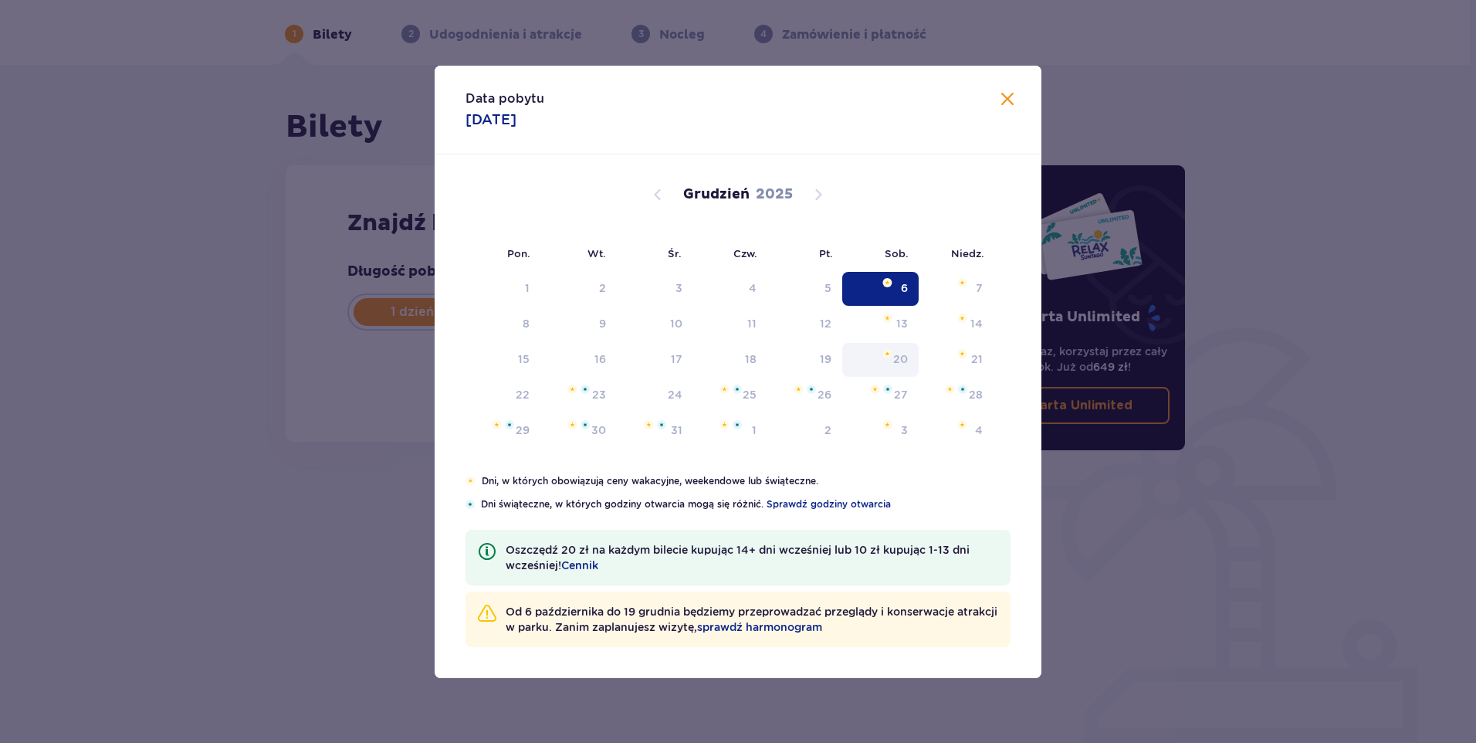
type input "[DATE]"
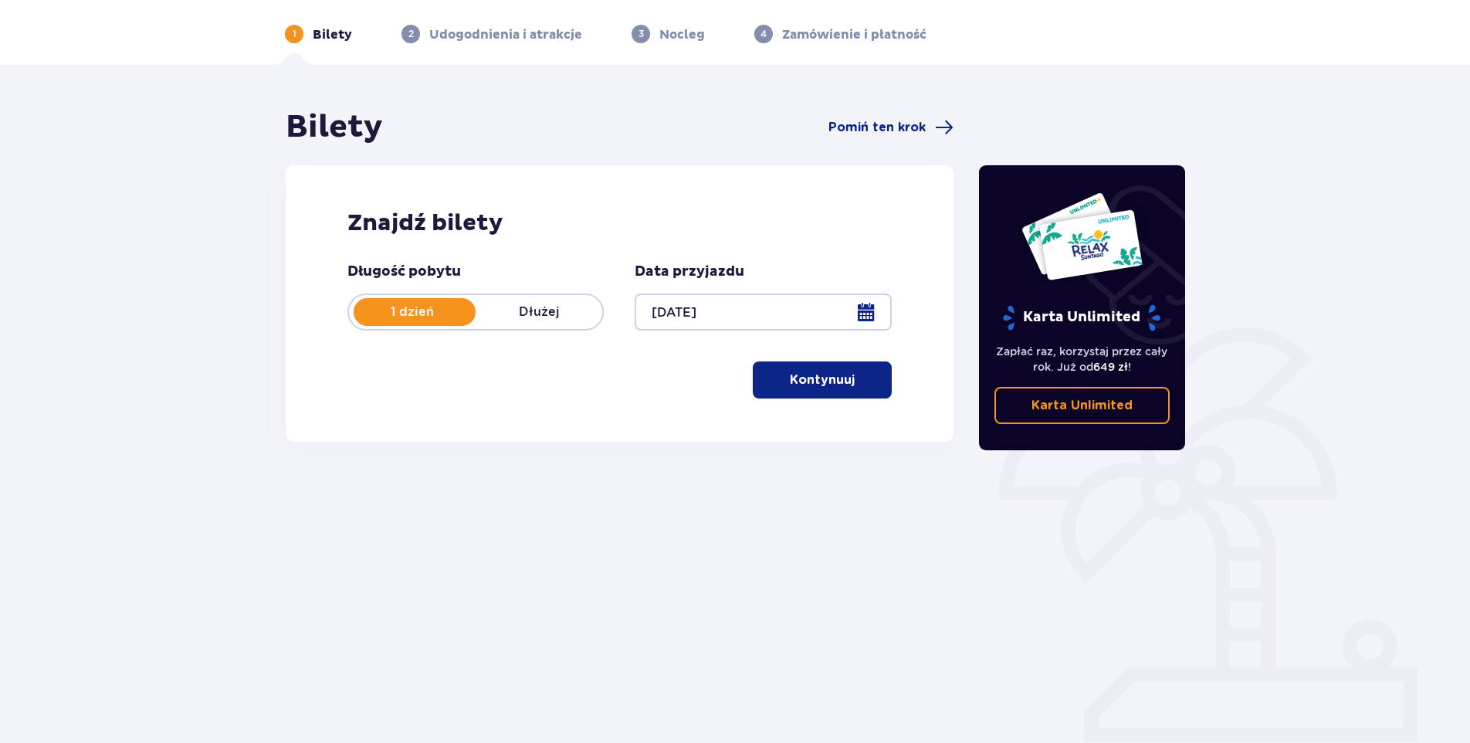
click at [828, 383] on p "Kontynuuj" at bounding box center [822, 379] width 65 height 17
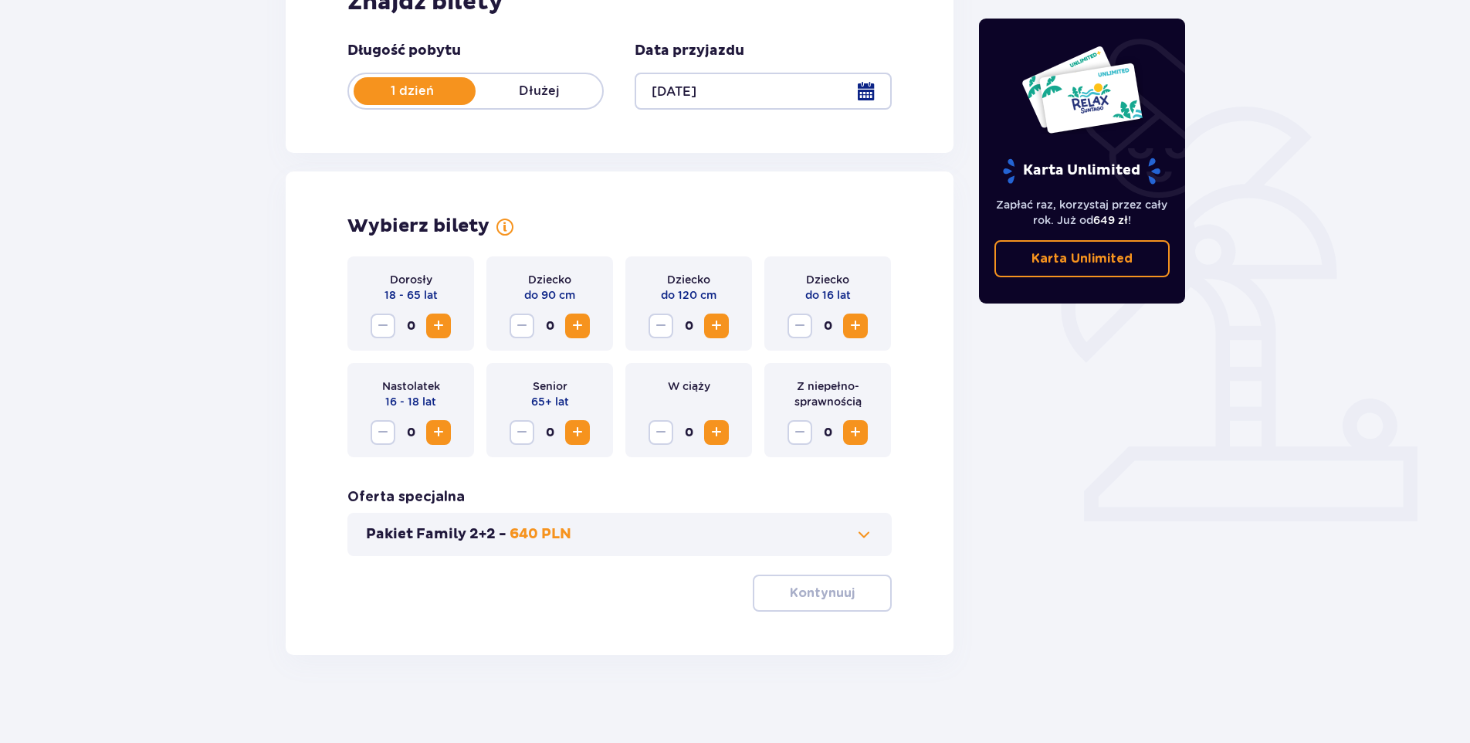
scroll to position [281, 0]
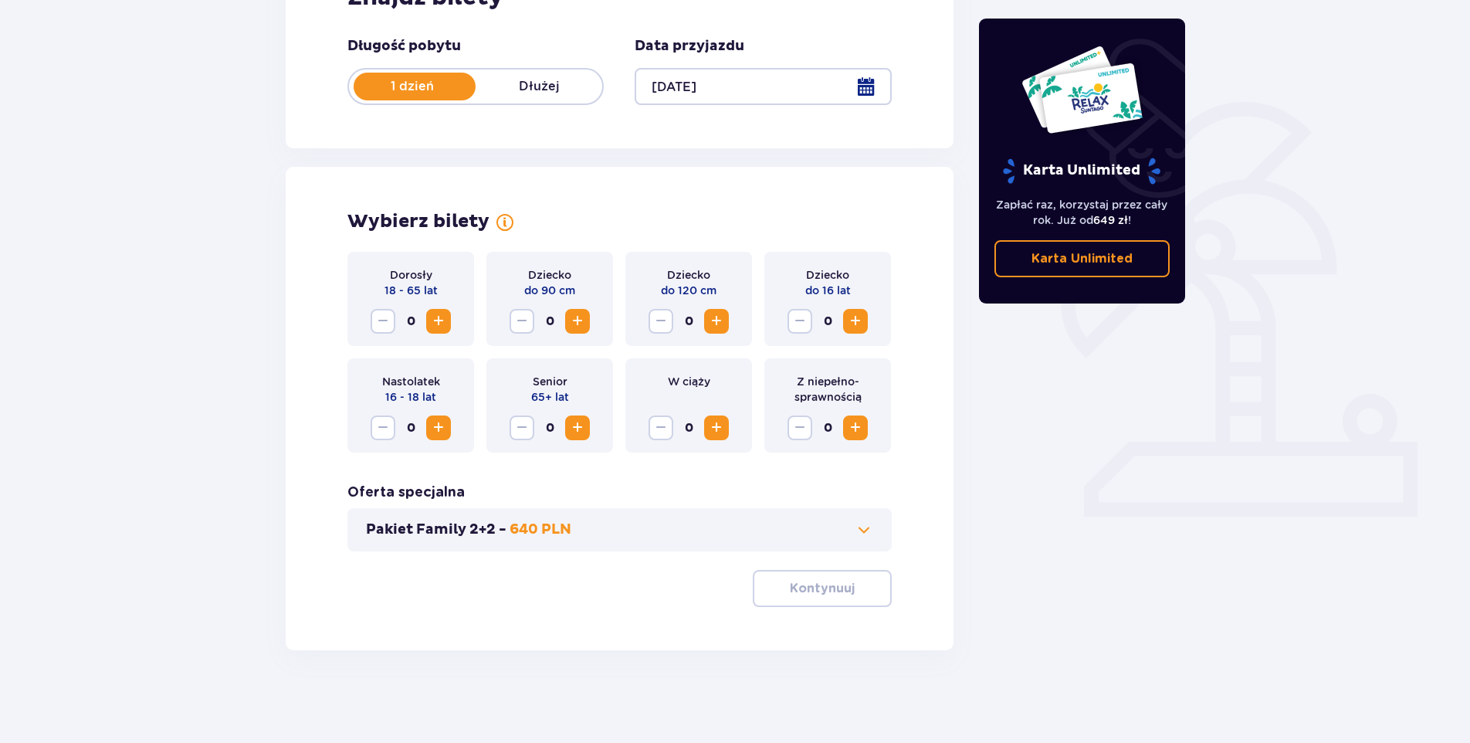
click at [437, 314] on span "Zwiększ" at bounding box center [438, 321] width 19 height 19
click at [853, 317] on span "Zwiększ" at bounding box center [855, 321] width 19 height 19
click at [817, 590] on p "Kontynuuj" at bounding box center [822, 588] width 65 height 17
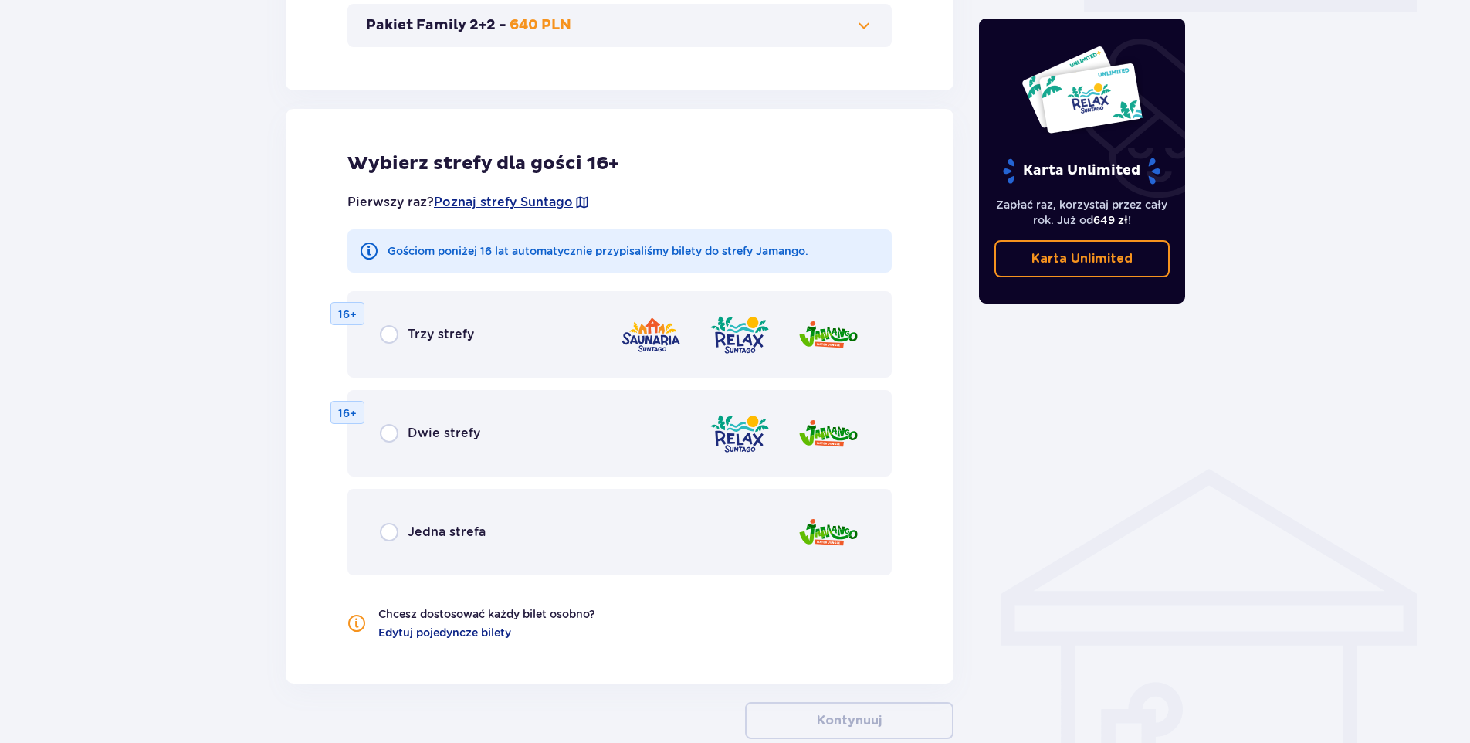
scroll to position [857, 0]
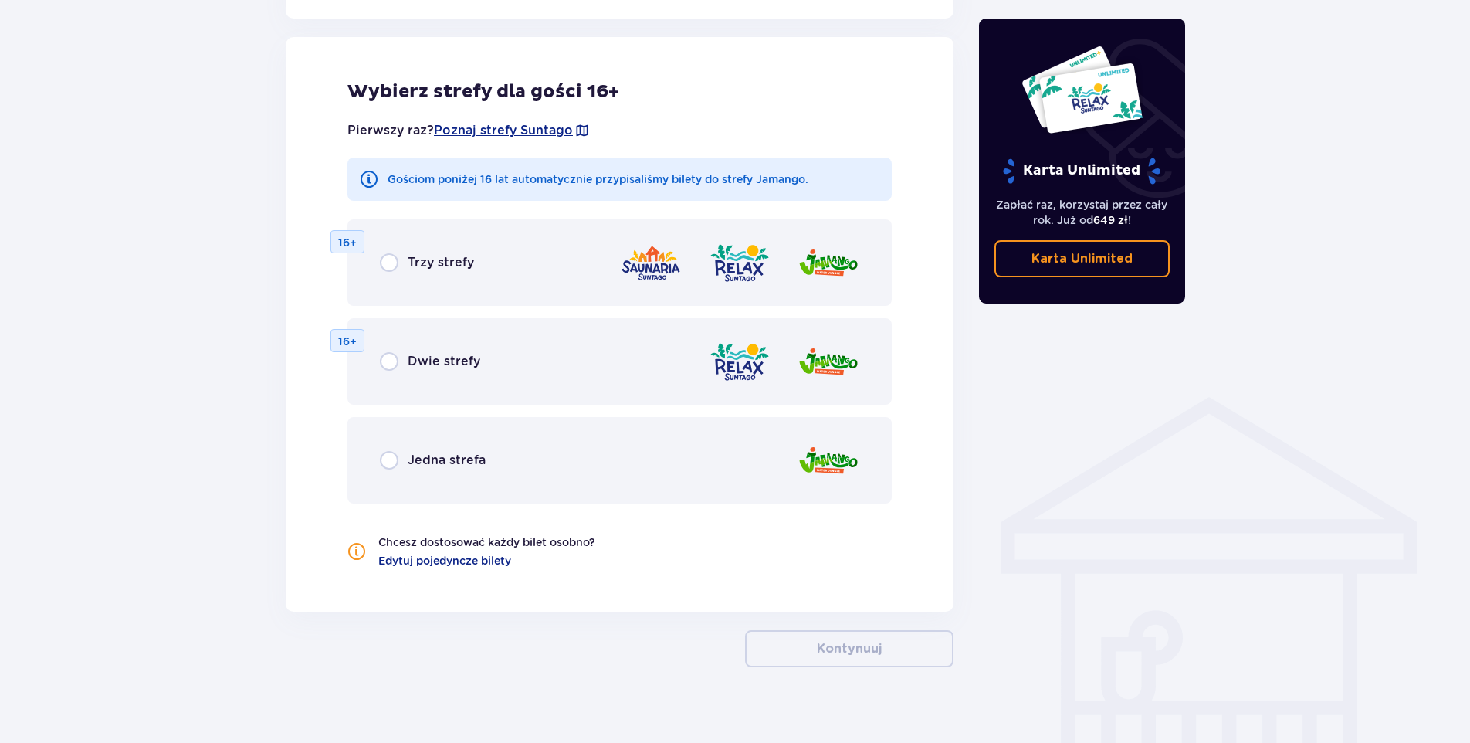
click at [391, 264] on input "radio" at bounding box center [389, 262] width 19 height 19
radio input "true"
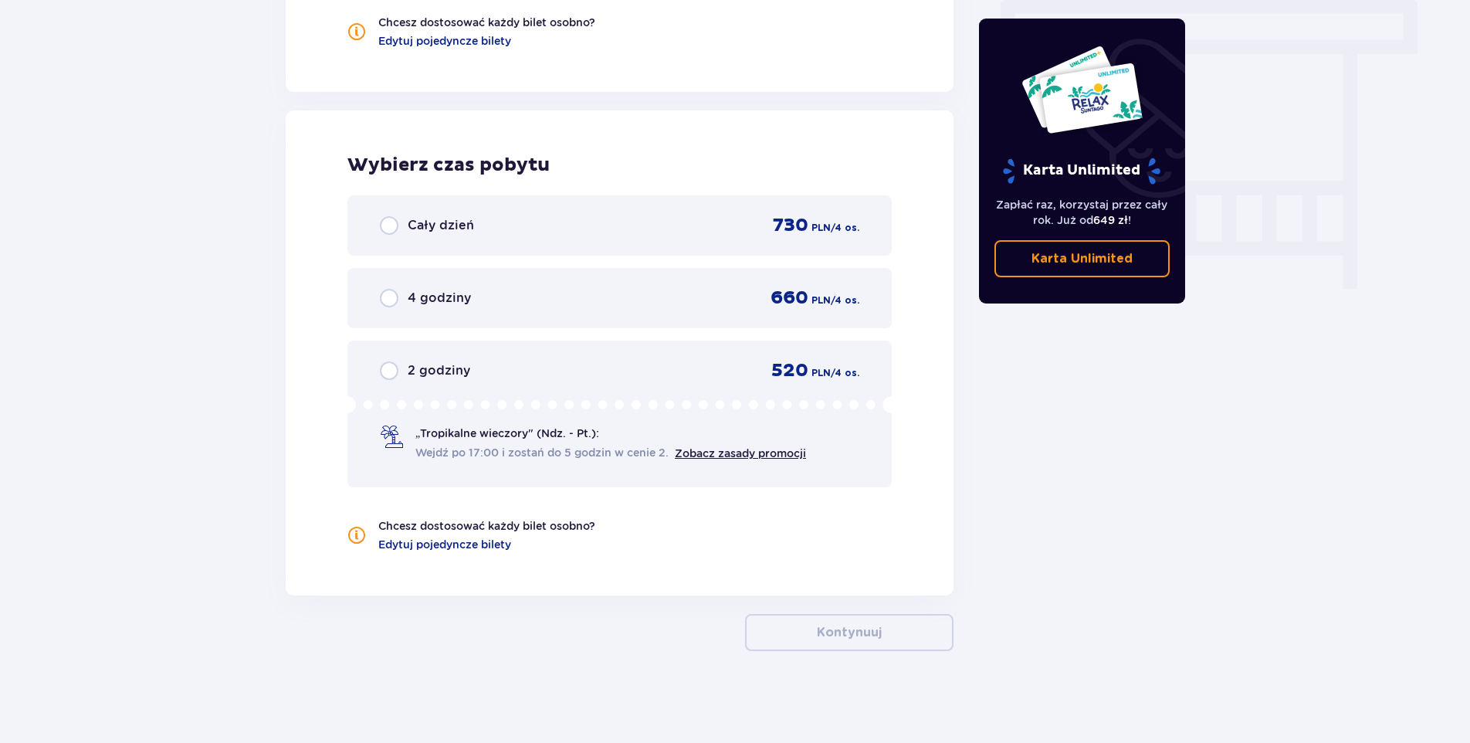
scroll to position [1377, 0]
click at [391, 224] on input "radio" at bounding box center [389, 224] width 19 height 19
radio input "true"
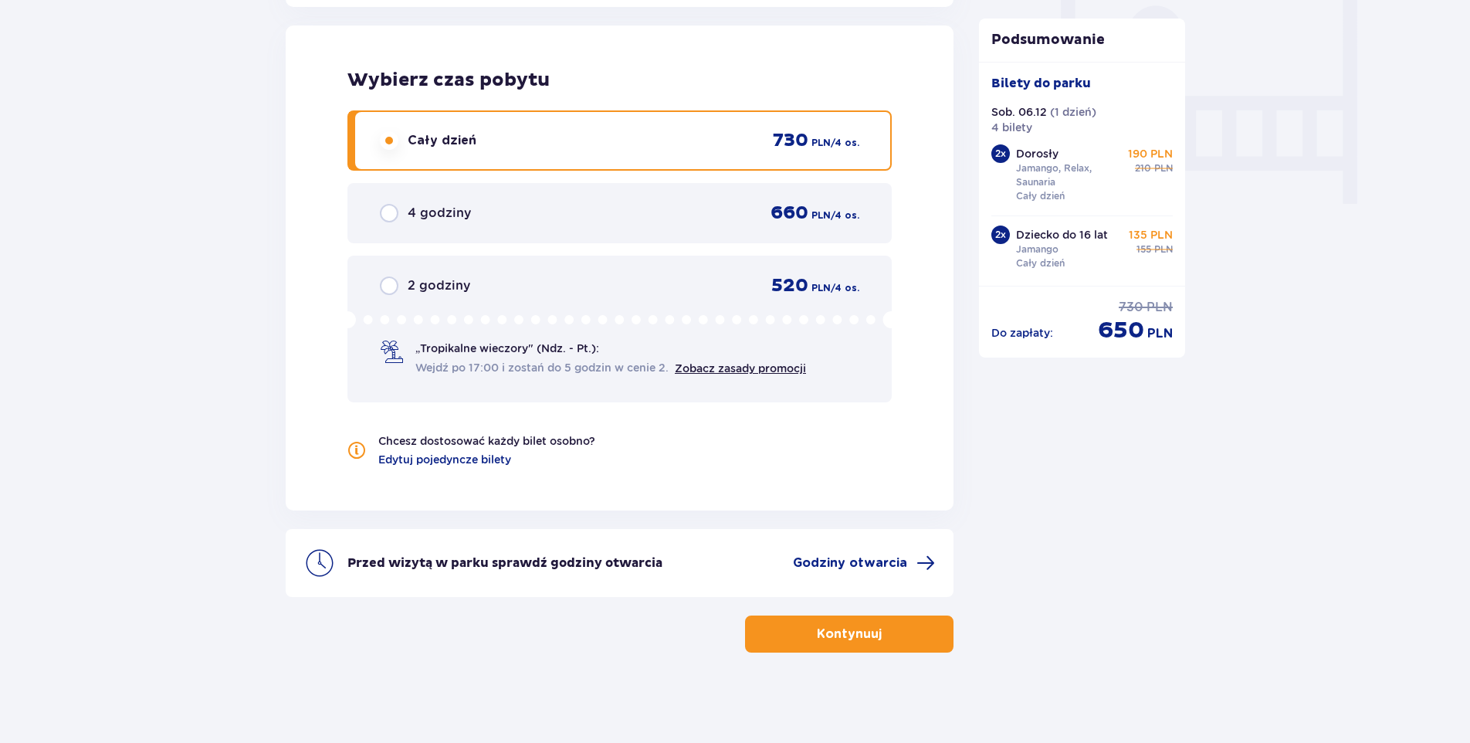
scroll to position [1464, 0]
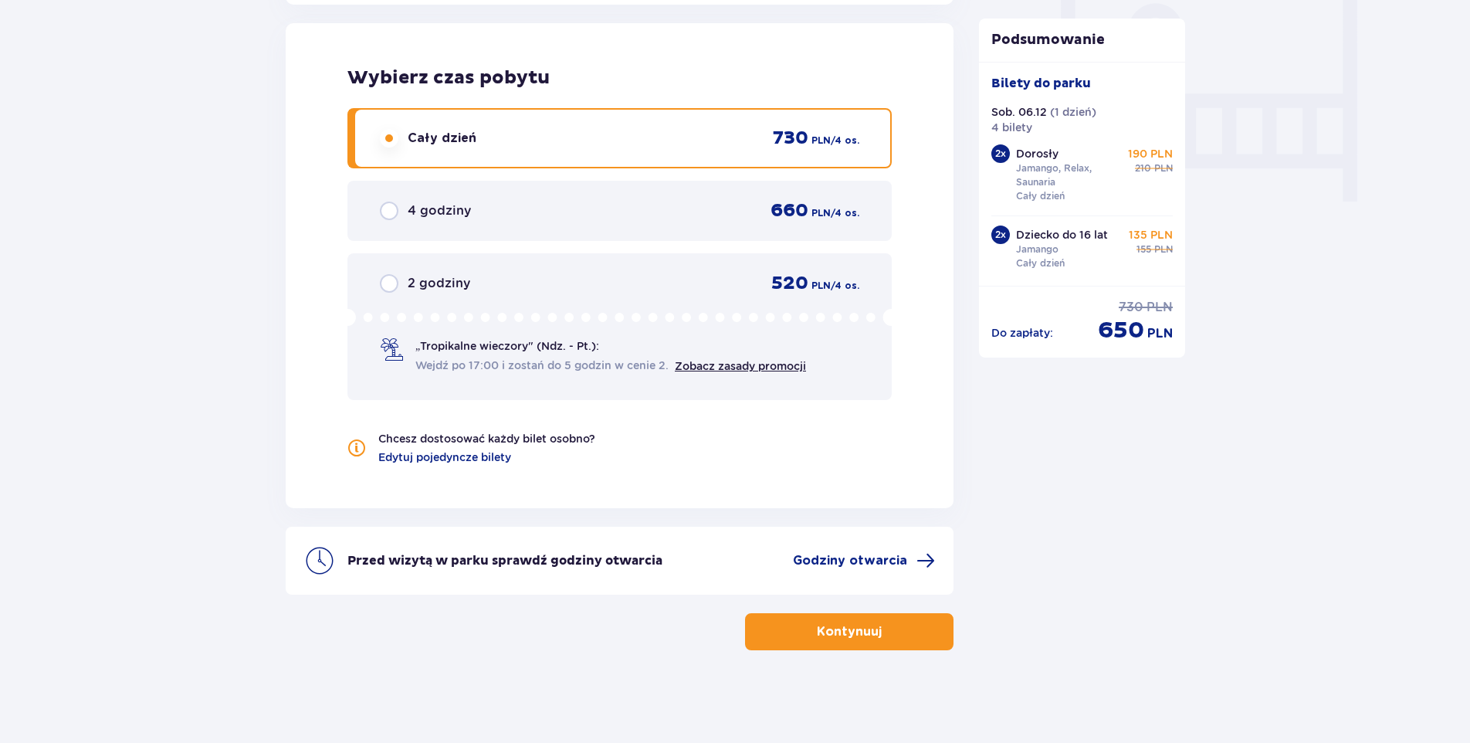
click at [875, 632] on span "button" at bounding box center [884, 631] width 19 height 19
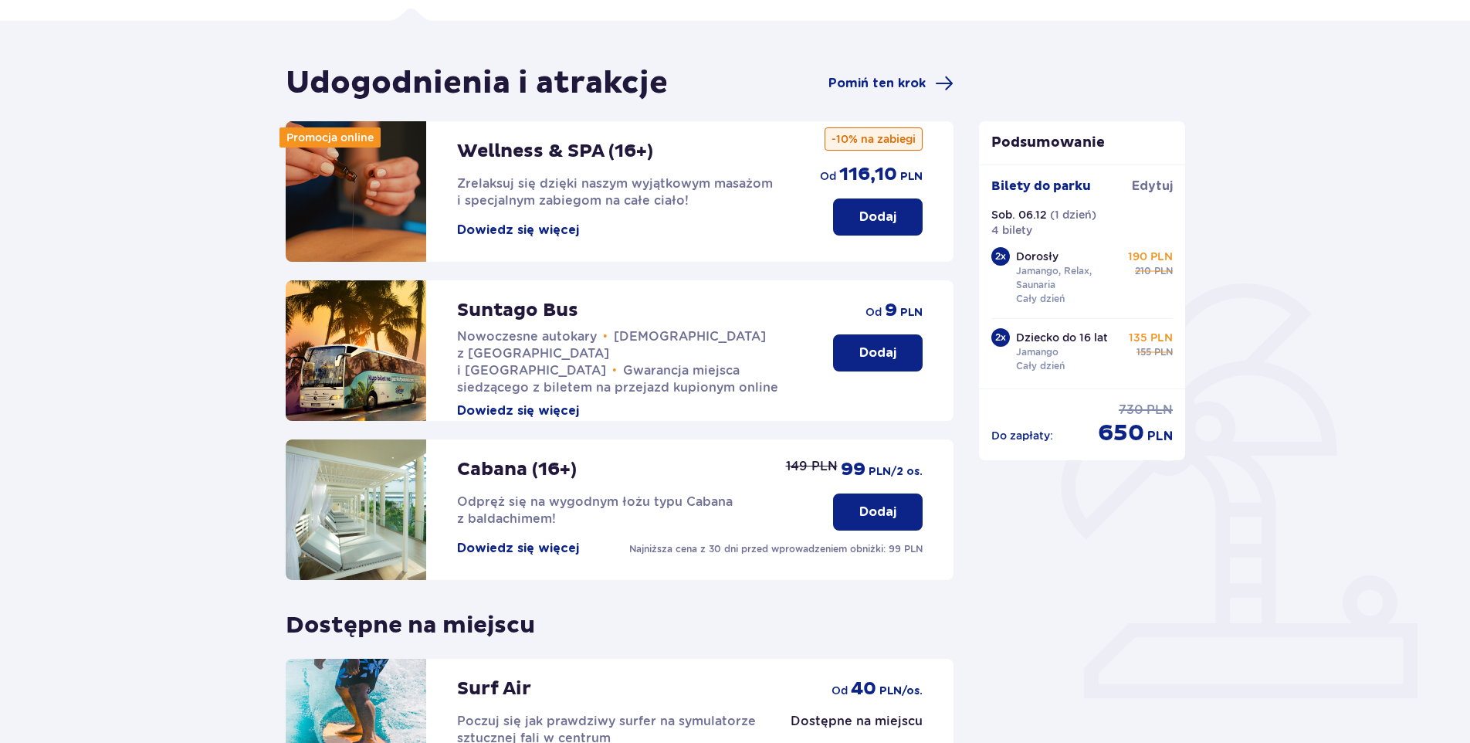
scroll to position [304, 0]
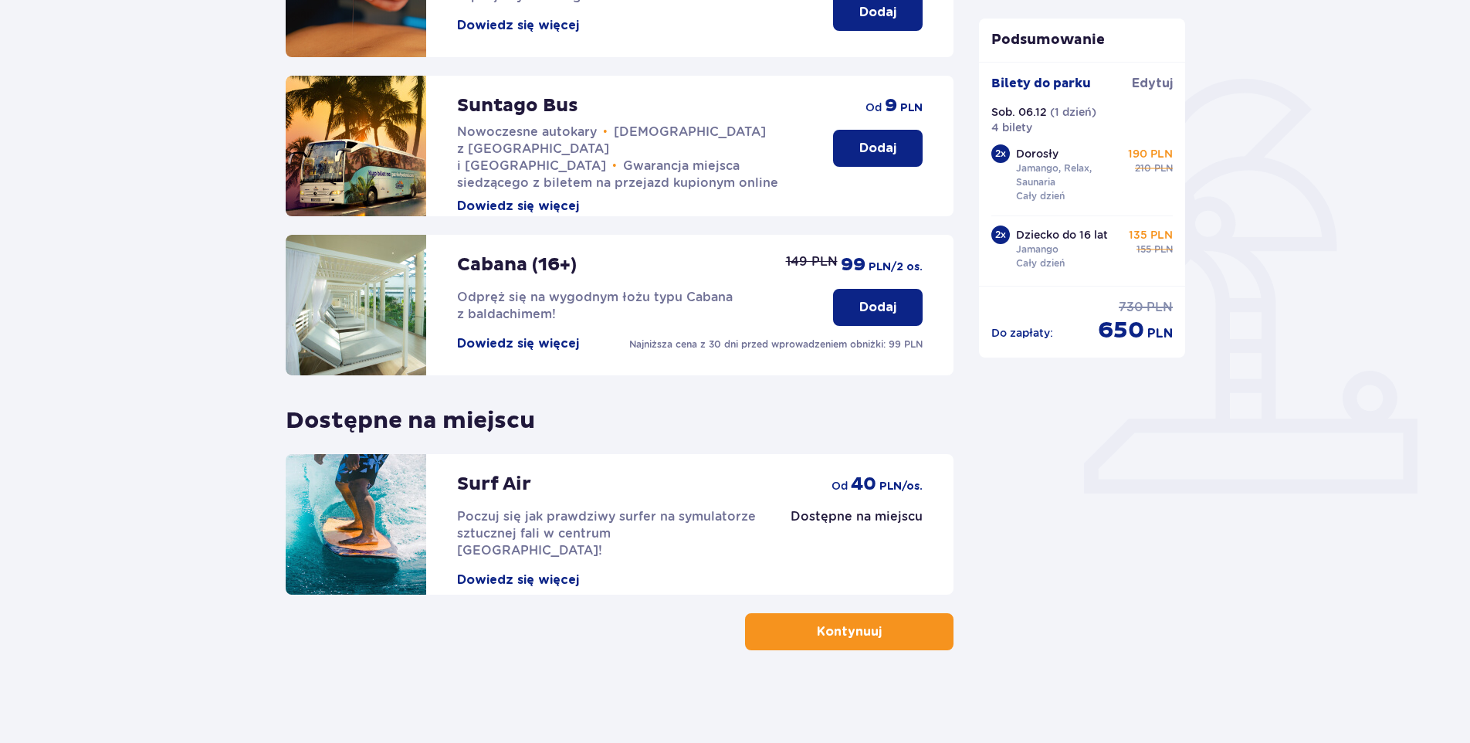
click at [851, 514] on p "Dostępne na miejscu" at bounding box center [857, 516] width 132 height 17
